Goal: Task Accomplishment & Management: Manage account settings

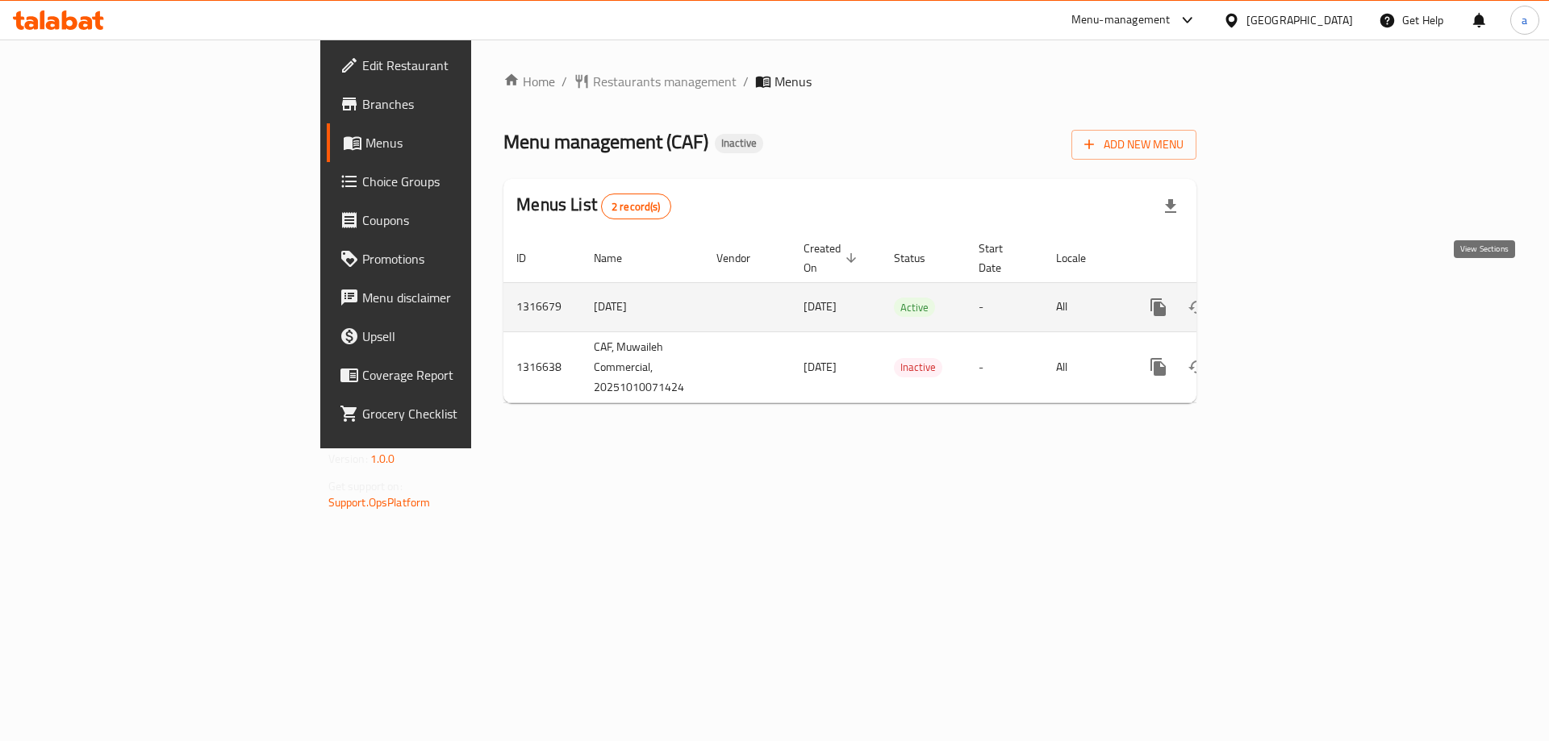
click at [1282, 300] on icon "enhanced table" at bounding box center [1274, 307] width 15 height 15
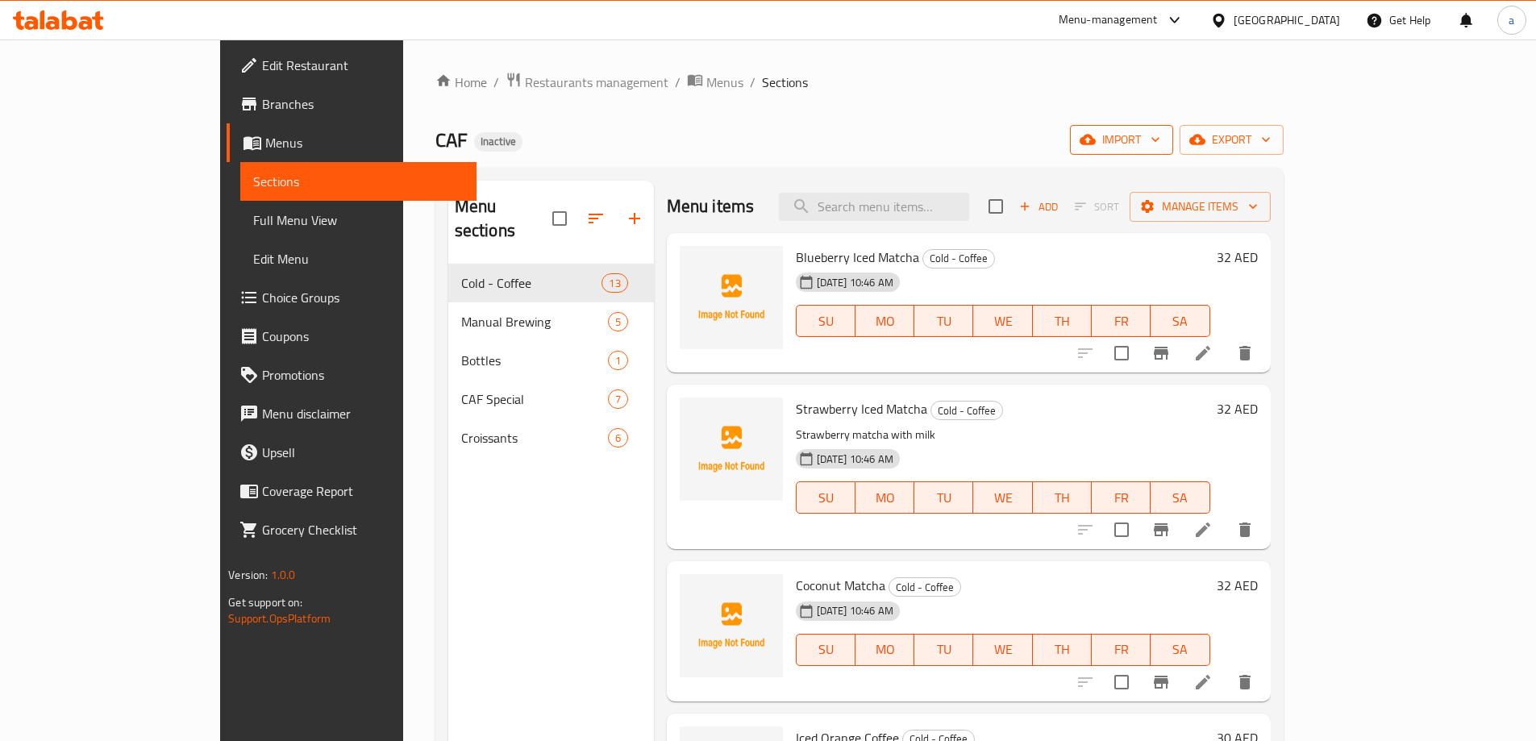
click at [1161, 142] on span "import" at bounding box center [1121, 140] width 77 height 20
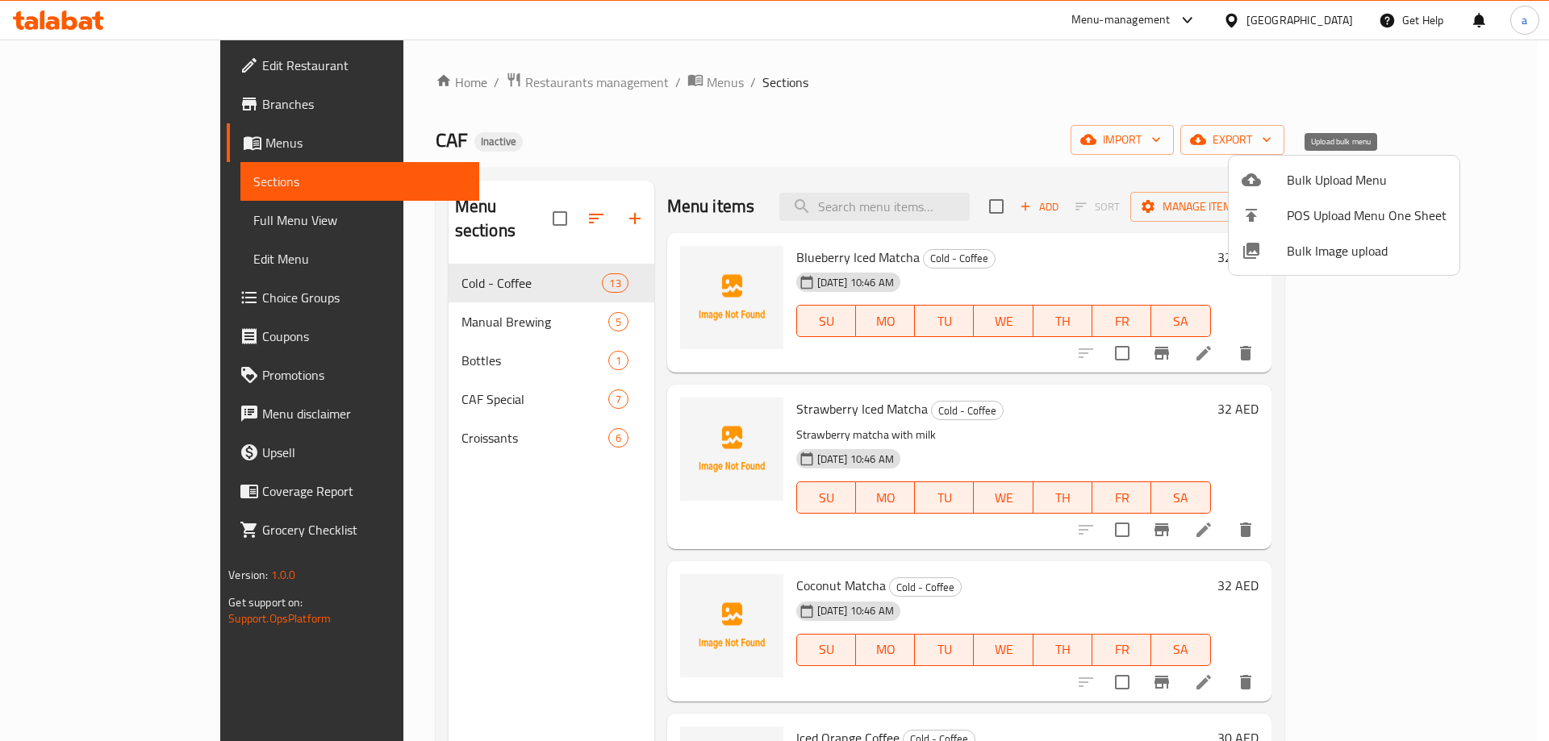
click at [1345, 170] on span "Bulk Upload Menu" at bounding box center [1366, 179] width 160 height 19
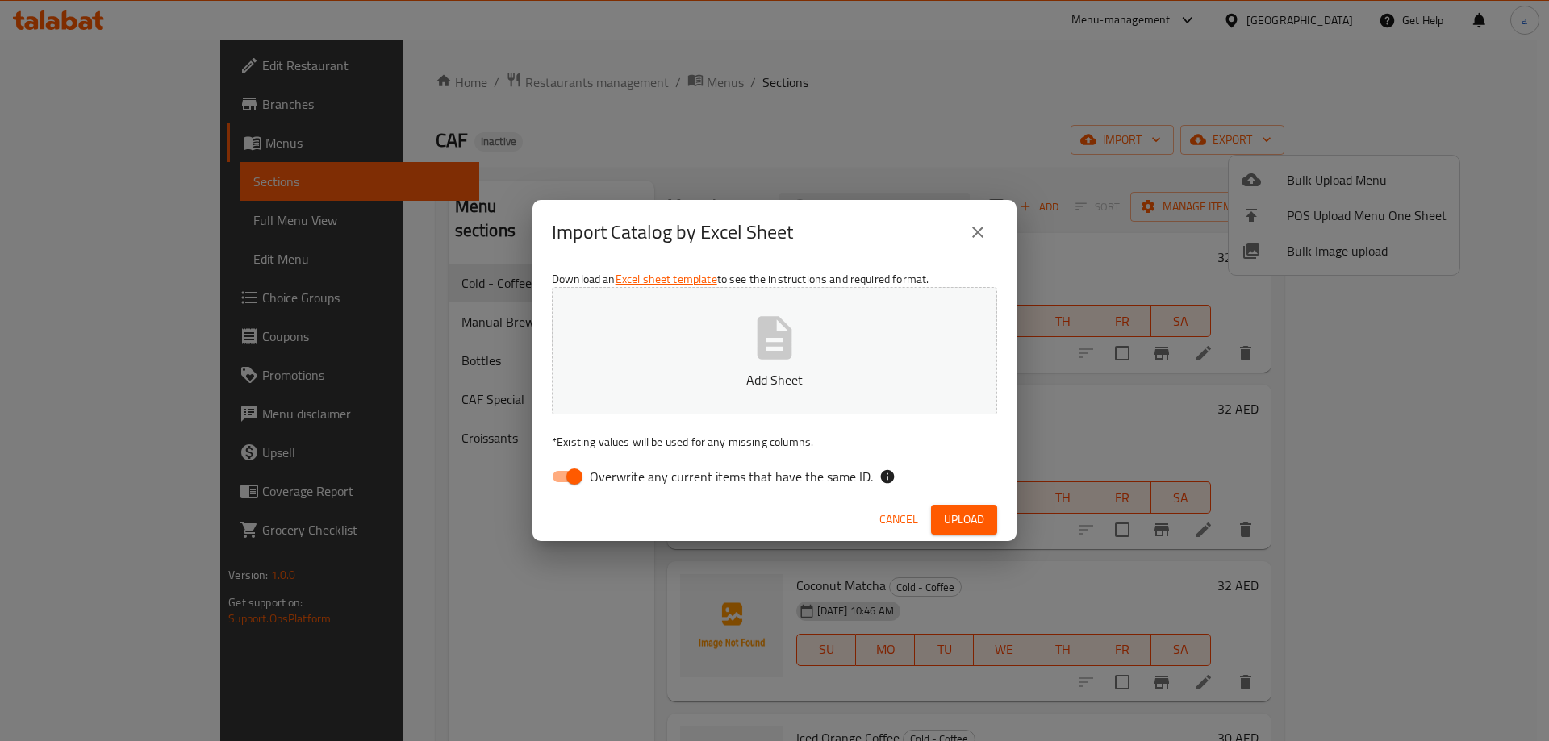
click at [723, 479] on span "Overwrite any current items that have the same ID." at bounding box center [731, 476] width 283 height 19
click at [620, 479] on input "Overwrite any current items that have the same ID." at bounding box center [574, 476] width 92 height 31
checkbox input "false"
click at [980, 504] on div "Cancel Upload" at bounding box center [774, 519] width 484 height 43
click at [980, 512] on span "Upload" at bounding box center [964, 520] width 40 height 20
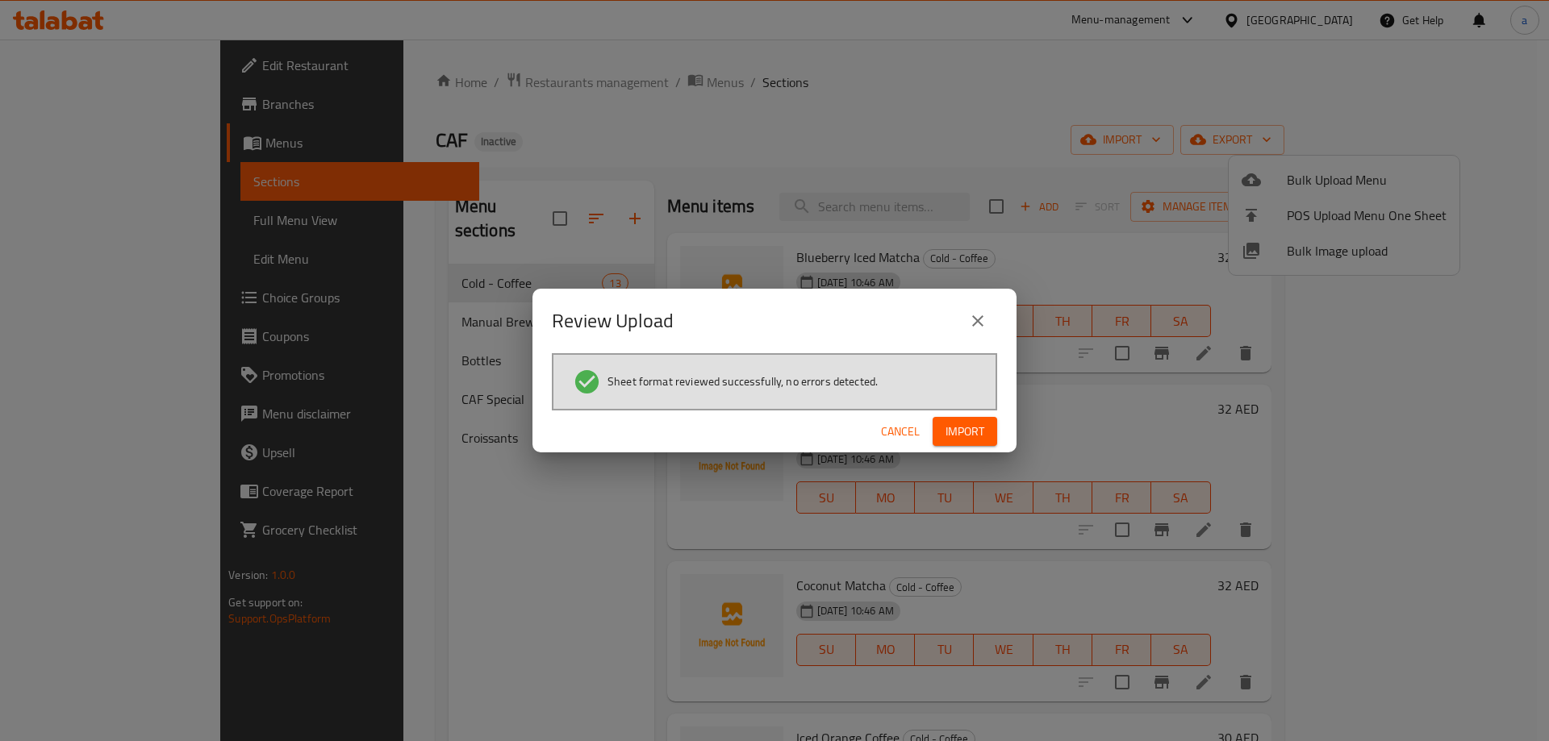
click at [948, 426] on span "Import" at bounding box center [964, 432] width 39 height 20
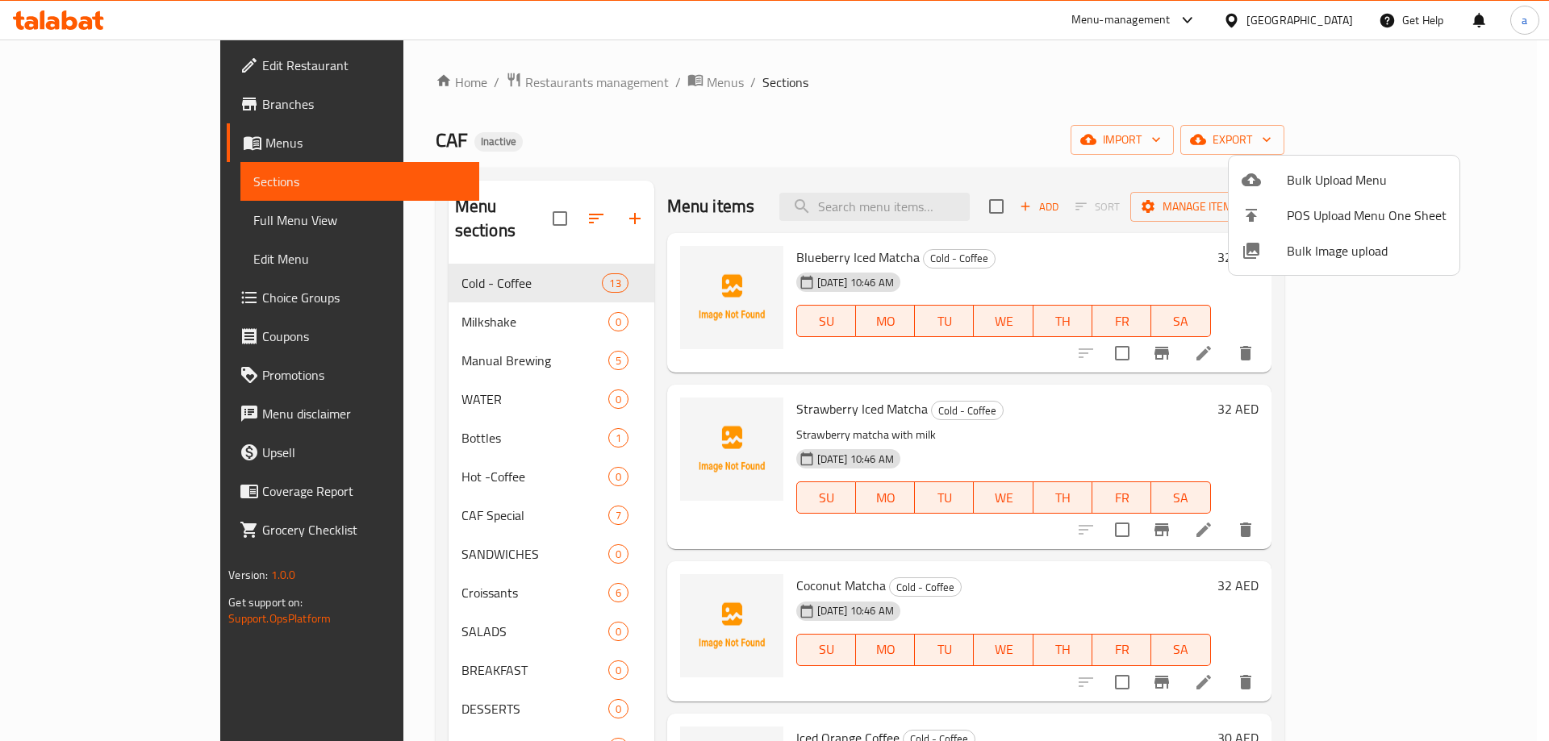
click at [131, 227] on div at bounding box center [774, 370] width 1549 height 741
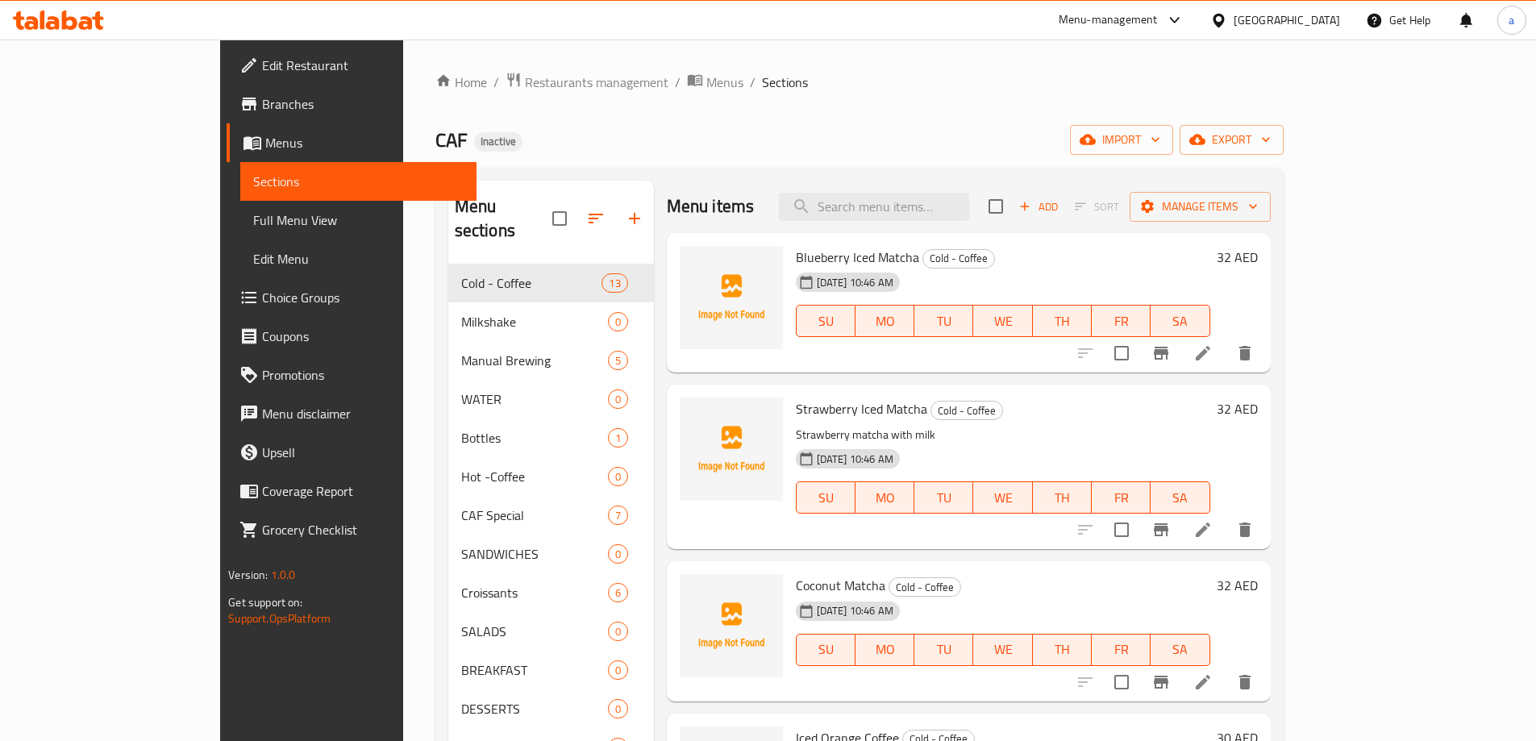
click at [253, 222] on span "Full Menu View" at bounding box center [358, 220] width 211 height 19
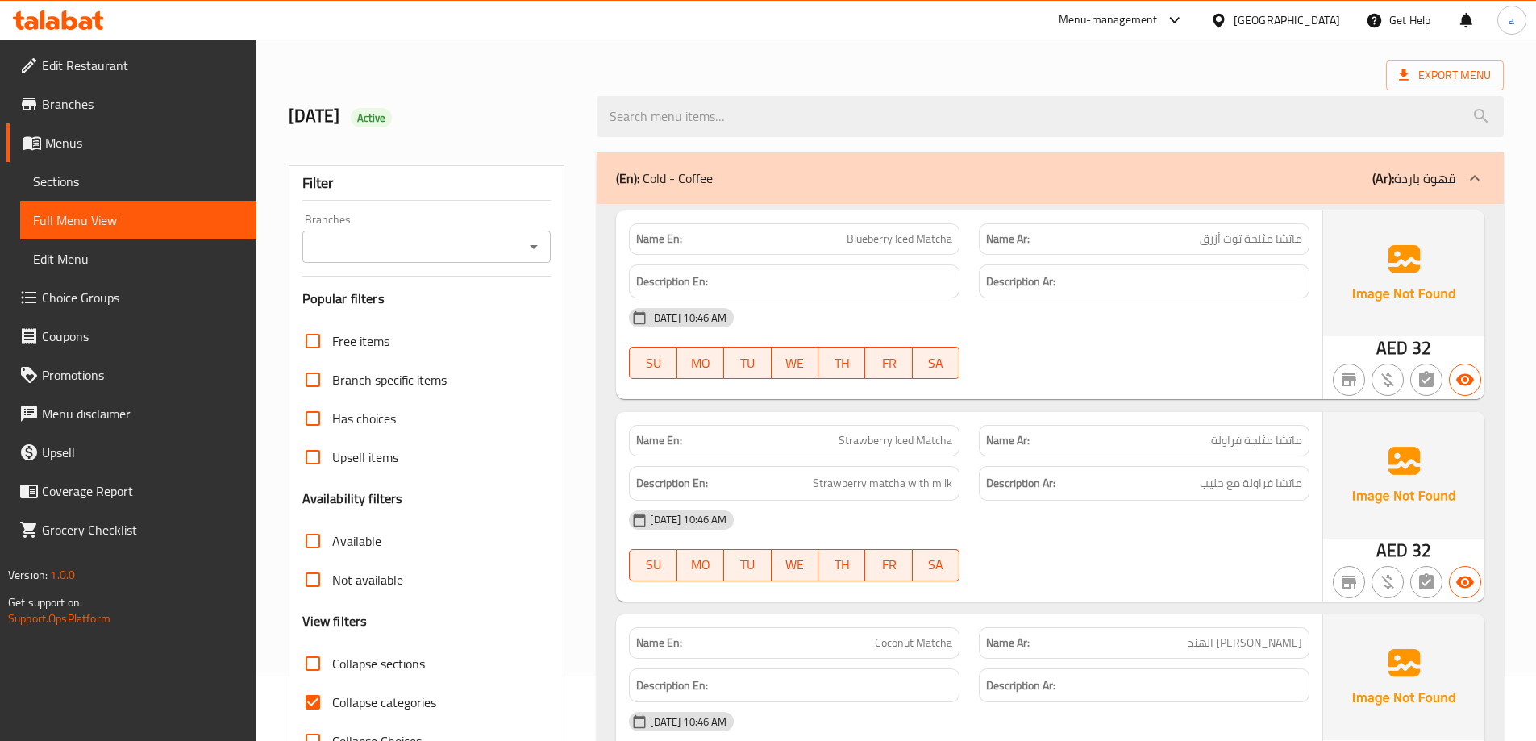
scroll to position [242, 0]
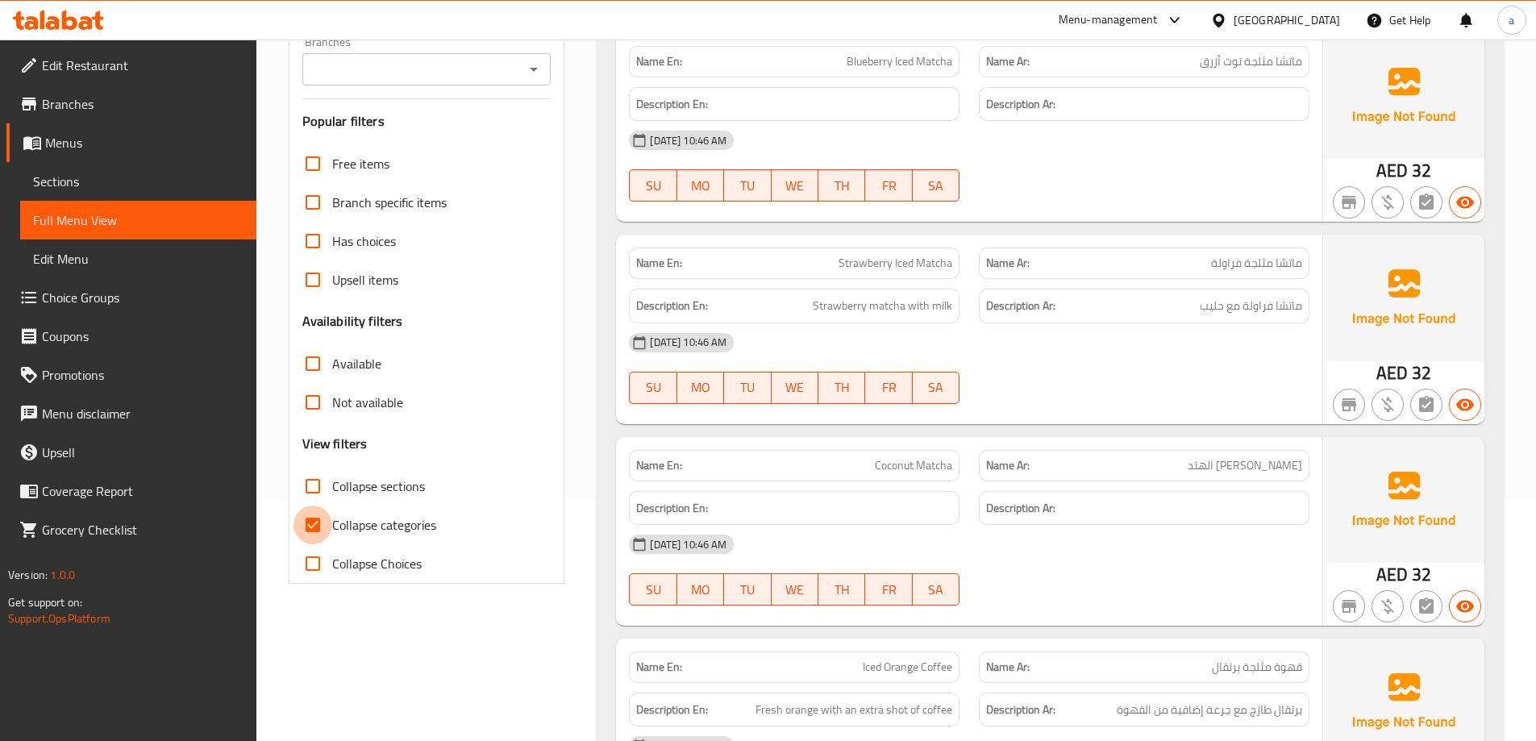
click at [319, 519] on input "Collapse categories" at bounding box center [313, 525] width 39 height 39
checkbox input "false"
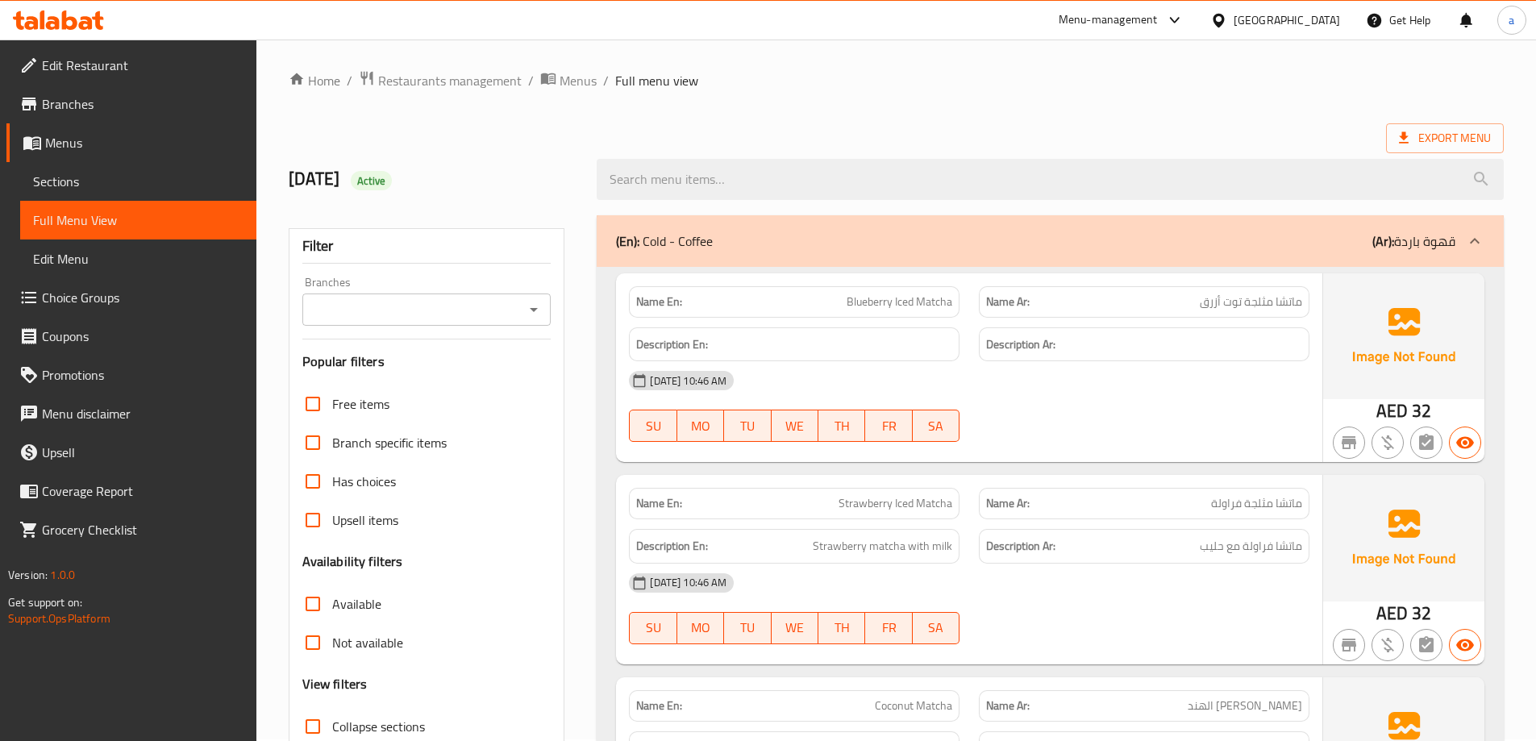
scroll to position [0, 0]
click at [407, 730] on span "Collapse sections" at bounding box center [378, 728] width 93 height 19
click at [332, 730] on input "Collapse sections" at bounding box center [313, 728] width 39 height 39
checkbox input "true"
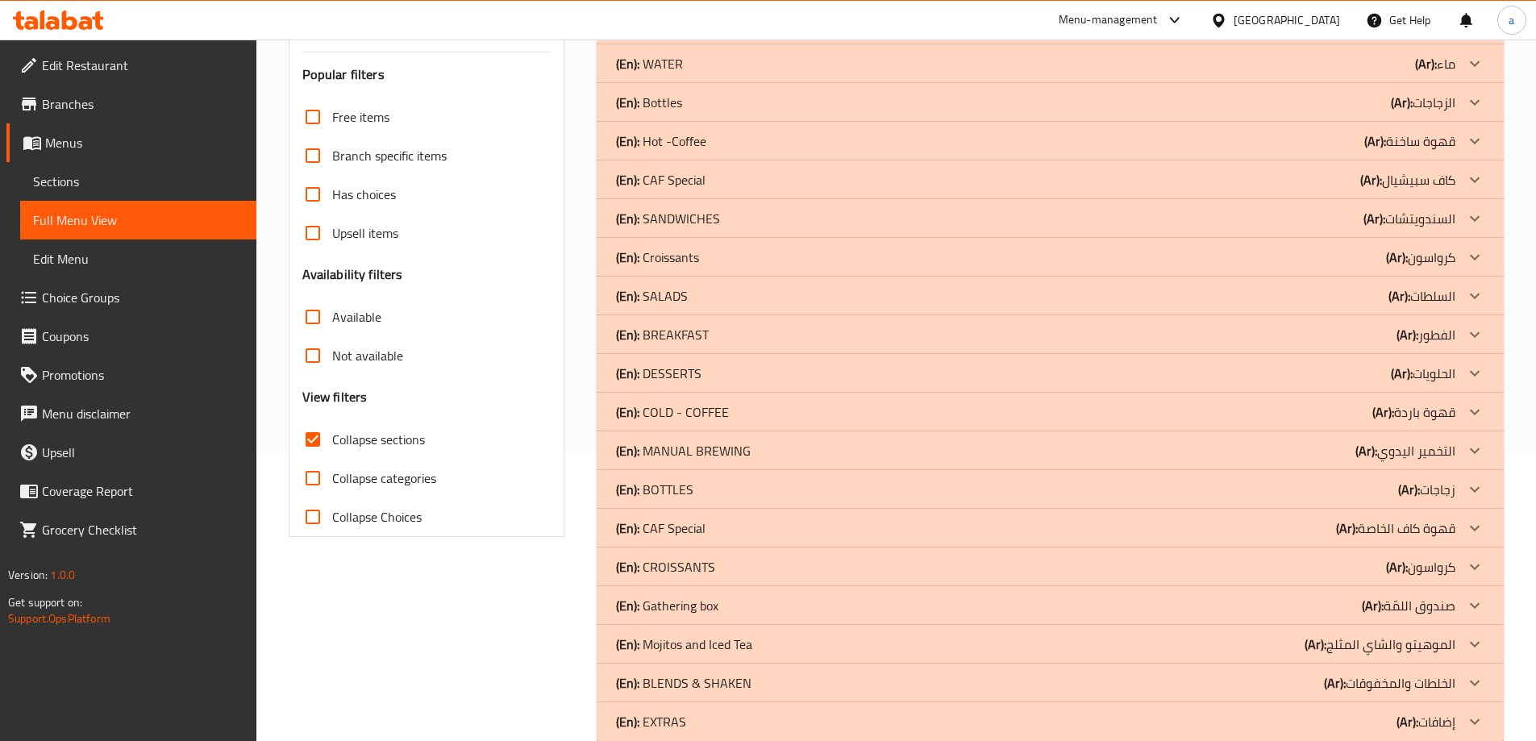
scroll to position [321, 0]
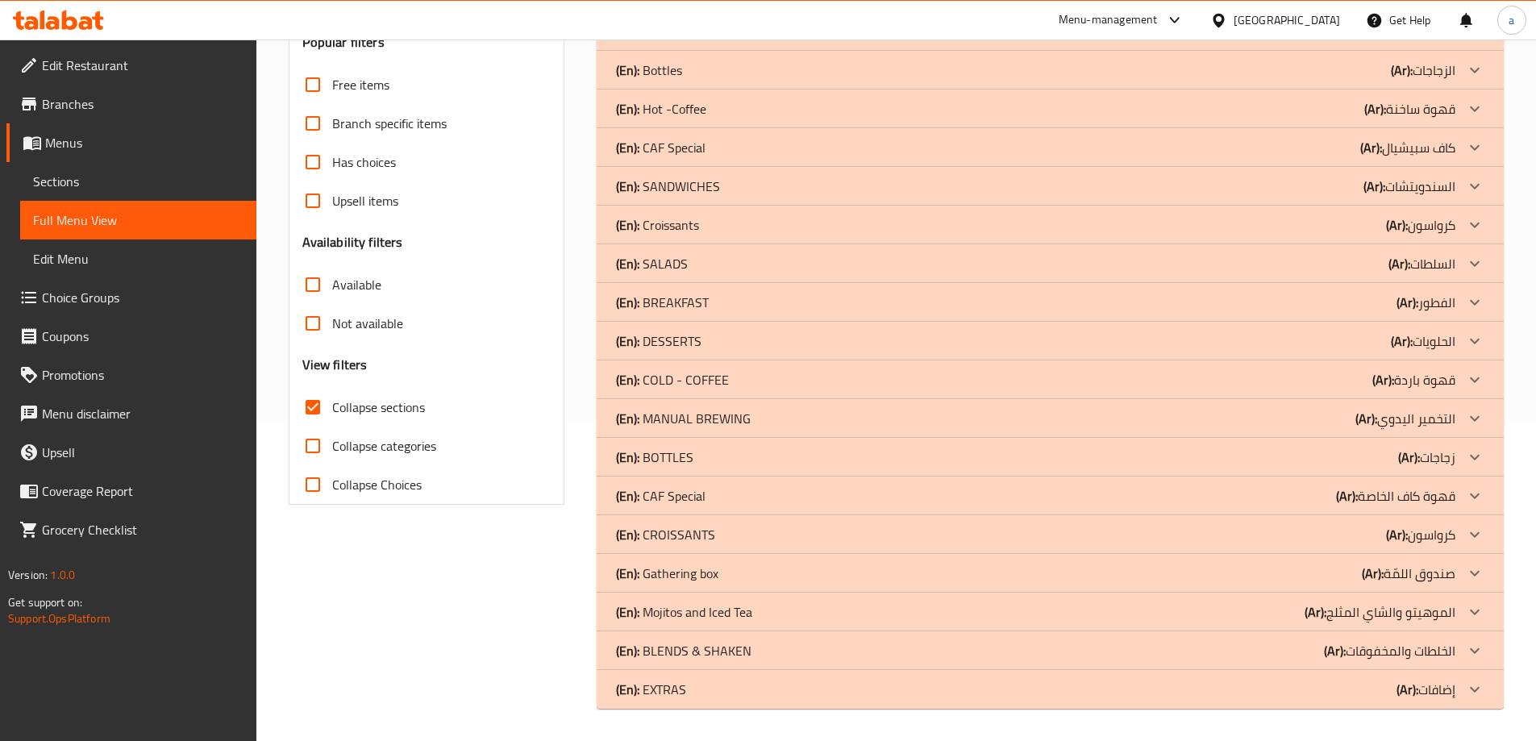
click at [1473, 695] on icon at bounding box center [1474, 689] width 19 height 19
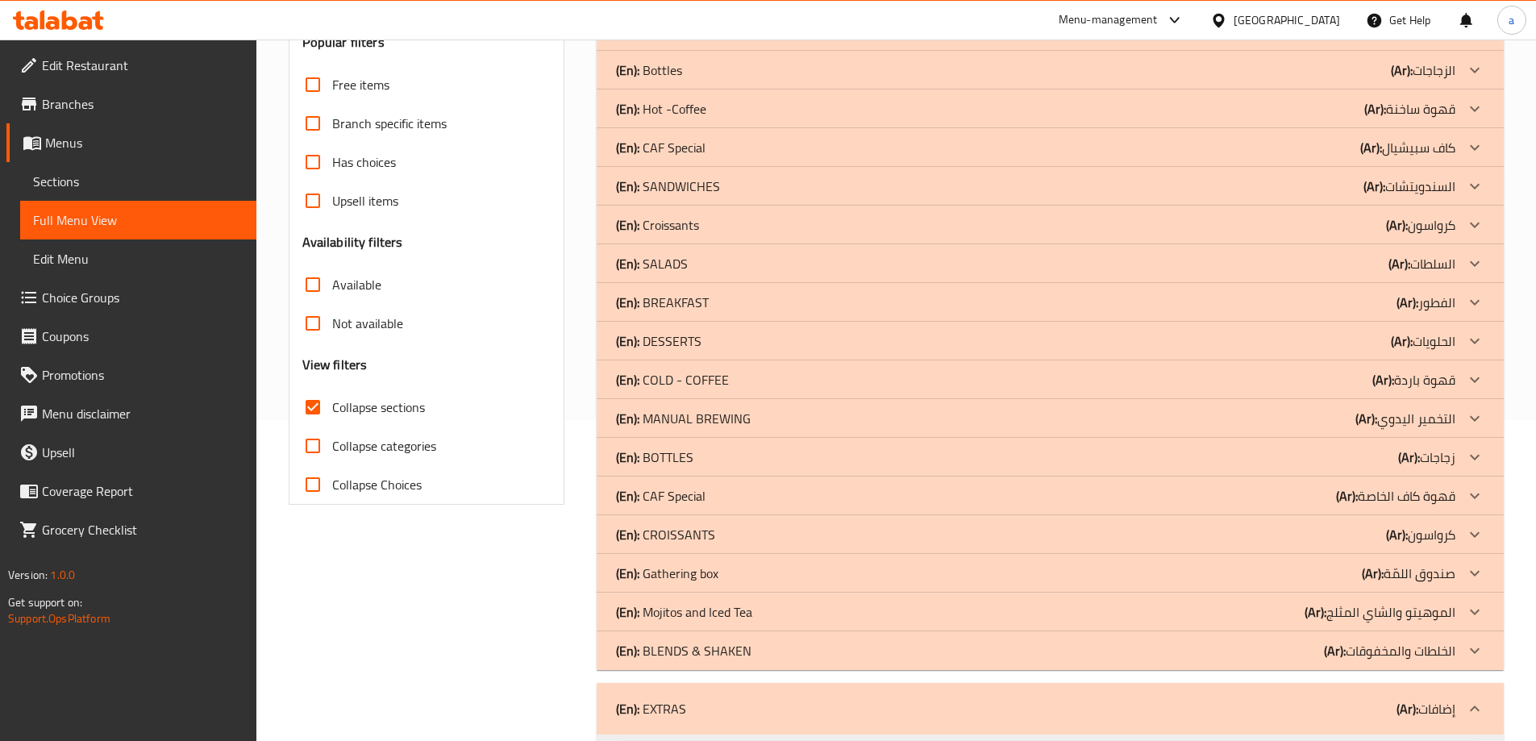
click at [1458, 607] on div at bounding box center [1475, 612] width 39 height 39
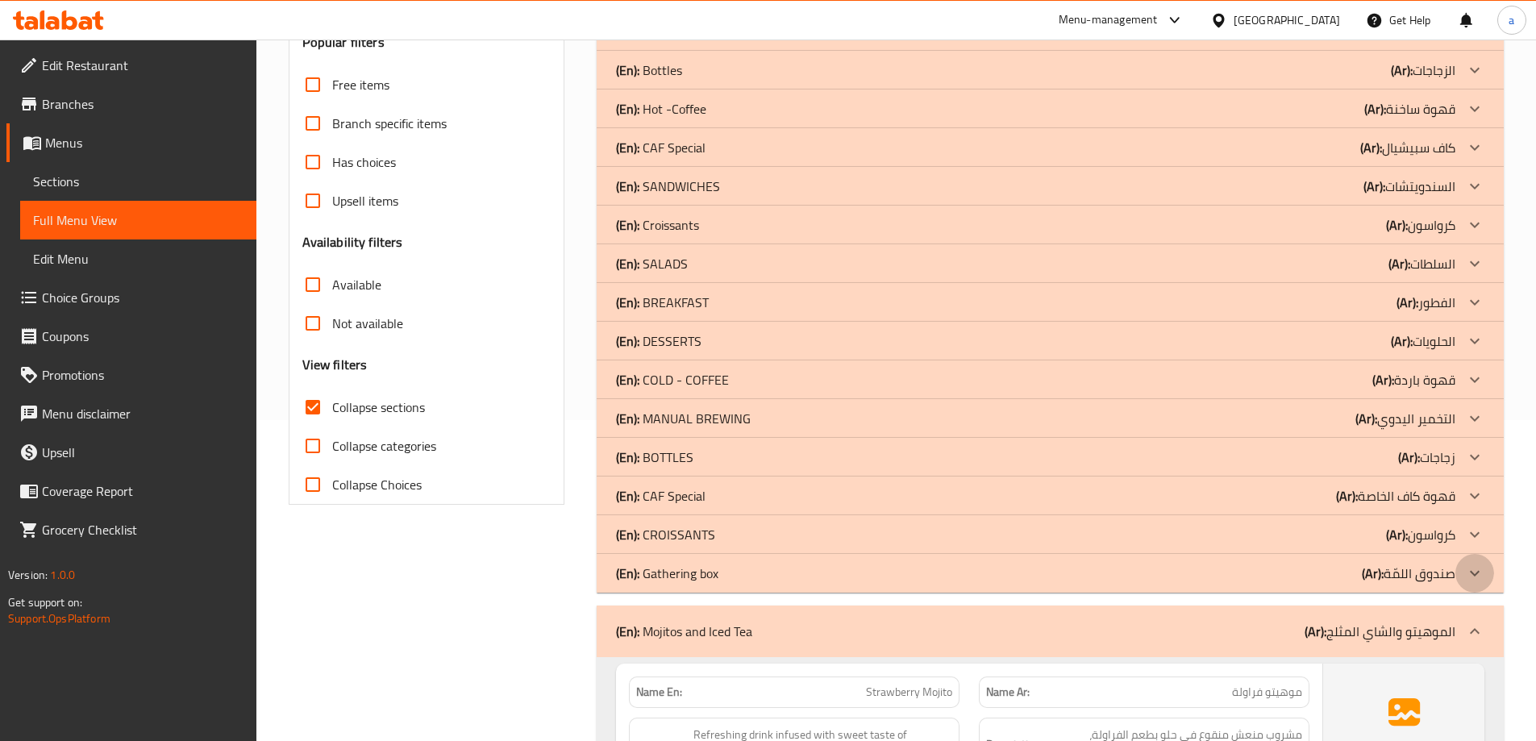
click at [1476, 565] on icon at bounding box center [1474, 573] width 19 height 19
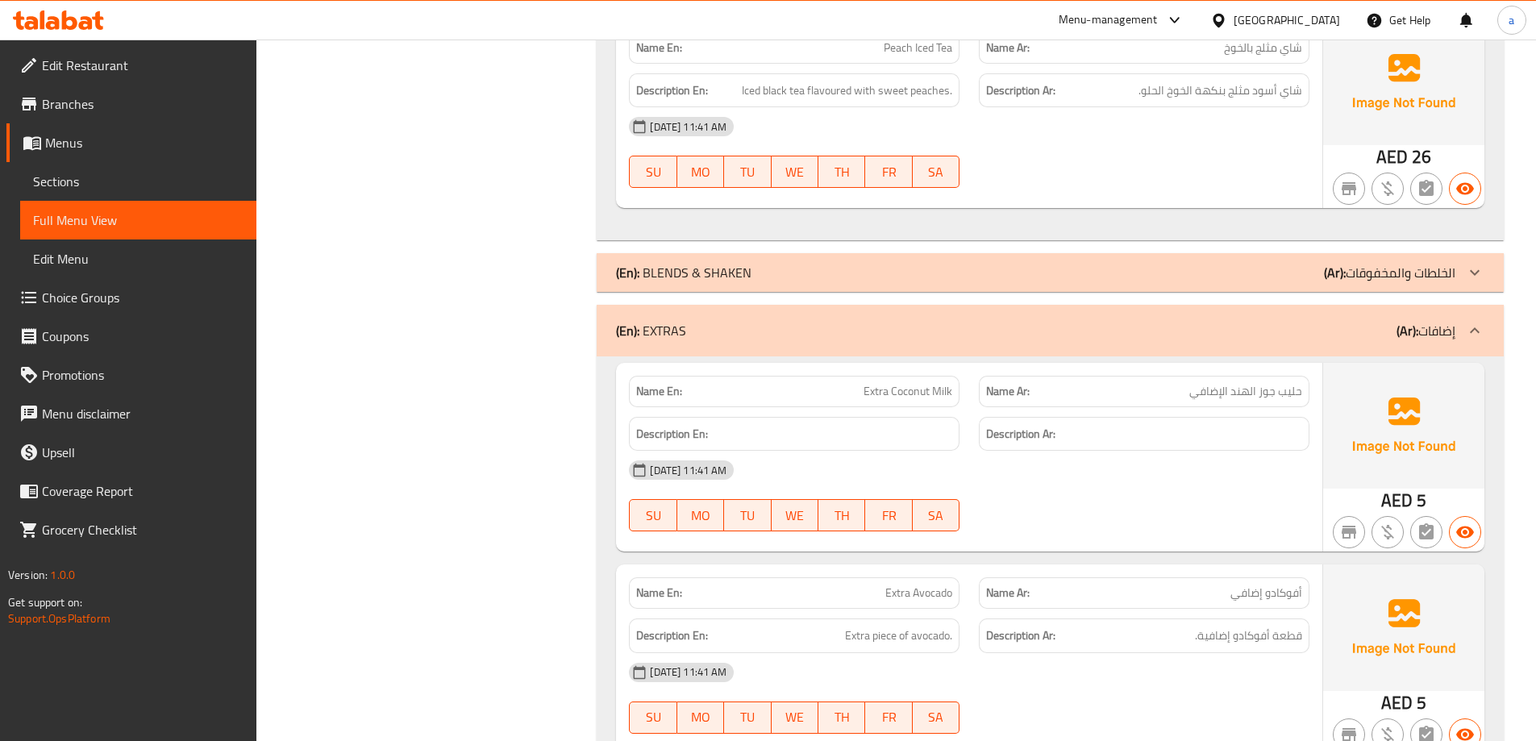
scroll to position [2321, 0]
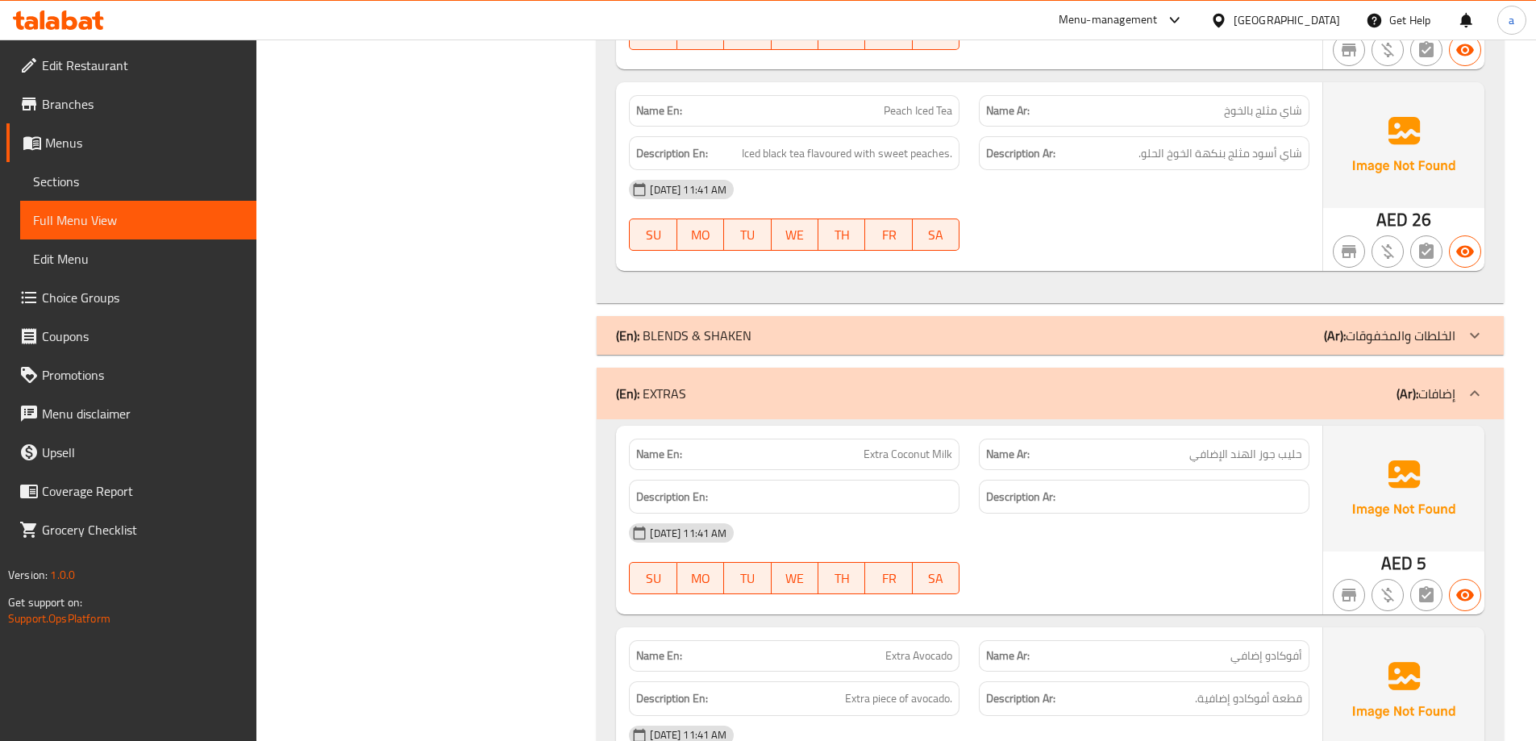
click at [1457, 336] on div at bounding box center [1475, 335] width 39 height 39
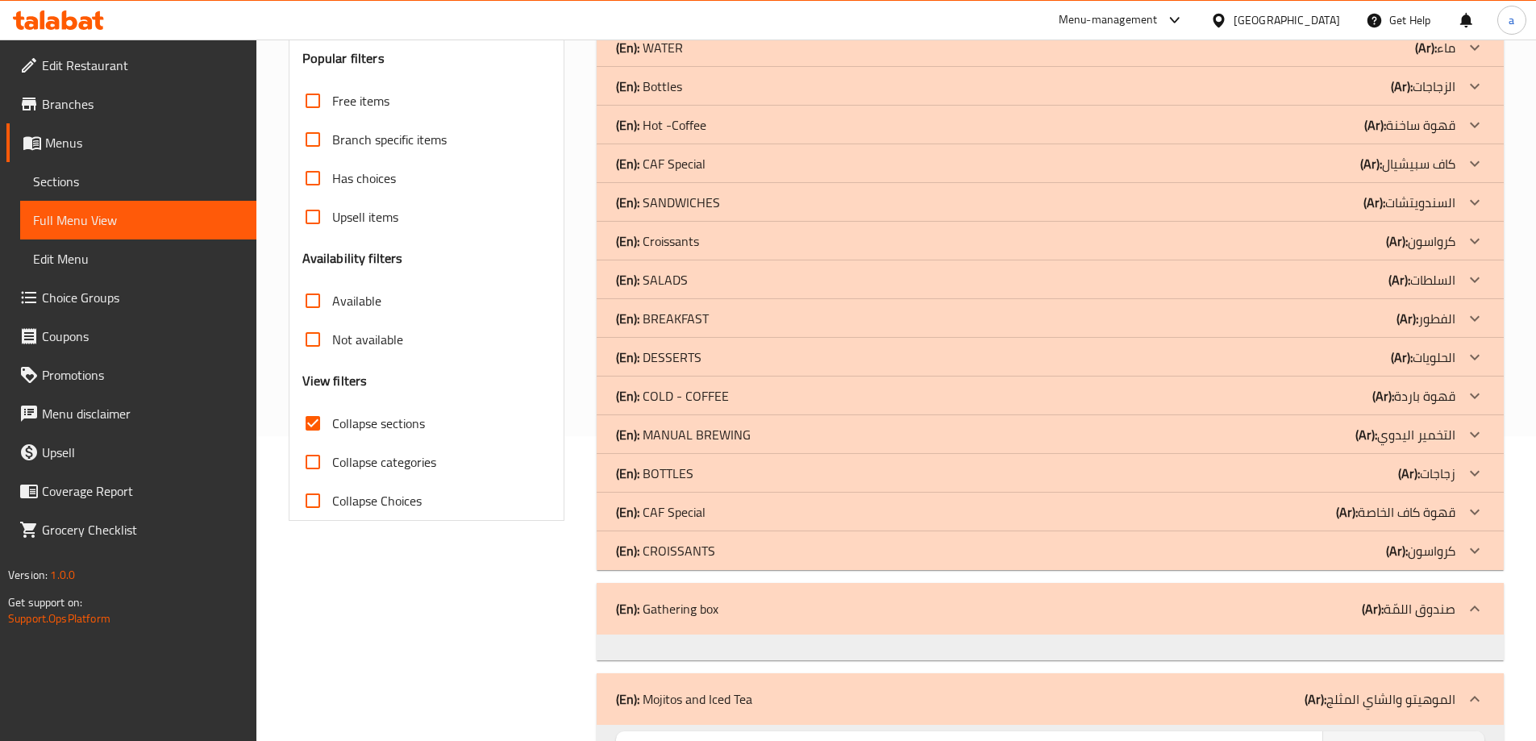
scroll to position [224, 0]
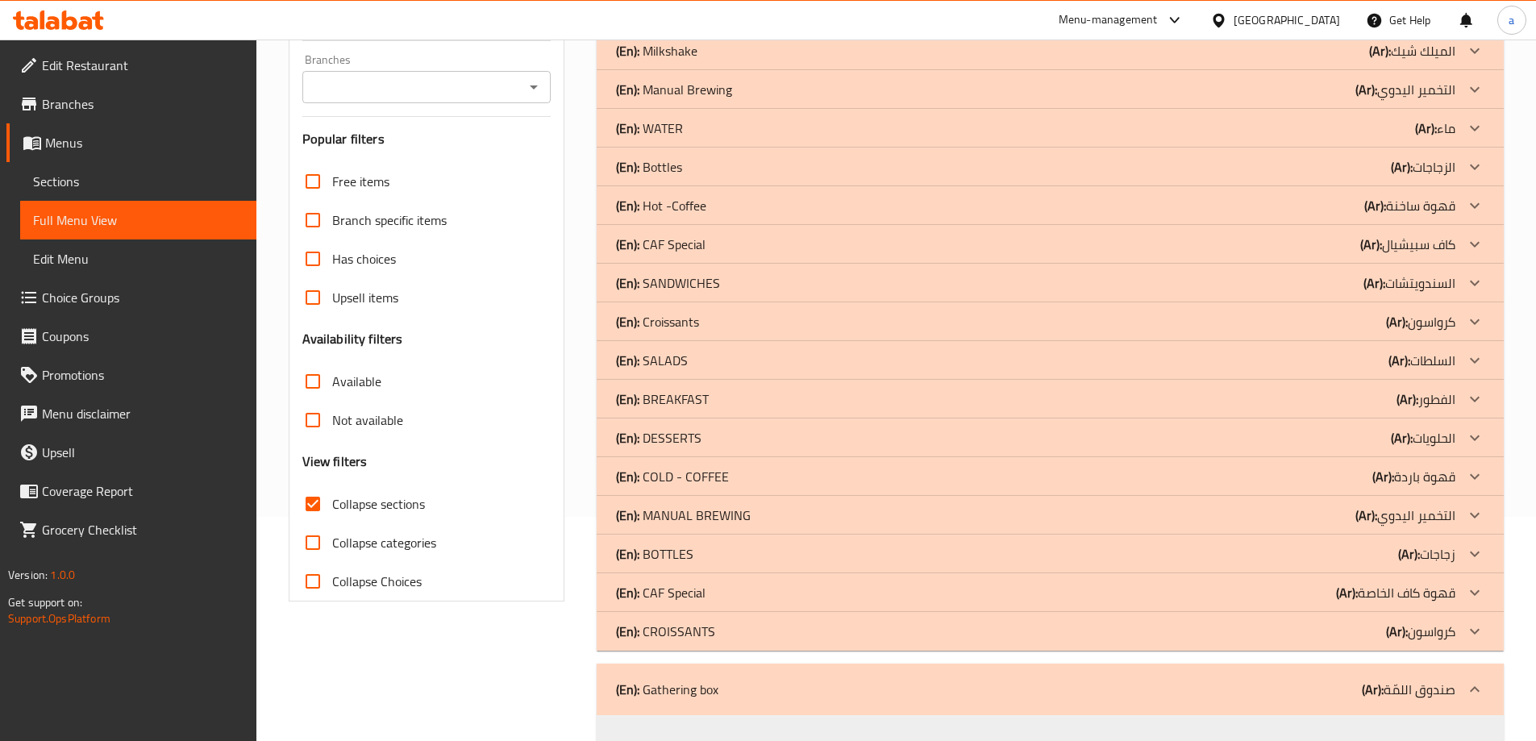
click at [185, 177] on span "Sections" at bounding box center [138, 181] width 211 height 19
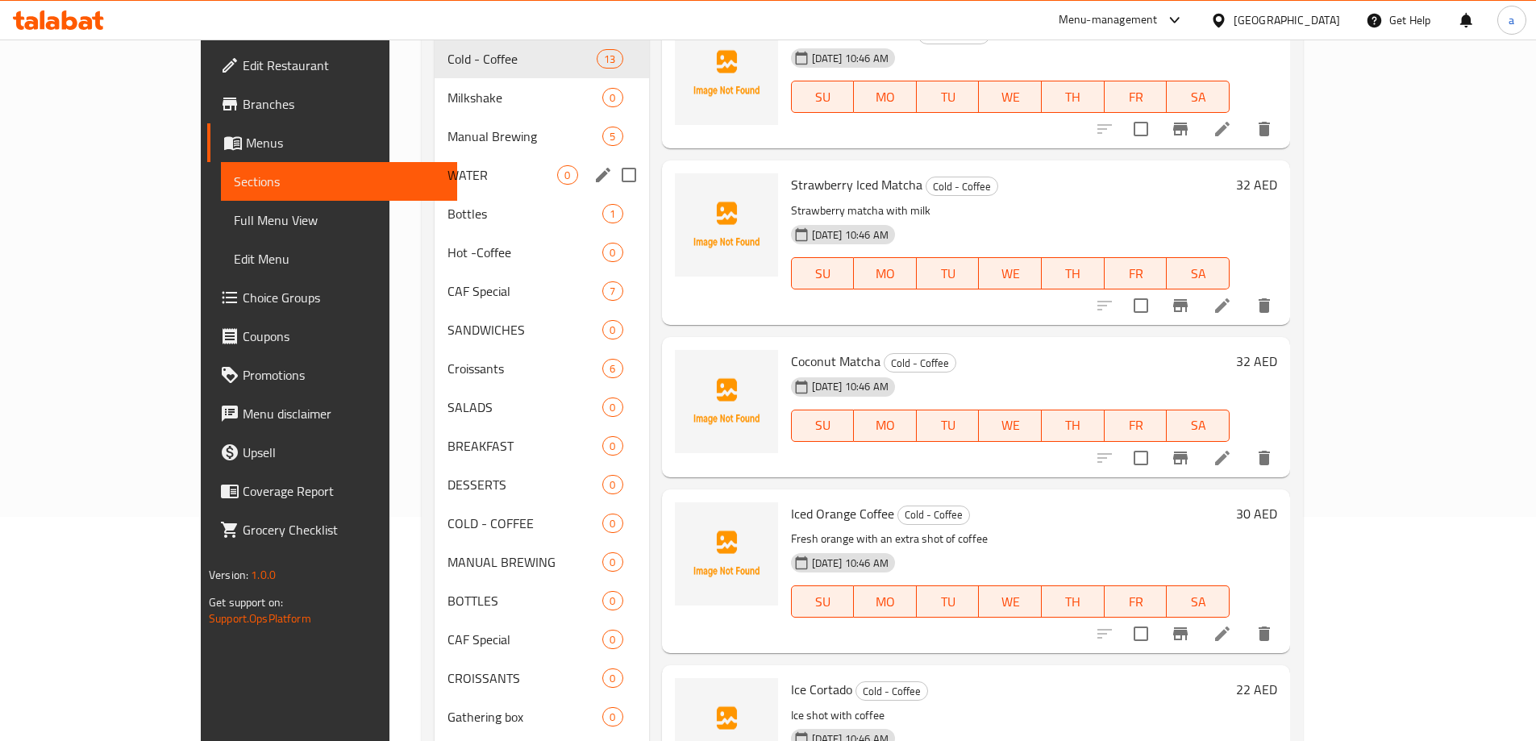
click at [612, 158] on input "Menu sections" at bounding box center [629, 175] width 34 height 34
checkbox input "true"
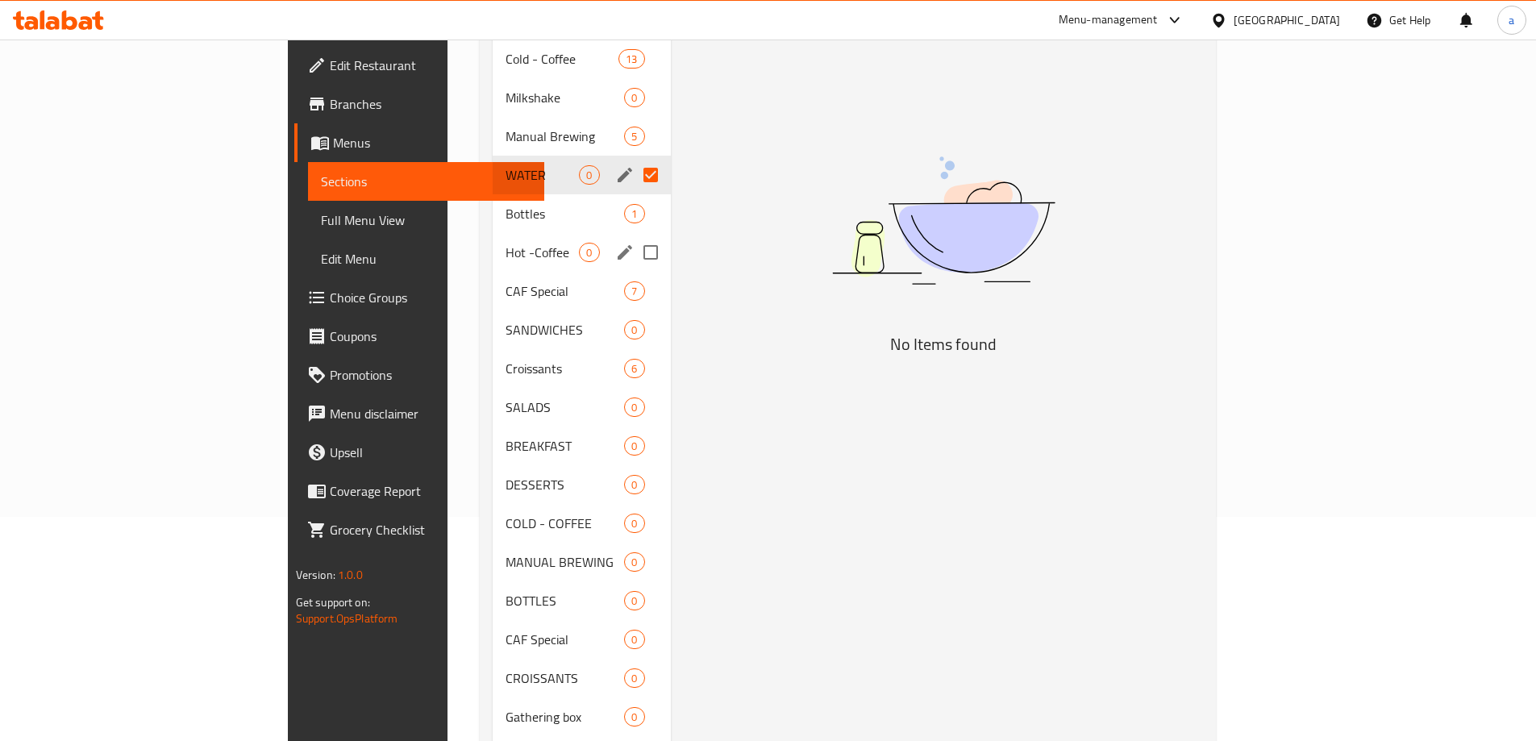
click at [634, 236] on input "Menu sections" at bounding box center [651, 253] width 34 height 34
checkbox input "true"
click at [634, 390] on input "Menu sections" at bounding box center [651, 407] width 34 height 34
checkbox input "true"
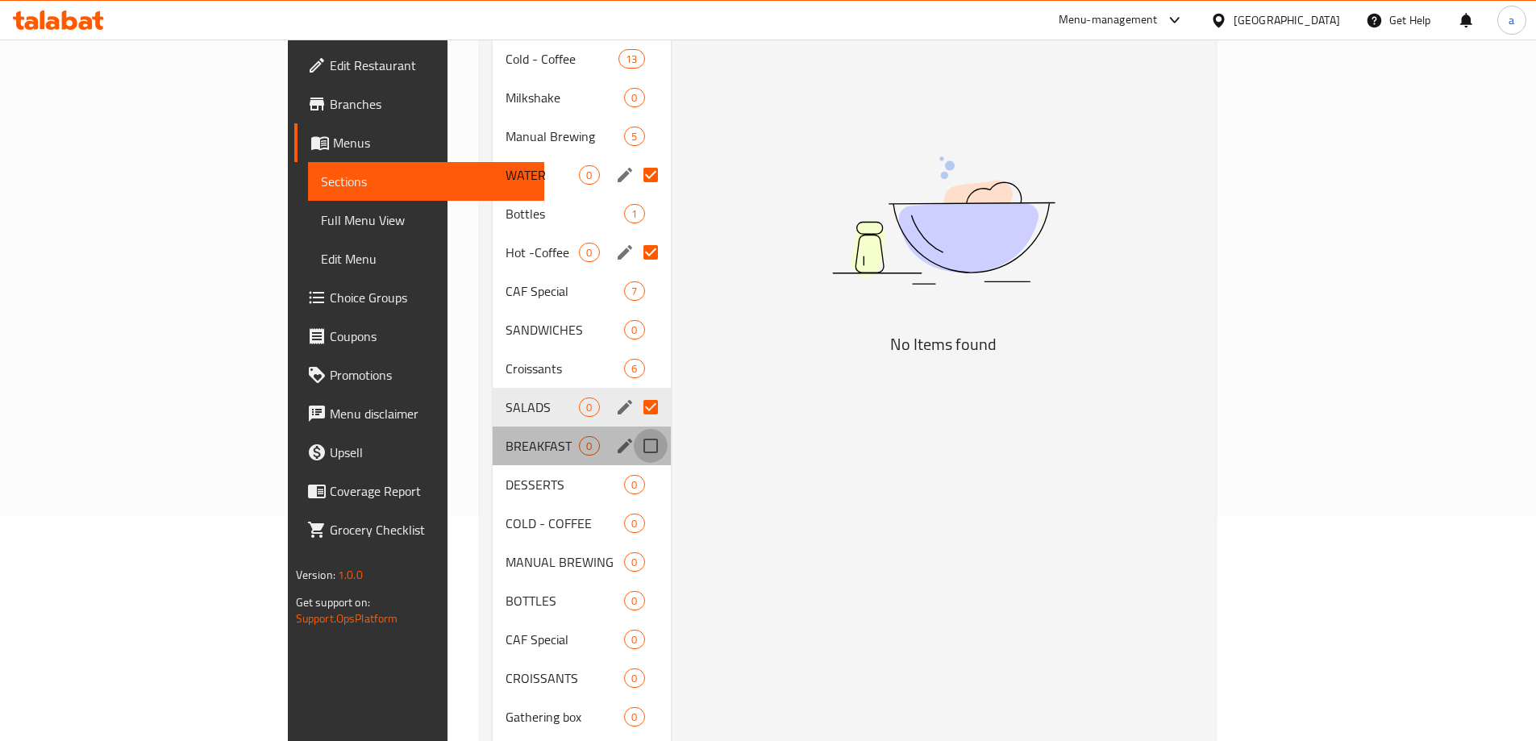
click at [634, 429] on input "Menu sections" at bounding box center [651, 446] width 34 height 34
checkbox input "true"
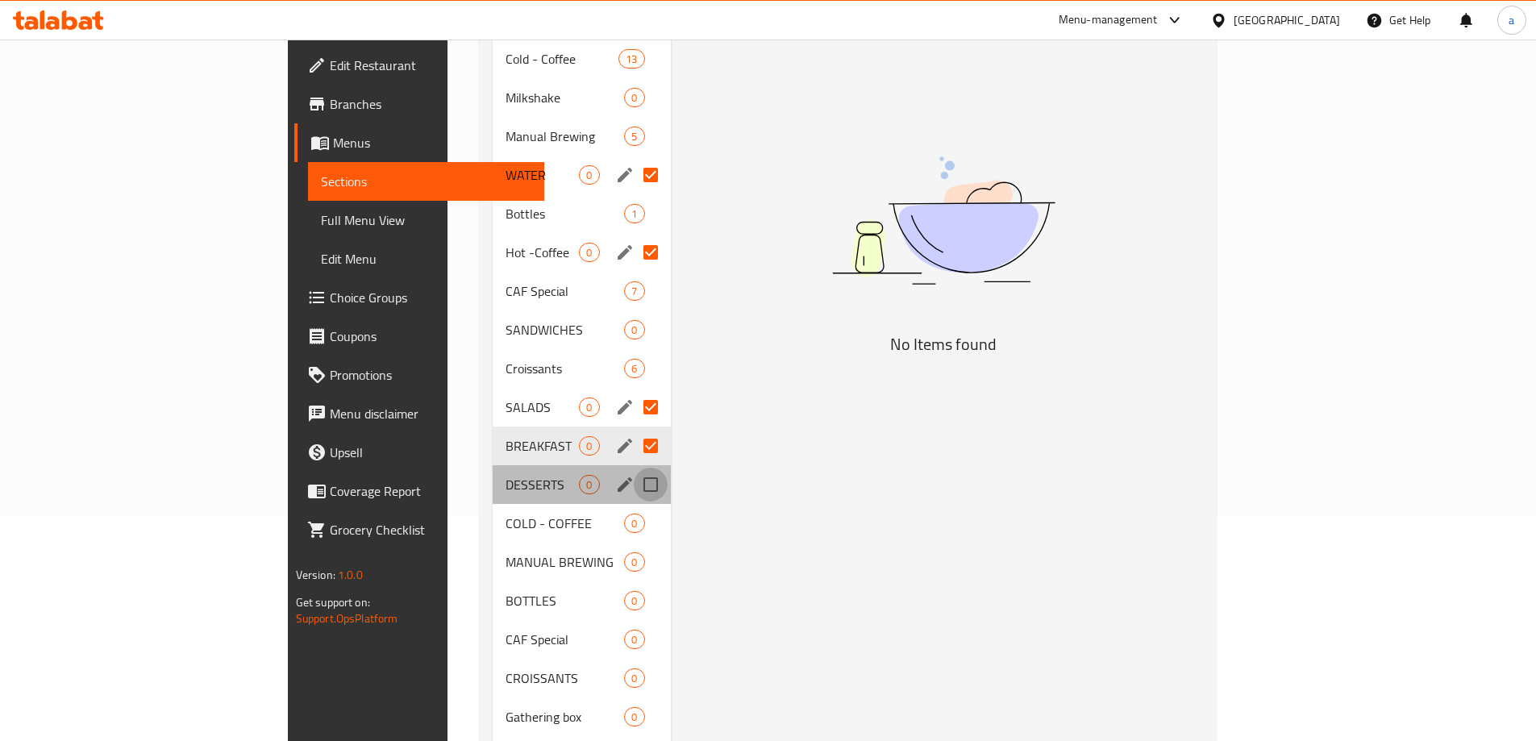
click at [634, 468] on input "Menu sections" at bounding box center [651, 485] width 34 height 34
checkbox input "true"
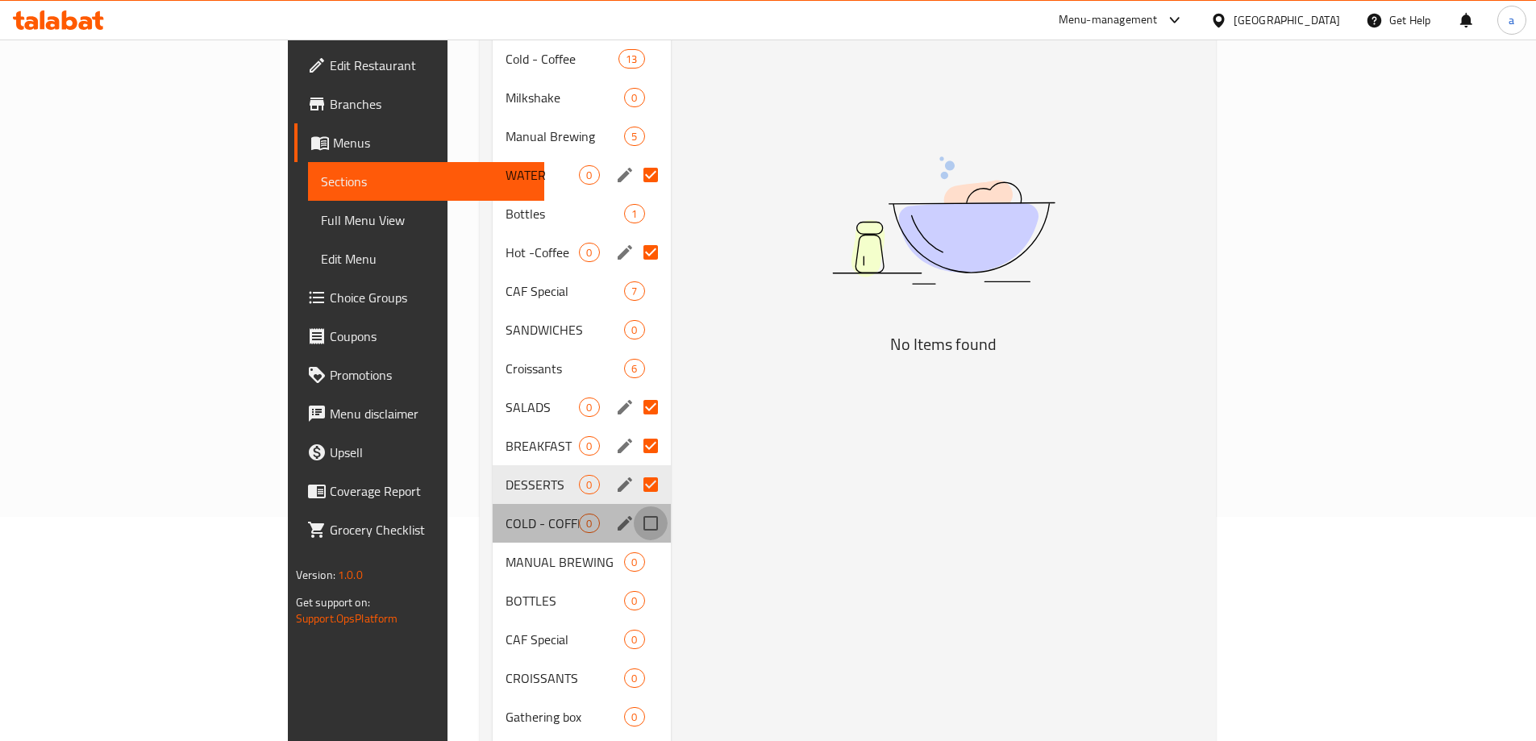
click at [634, 507] on input "Menu sections" at bounding box center [651, 524] width 34 height 34
checkbox input "true"
click at [634, 545] on input "Menu sections" at bounding box center [651, 562] width 34 height 34
checkbox input "true"
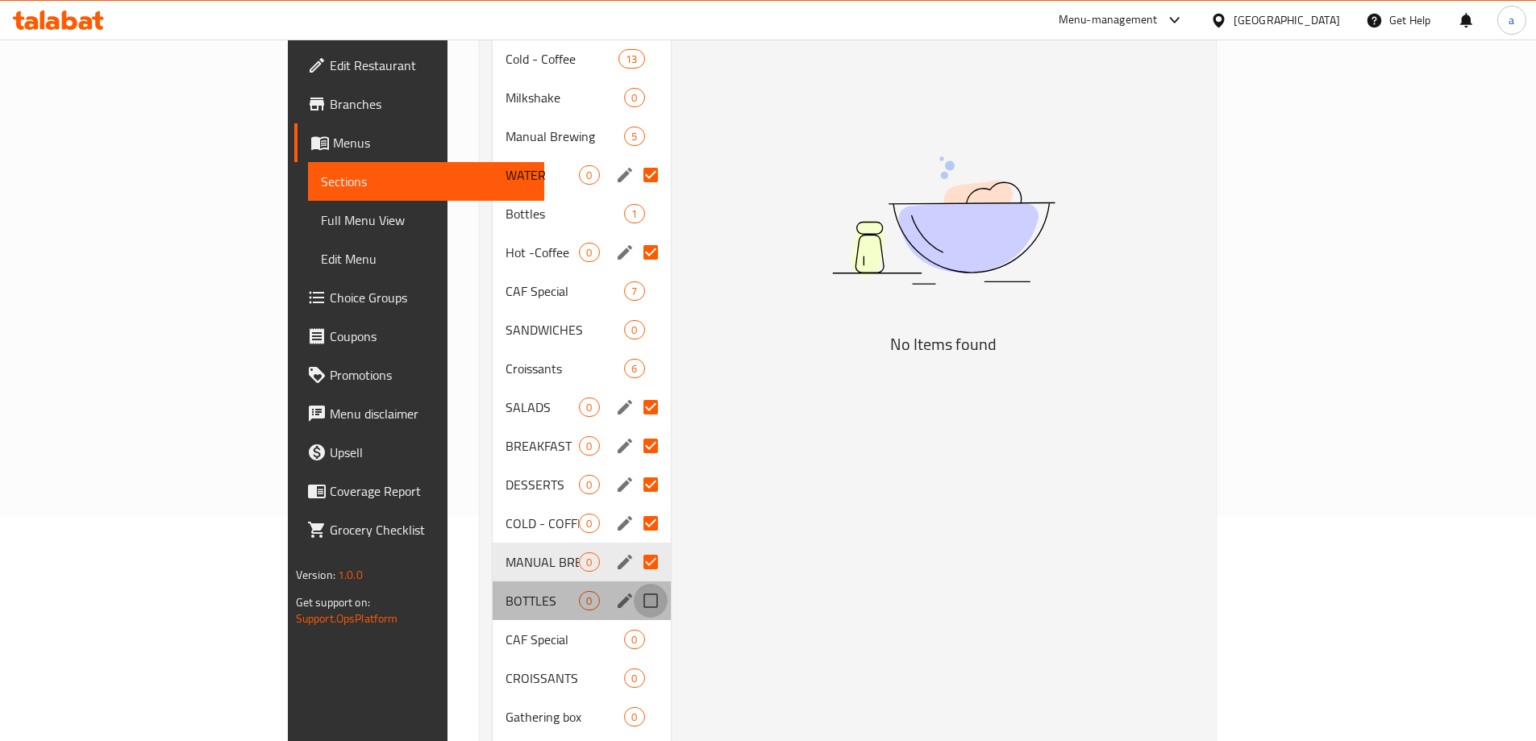
click at [634, 584] on input "Menu sections" at bounding box center [651, 601] width 34 height 34
checkbox input "true"
click at [634, 623] on input "Menu sections" at bounding box center [651, 640] width 34 height 34
checkbox input "true"
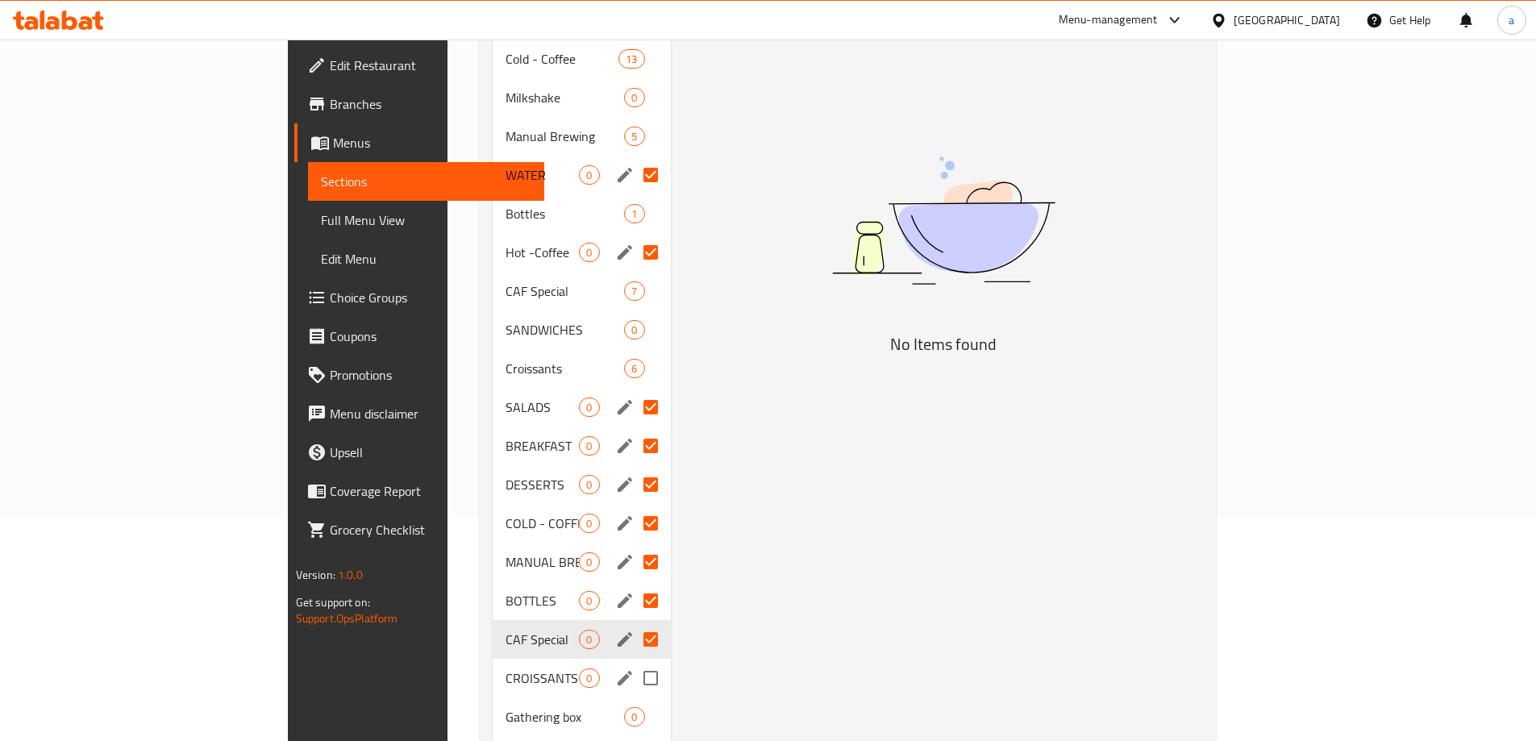
click at [634, 661] on input "Menu sections" at bounding box center [651, 678] width 34 height 34
checkbox input "true"
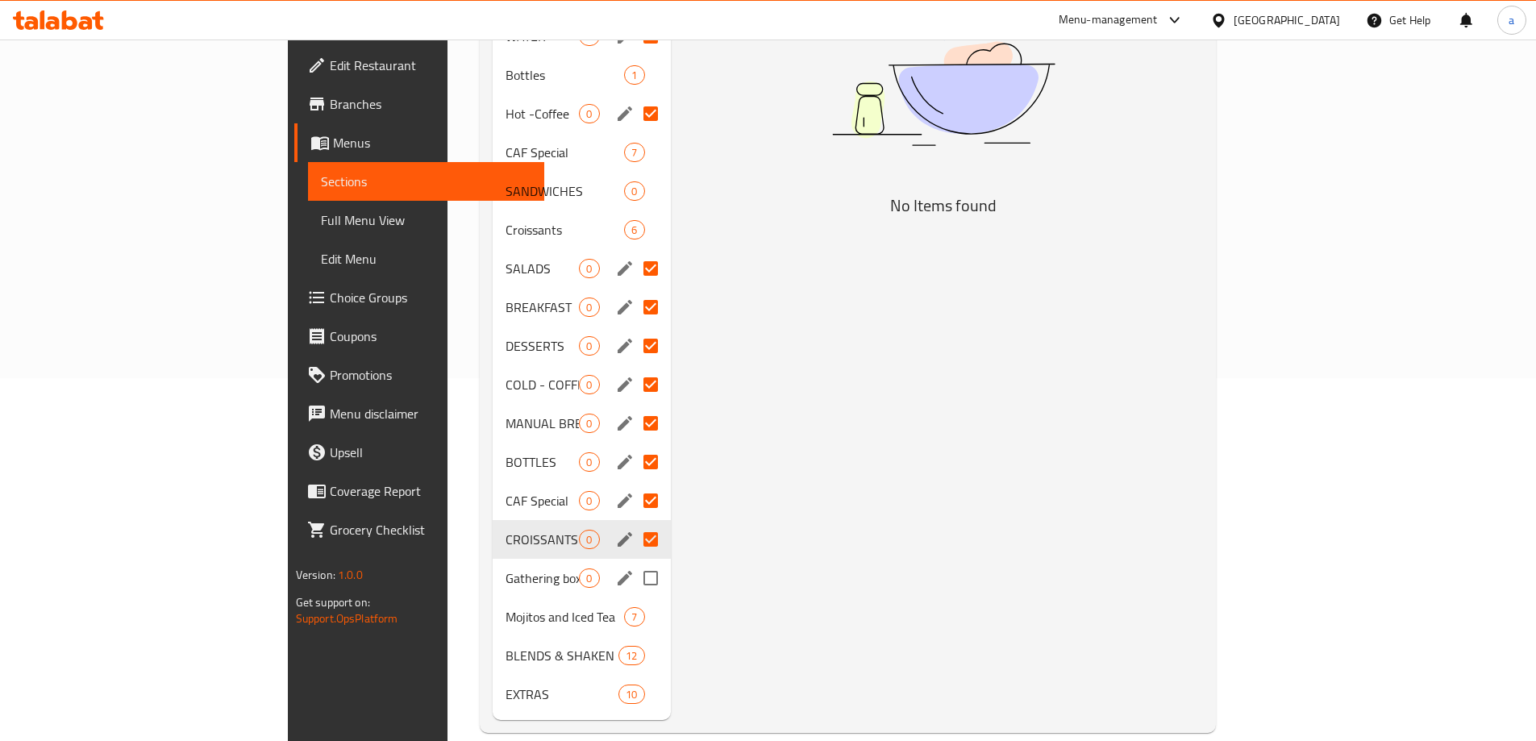
click at [634, 561] on input "Menu sections" at bounding box center [651, 578] width 34 height 34
checkbox input "true"
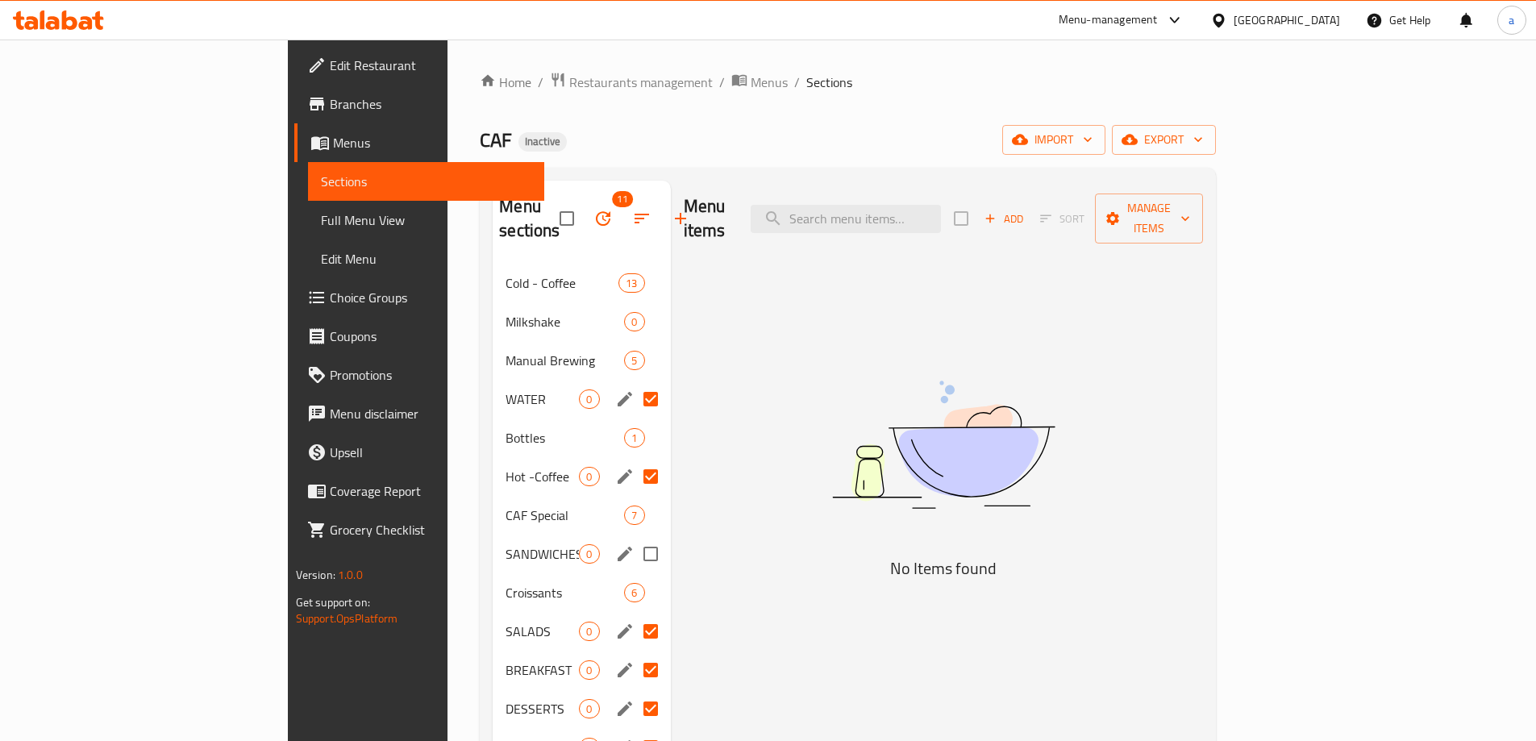
click at [634, 537] on input "Menu sections" at bounding box center [651, 554] width 34 height 34
checkbox input "true"
click at [634, 305] on input "Menu sections" at bounding box center [651, 322] width 34 height 34
checkbox input "true"
click at [594, 209] on icon "button" at bounding box center [603, 218] width 19 height 19
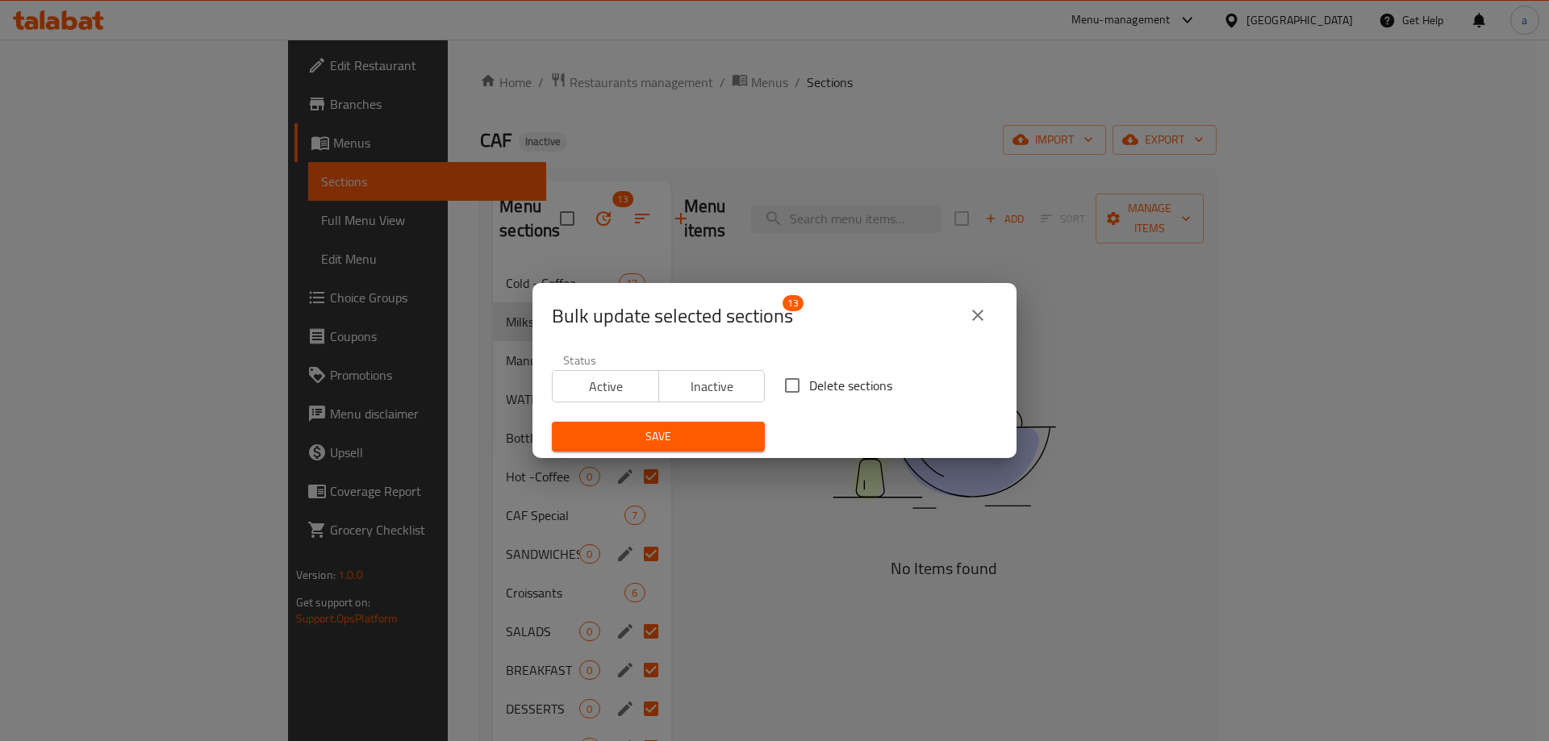
click at [792, 384] on input "Delete sections" at bounding box center [792, 386] width 34 height 34
checkbox input "true"
click at [698, 440] on span "Save" at bounding box center [658, 437] width 187 height 20
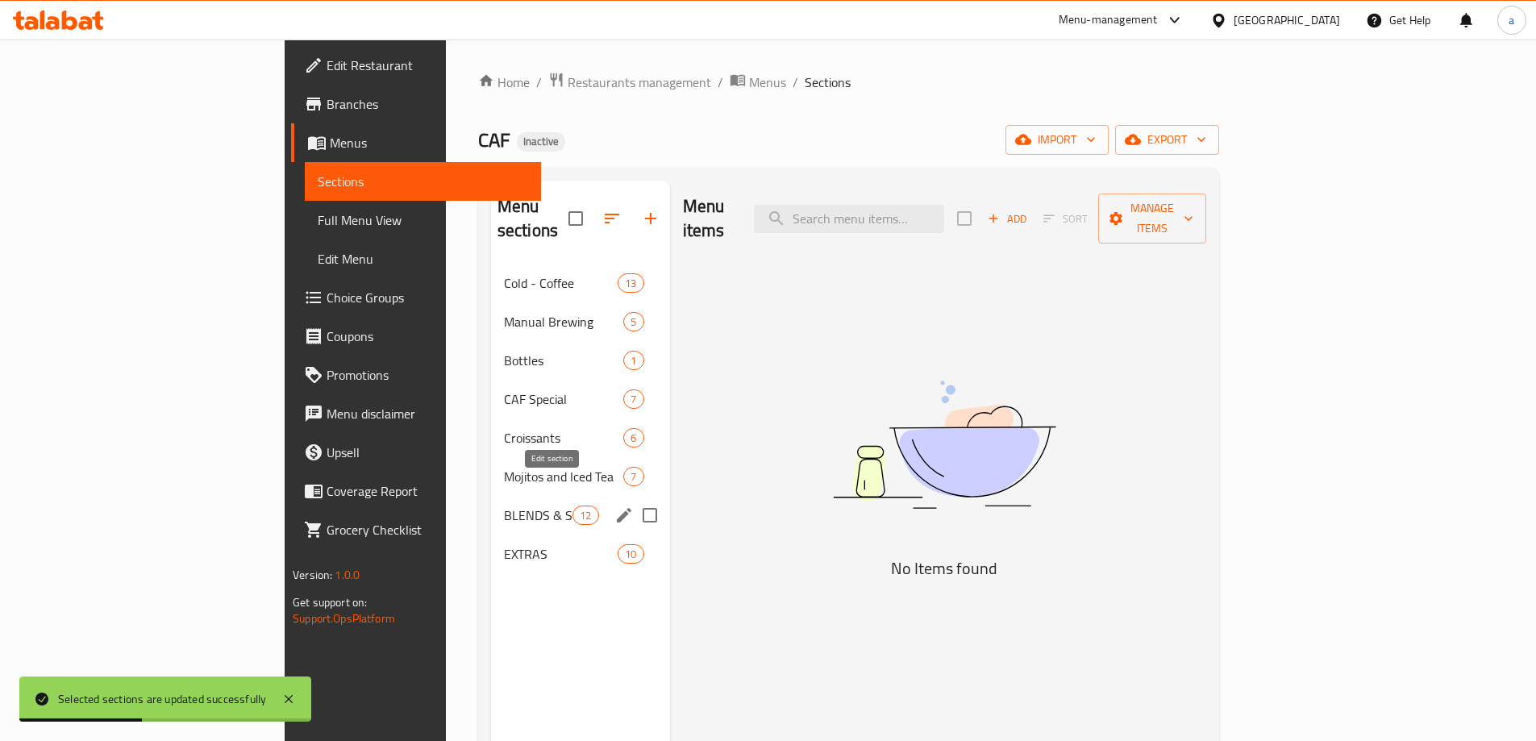
click at [617, 508] on icon "edit" at bounding box center [624, 515] width 15 height 15
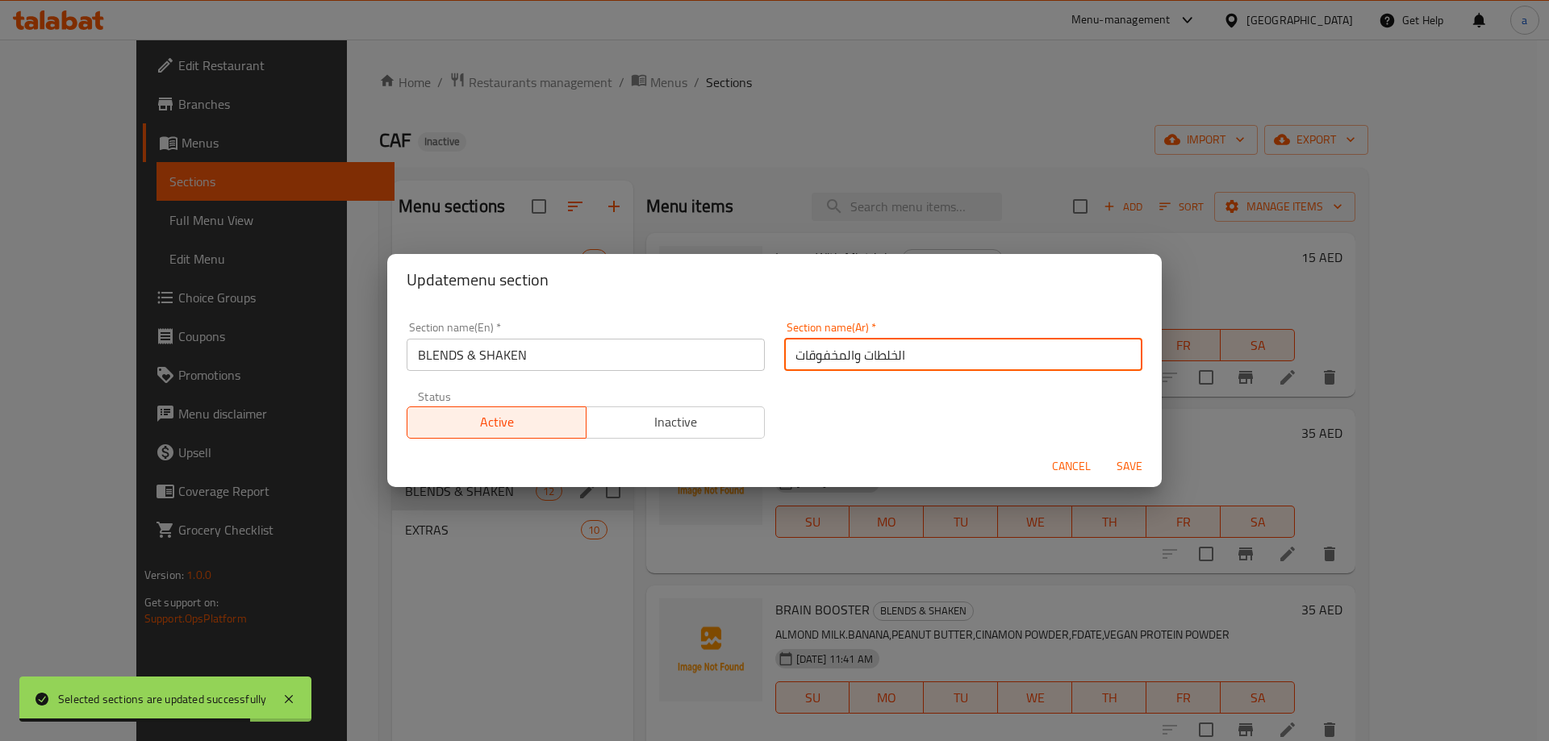
drag, startPoint x: 789, startPoint y: 356, endPoint x: 852, endPoint y: 371, distance: 64.7
click at [852, 371] on div "Section name(Ar)   * الخلطات والمخفوقات Section name(Ar) *" at bounding box center [962, 346] width 377 height 69
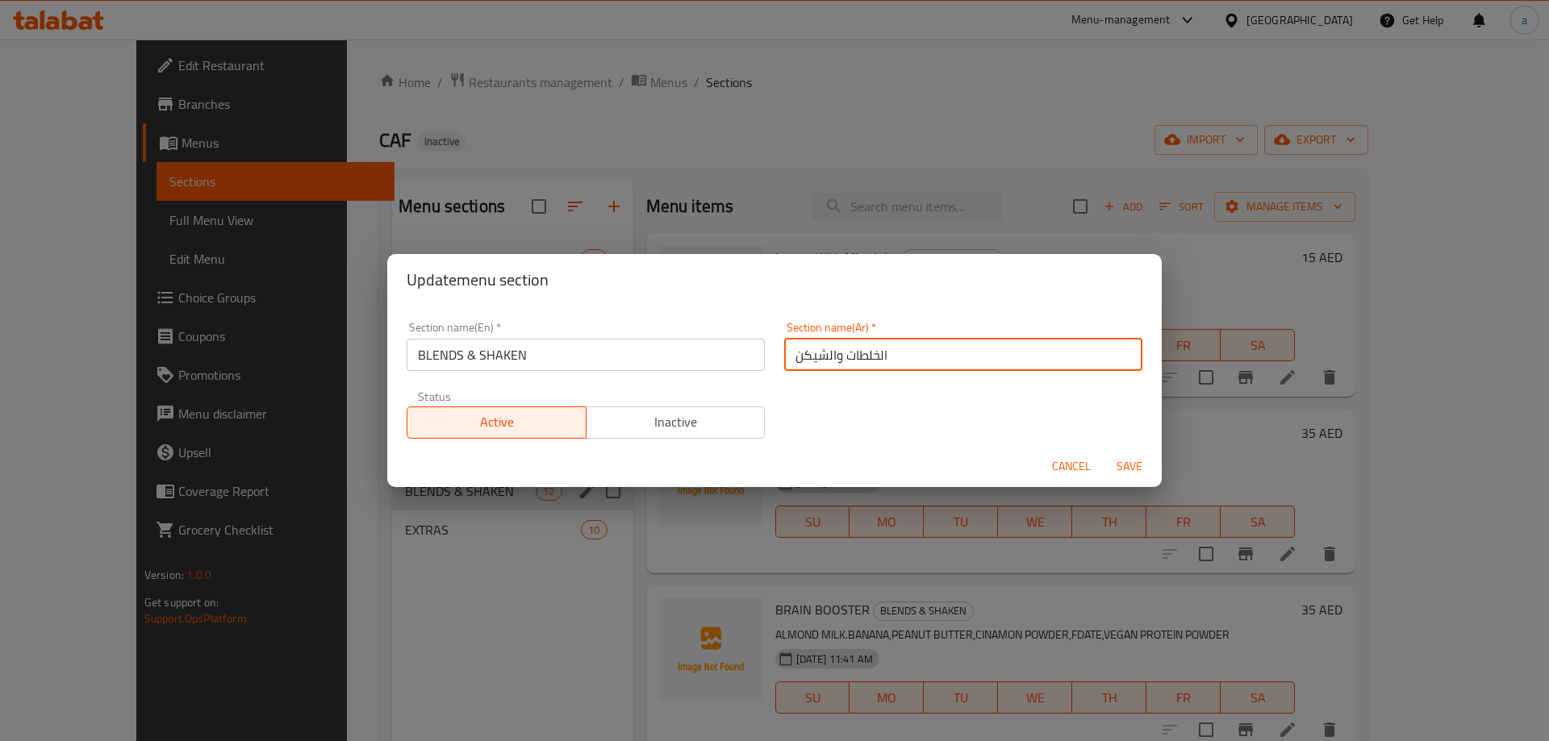
type input "الخلطات والشيكن"
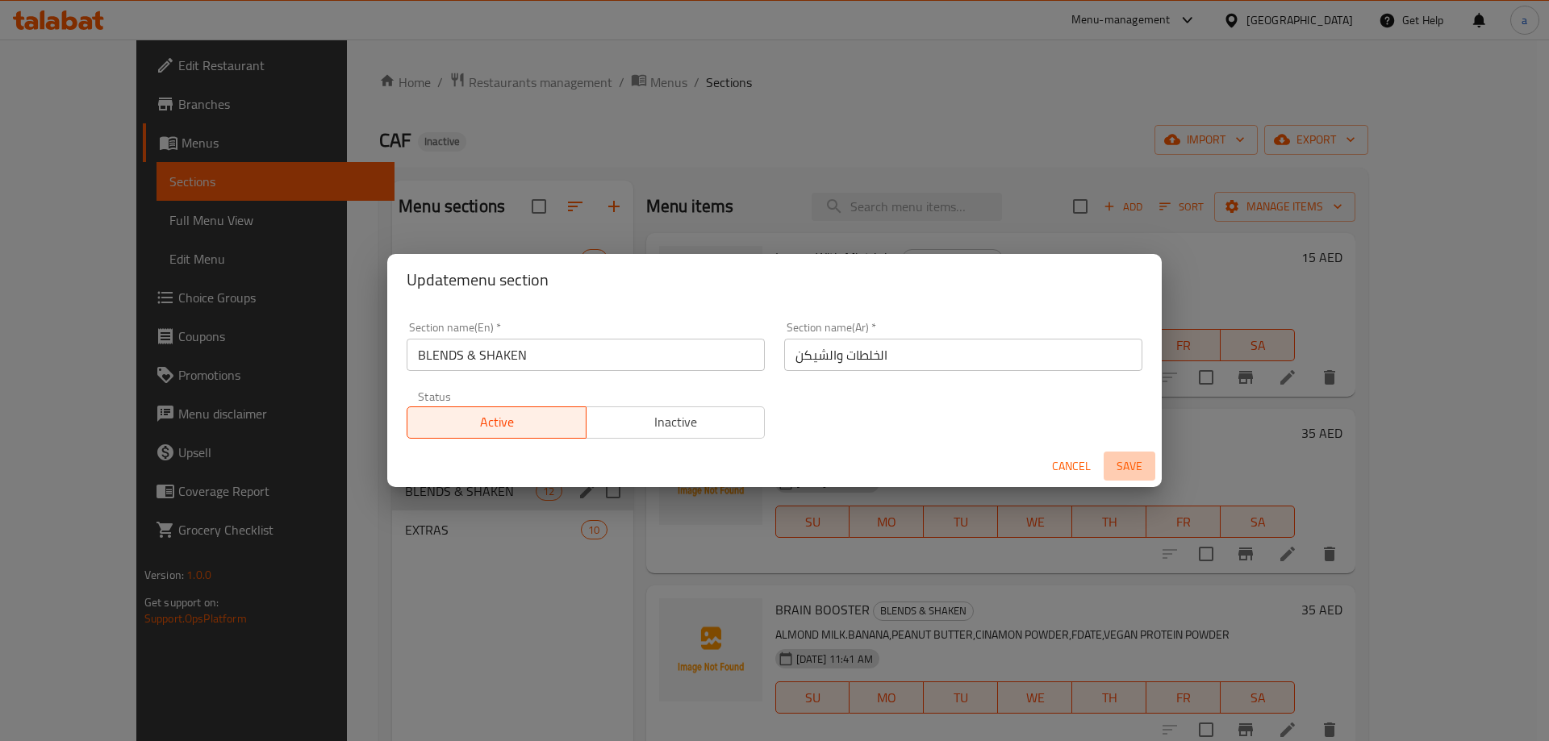
click at [1125, 464] on span "Save" at bounding box center [1129, 466] width 39 height 20
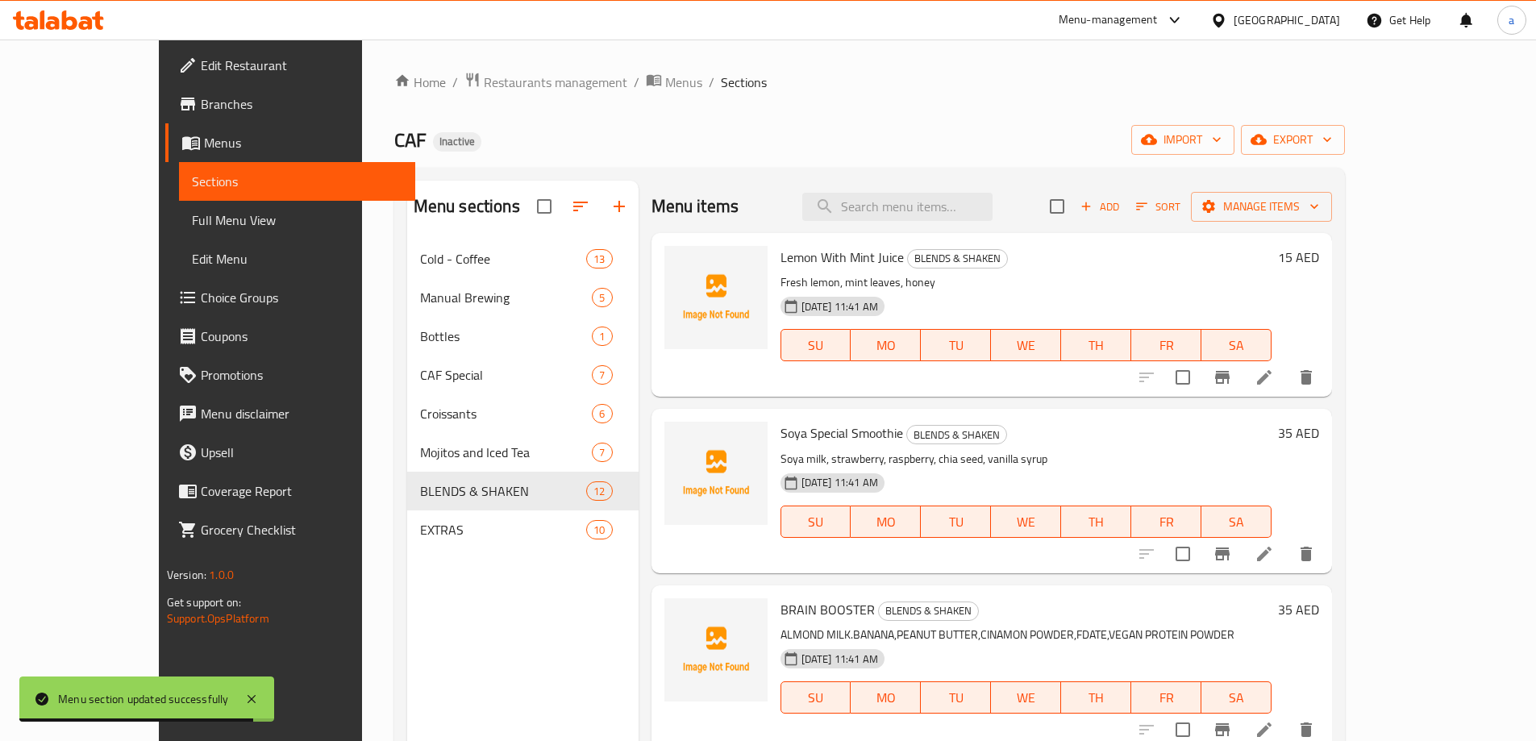
click at [192, 224] on span "Full Menu View" at bounding box center [297, 220] width 211 height 19
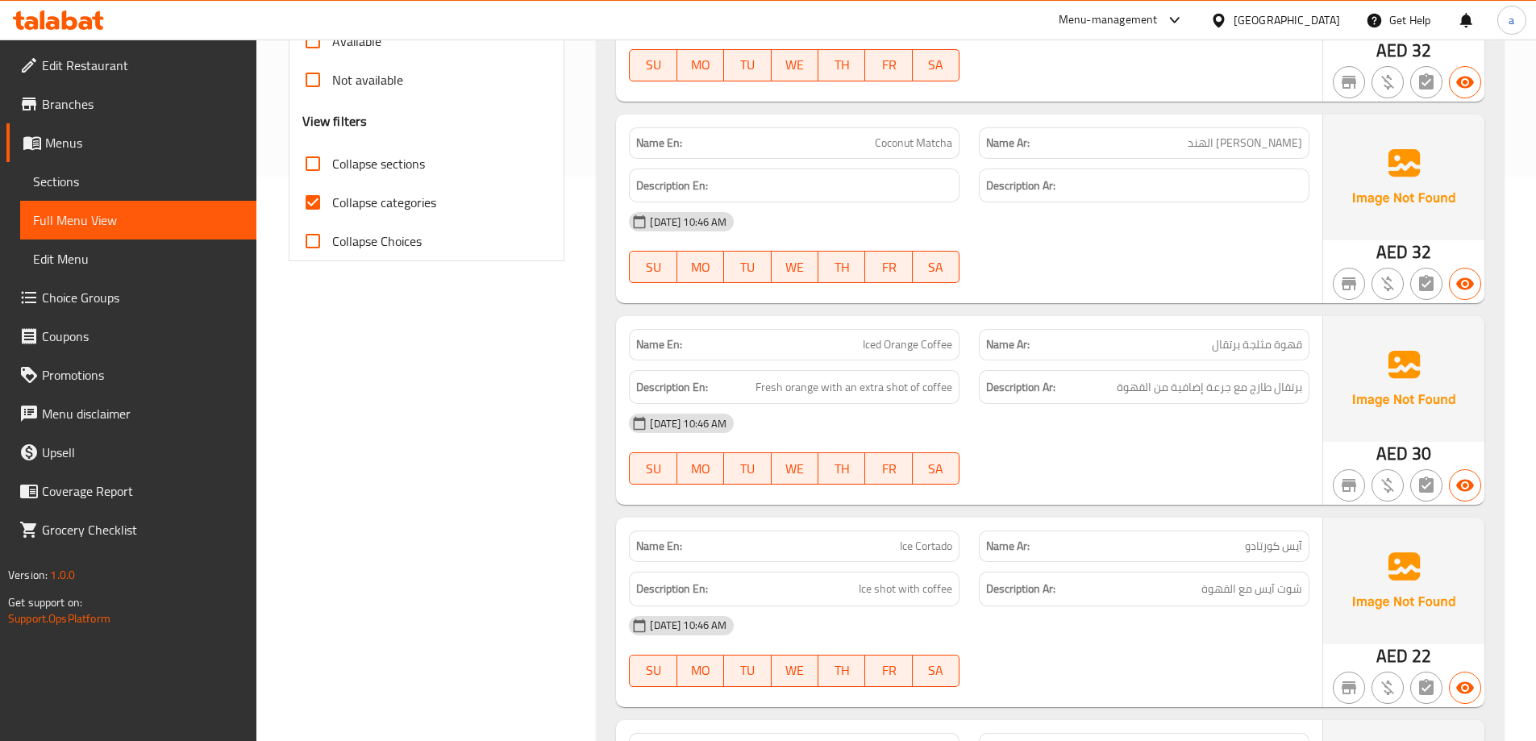
scroll to position [242, 0]
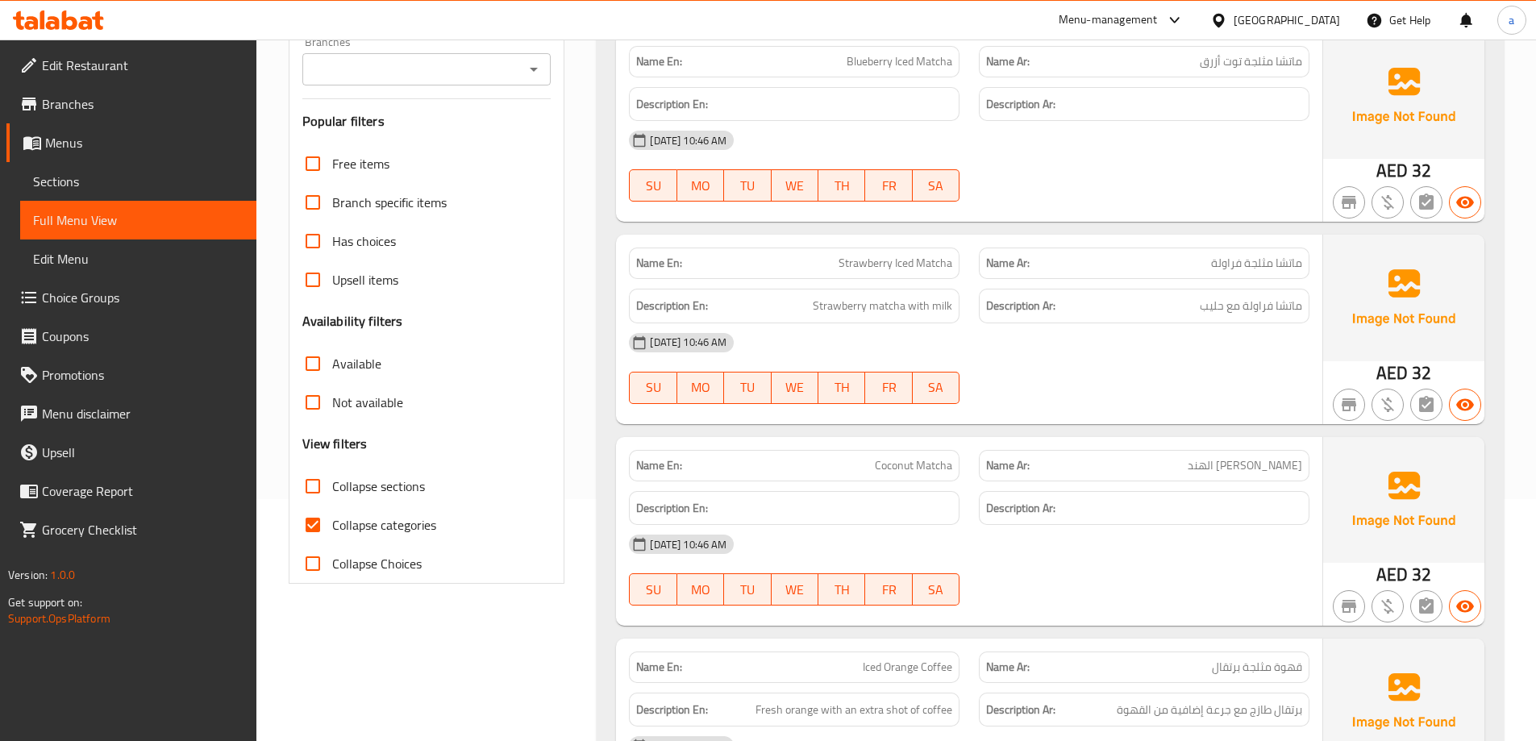
click at [394, 487] on span "Collapse sections" at bounding box center [378, 486] width 93 height 19
click at [332, 487] on input "Collapse sections" at bounding box center [313, 486] width 39 height 39
checkbox input "true"
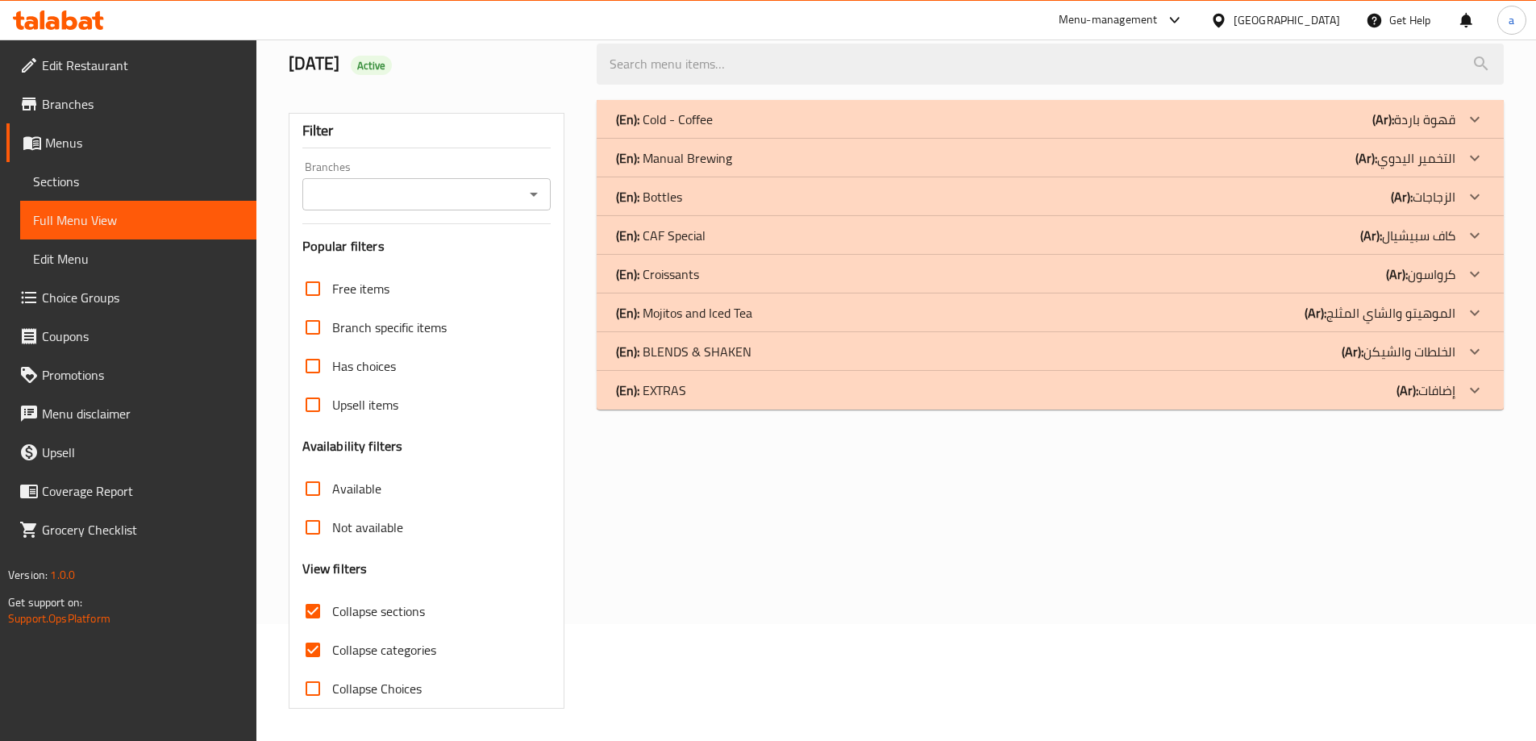
scroll to position [117, 0]
click at [1480, 386] on icon at bounding box center [1474, 390] width 19 height 19
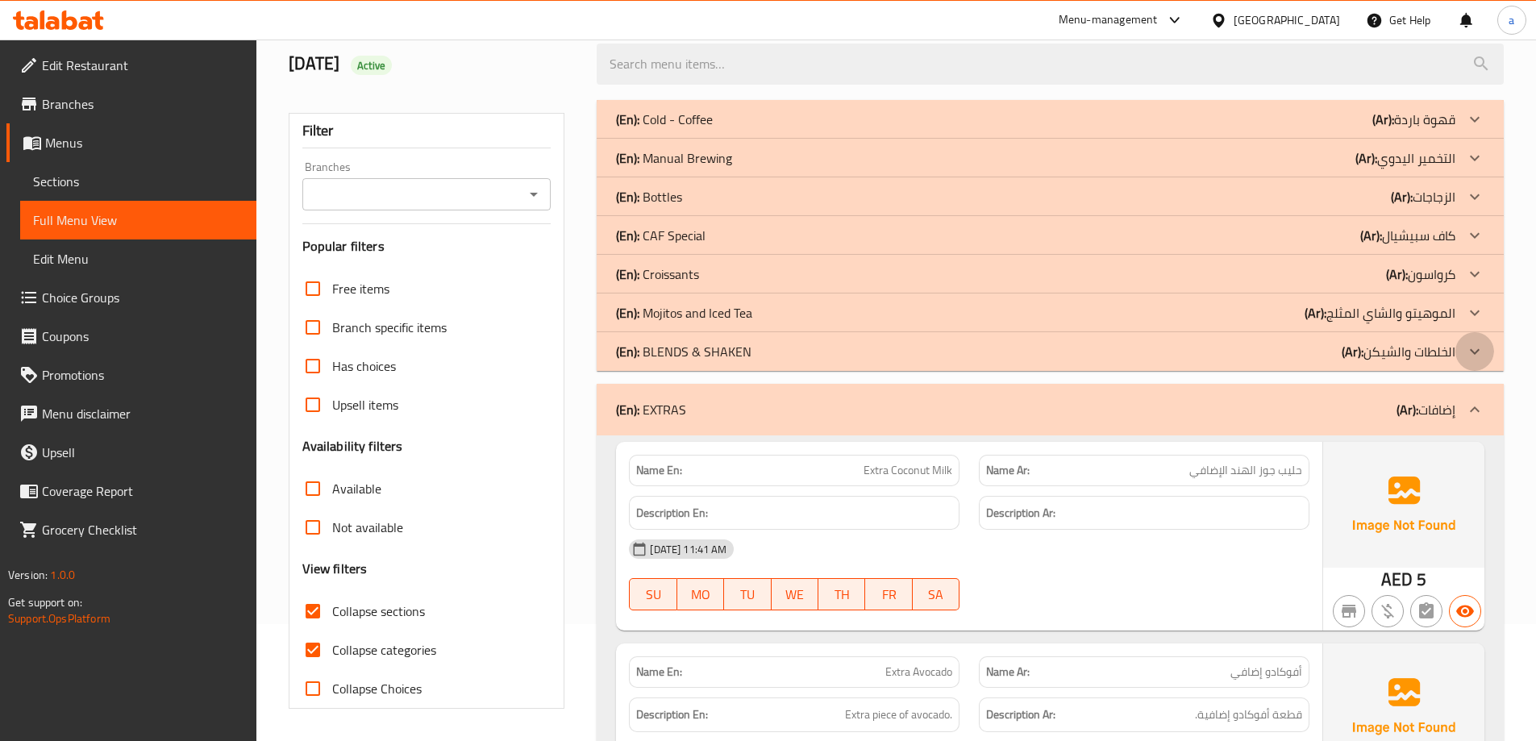
click at [1472, 342] on icon at bounding box center [1474, 351] width 19 height 19
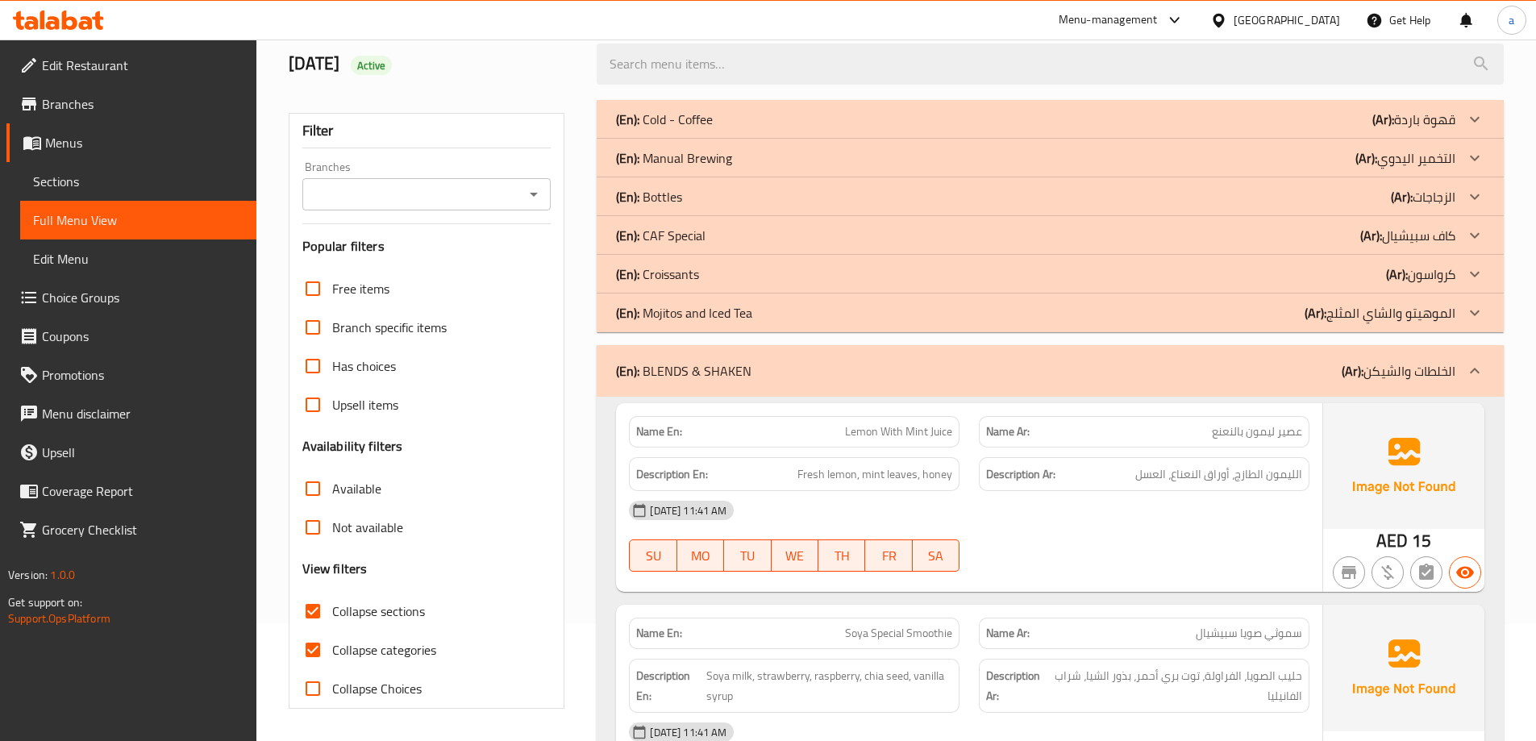
click at [1480, 307] on icon at bounding box center [1474, 312] width 19 height 19
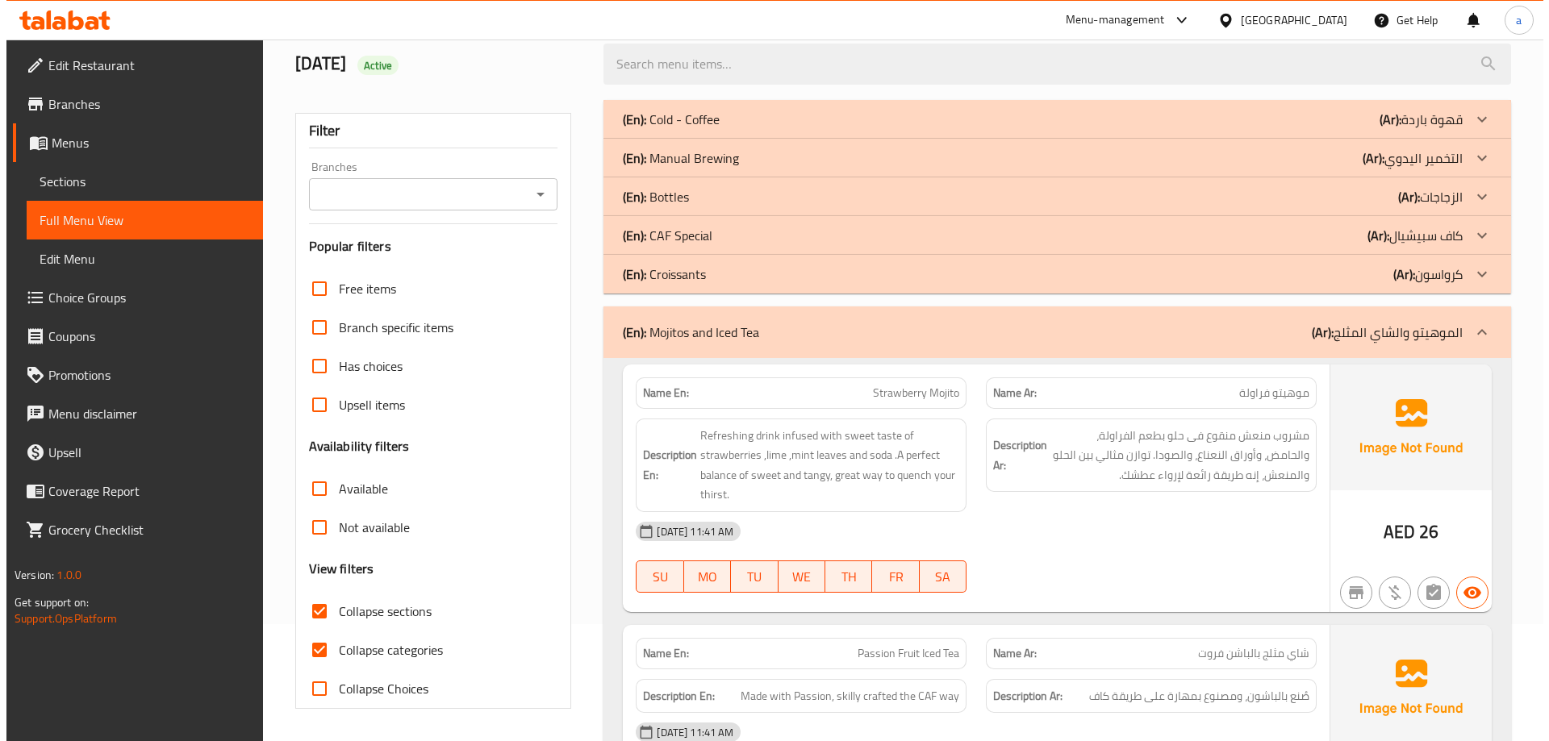
scroll to position [0, 0]
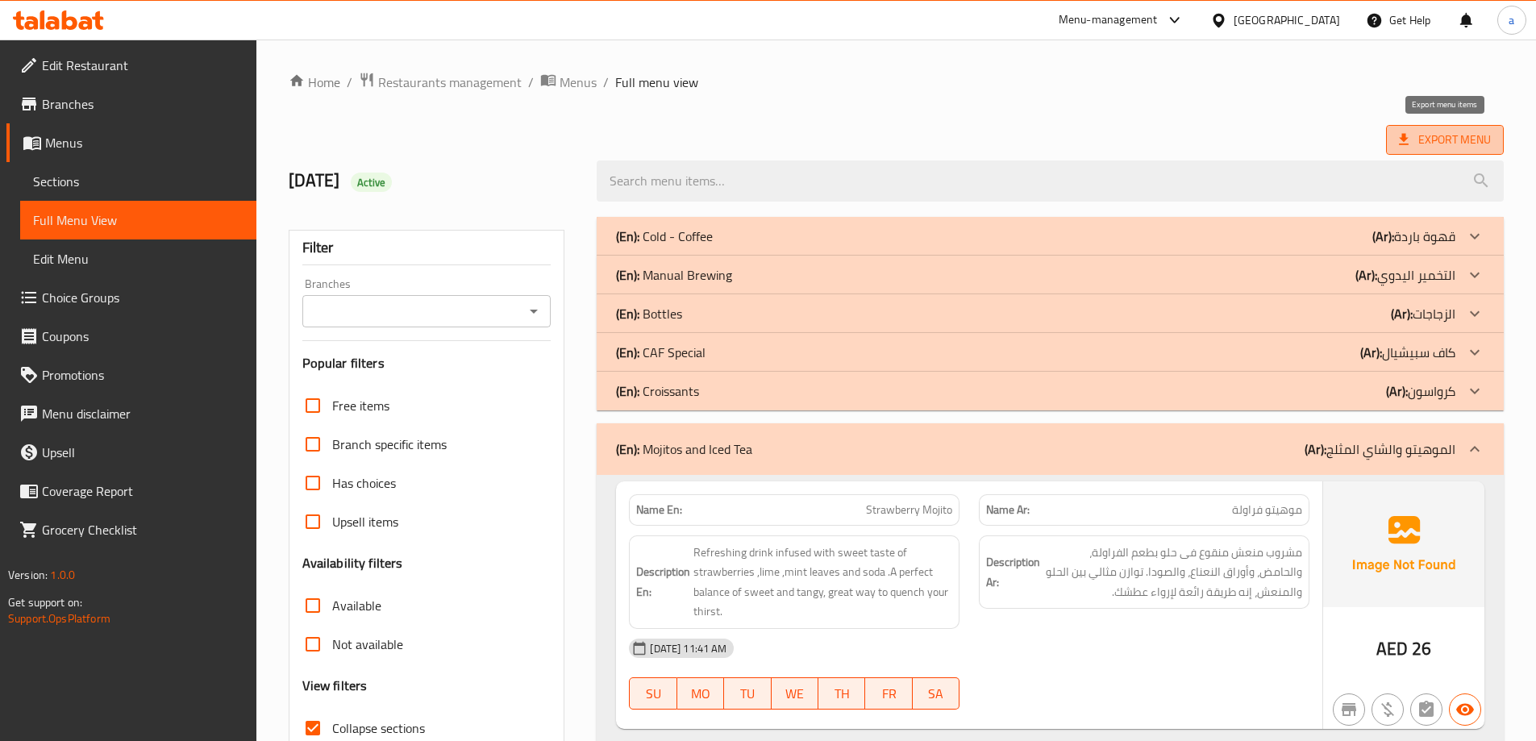
click at [1424, 131] on span "Export Menu" at bounding box center [1445, 140] width 92 height 20
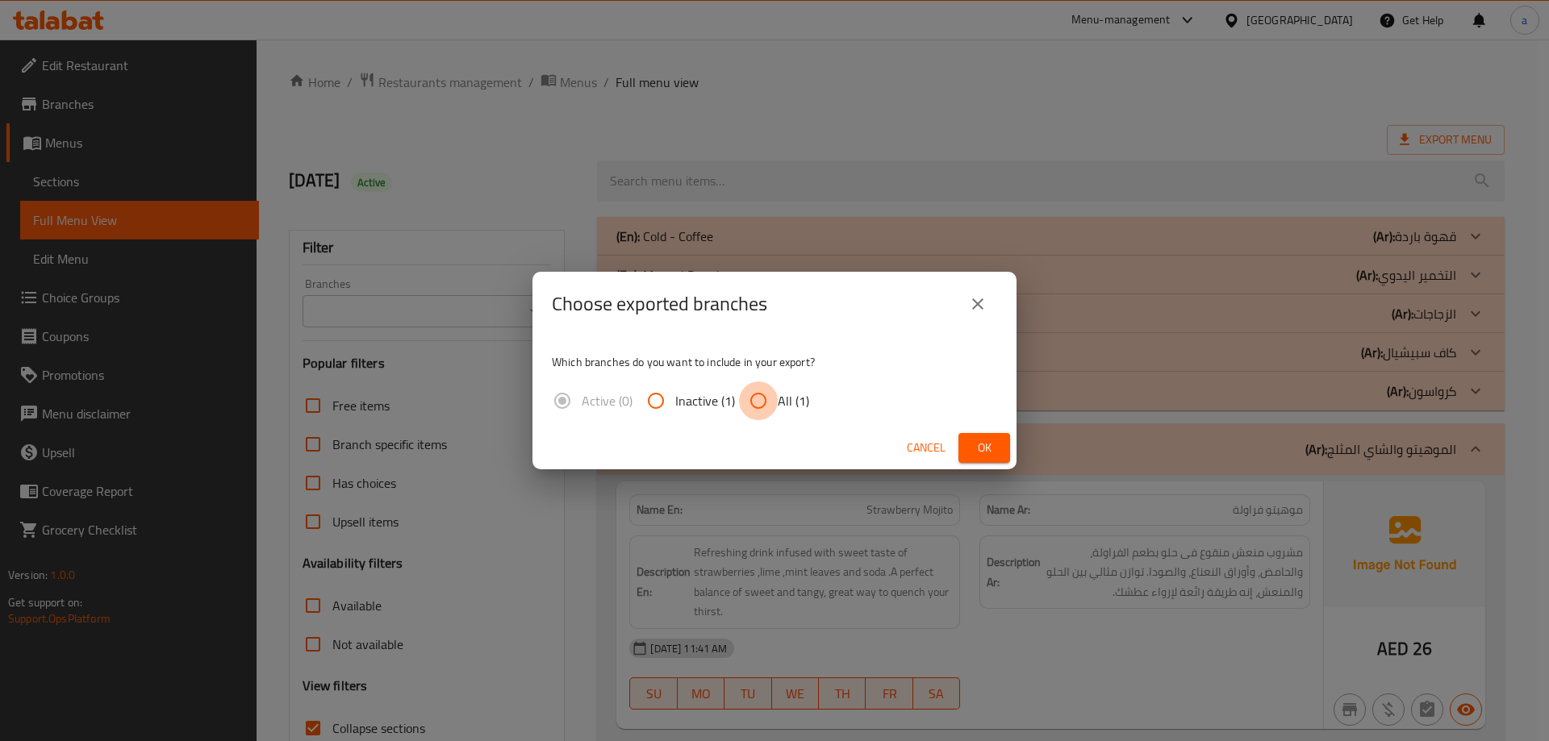
click at [752, 394] on input "All (1)" at bounding box center [758, 400] width 39 height 39
radio input "true"
click at [1000, 456] on button "Ok" at bounding box center [984, 448] width 52 height 30
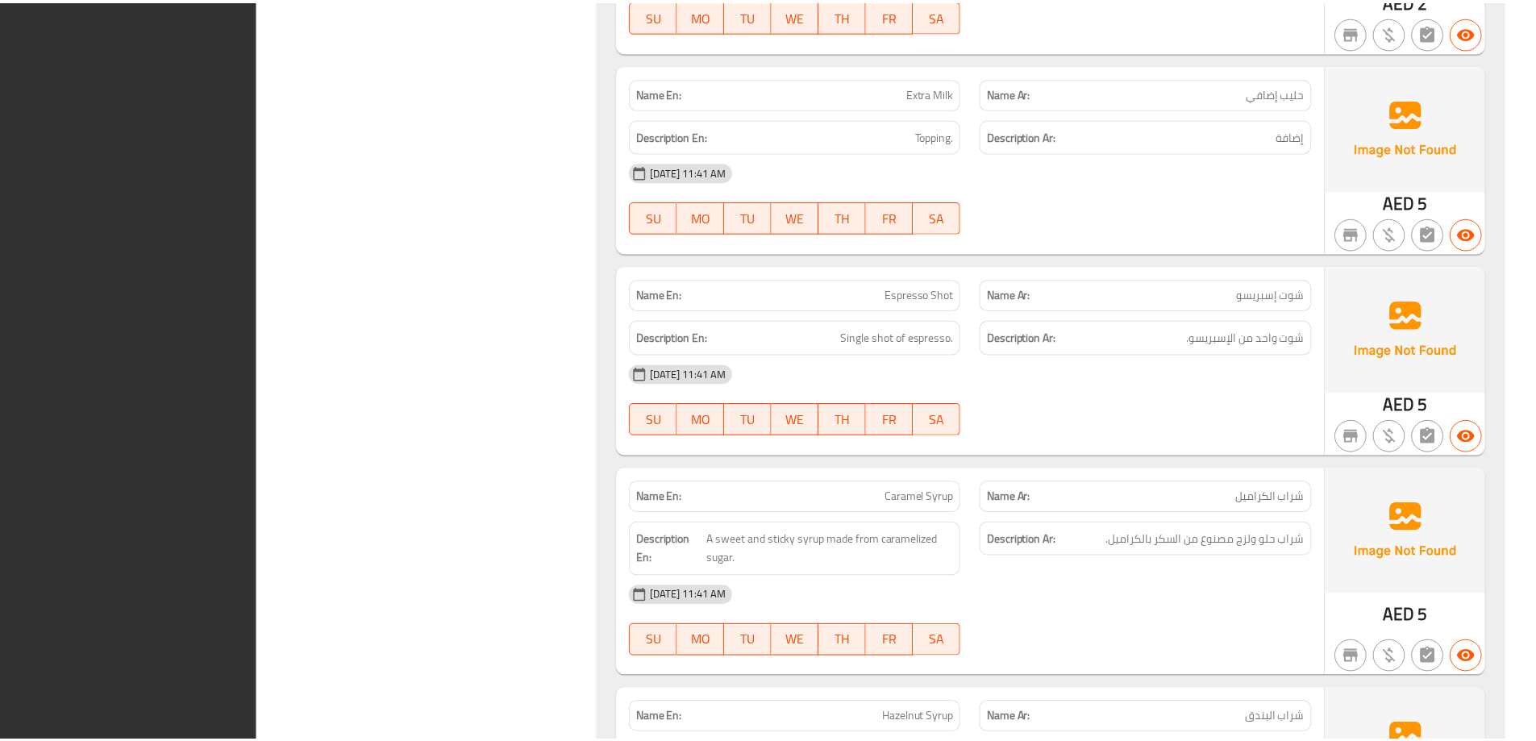
scroll to position [6194, 0]
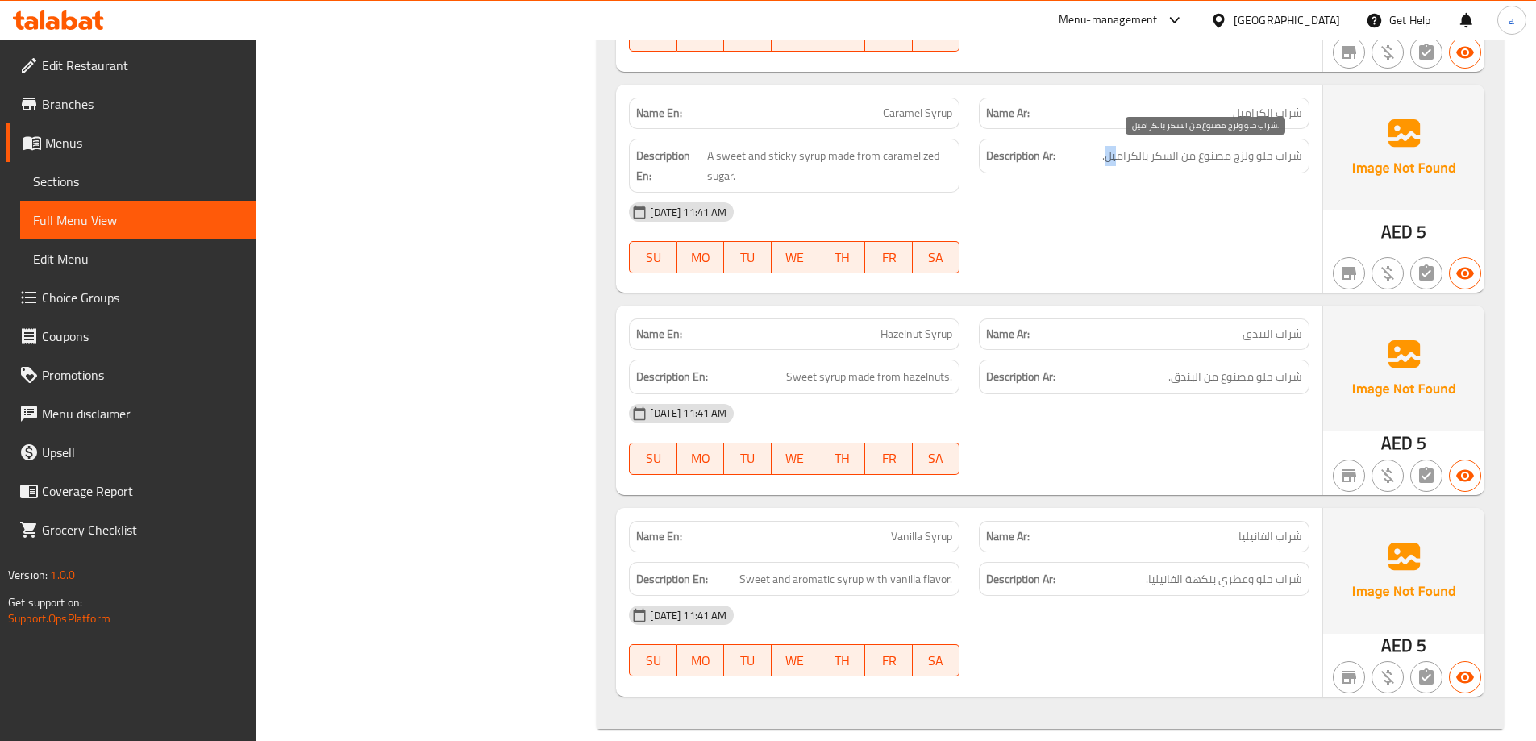
drag, startPoint x: 1108, startPoint y: 158, endPoint x: 1119, endPoint y: 158, distance: 10.5
click at [1119, 158] on span "شراب حلو ولزج مصنوع من السكر بالكراميل." at bounding box center [1203, 156] width 200 height 20
click at [173, 174] on span "Sections" at bounding box center [138, 181] width 211 height 19
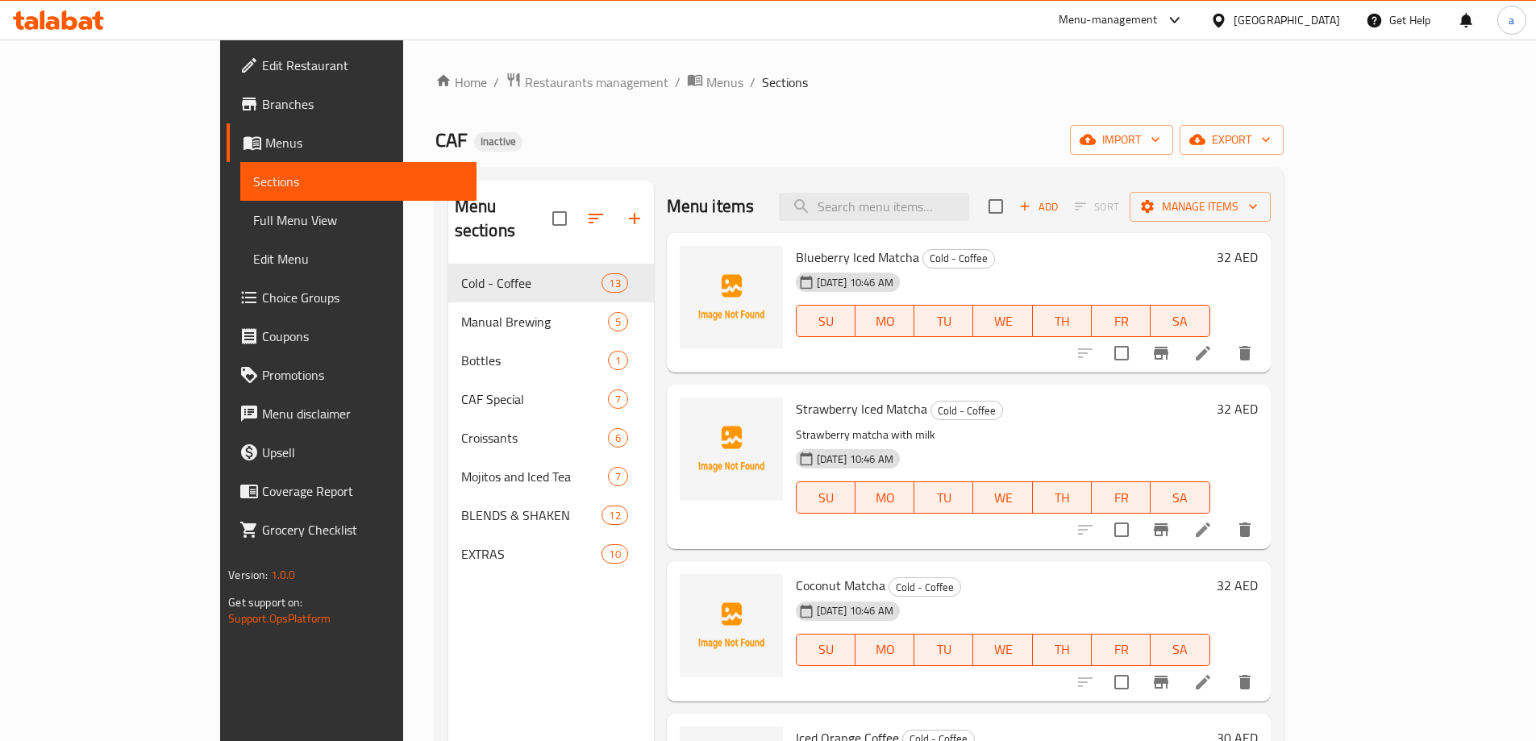
scroll to position [81, 0]
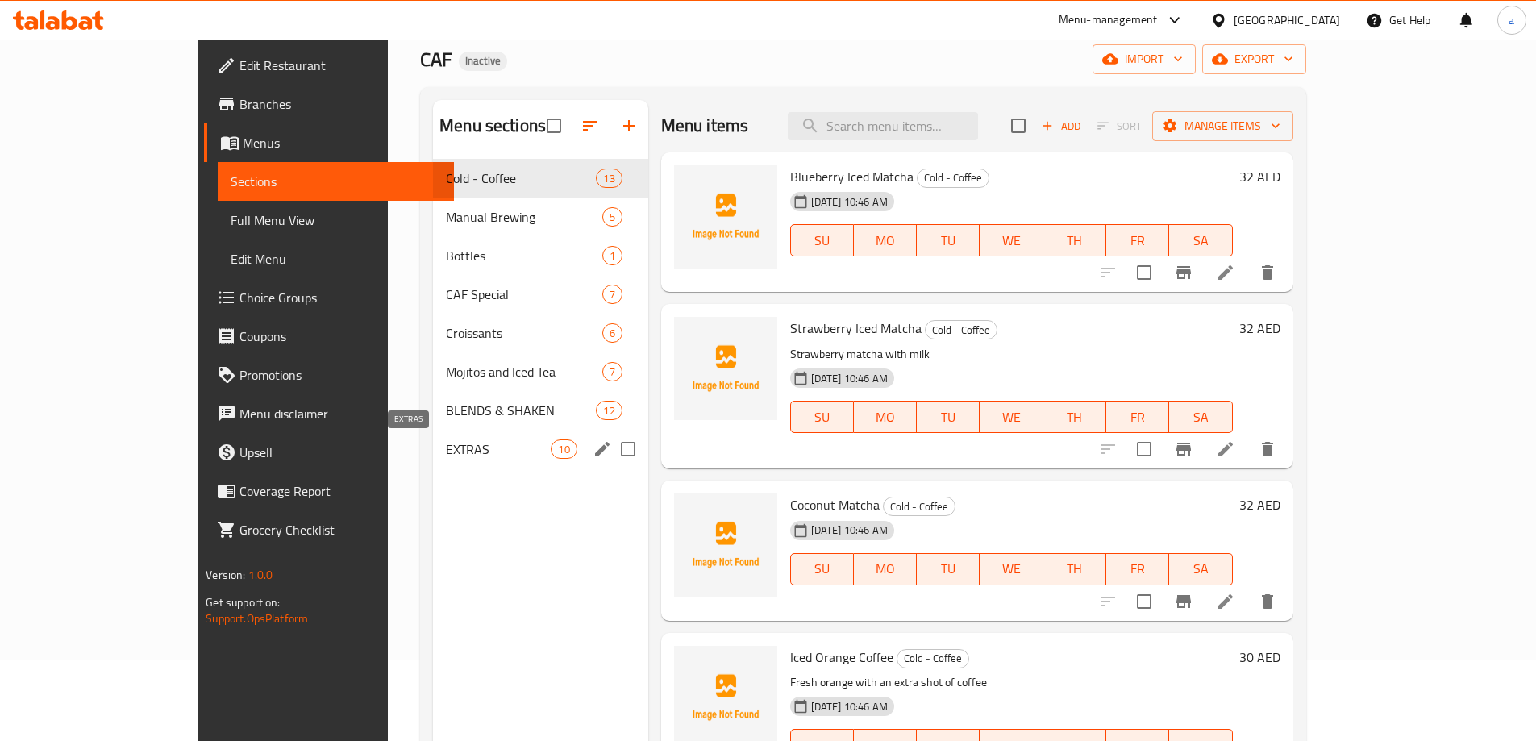
click at [446, 448] on span "EXTRAS" at bounding box center [498, 449] width 105 height 19
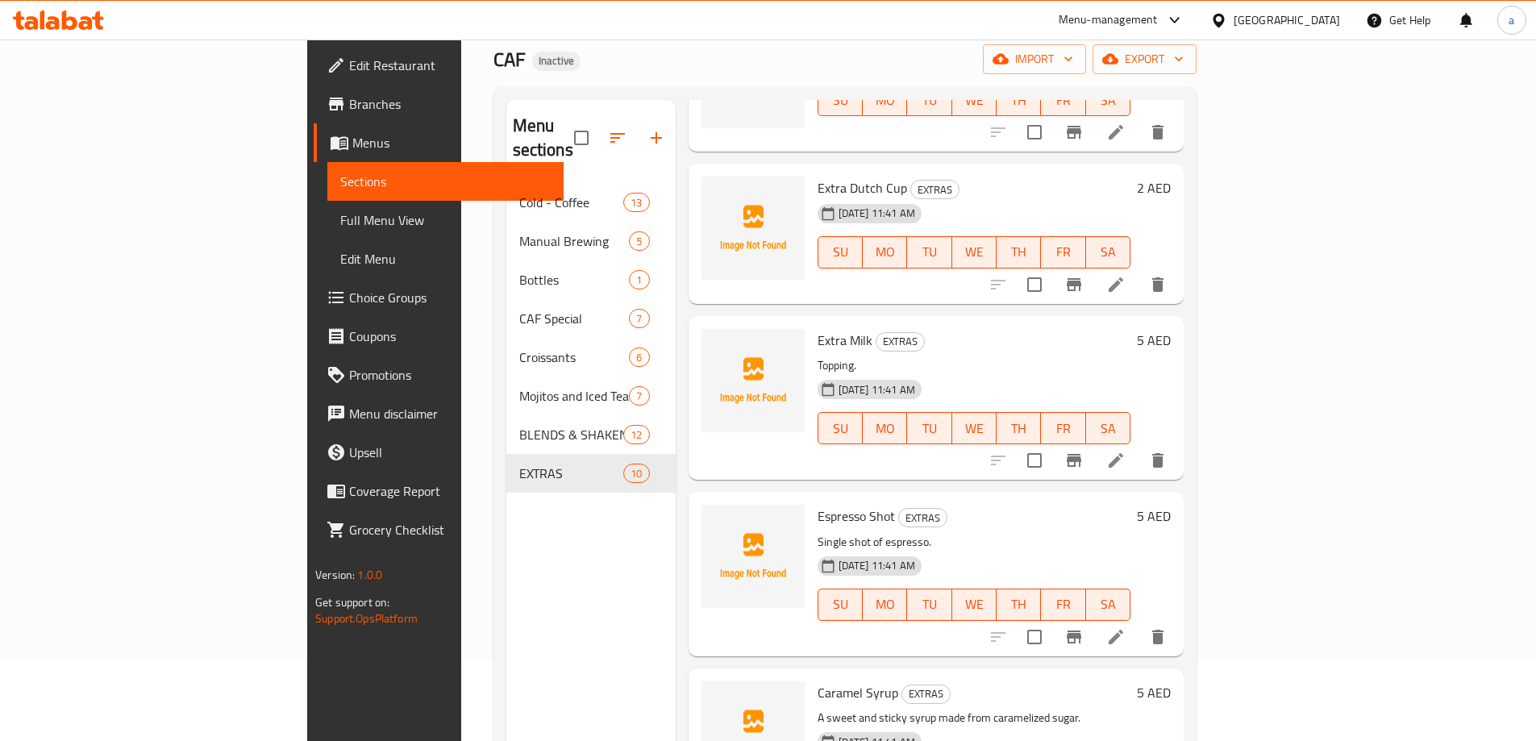
scroll to position [726, 0]
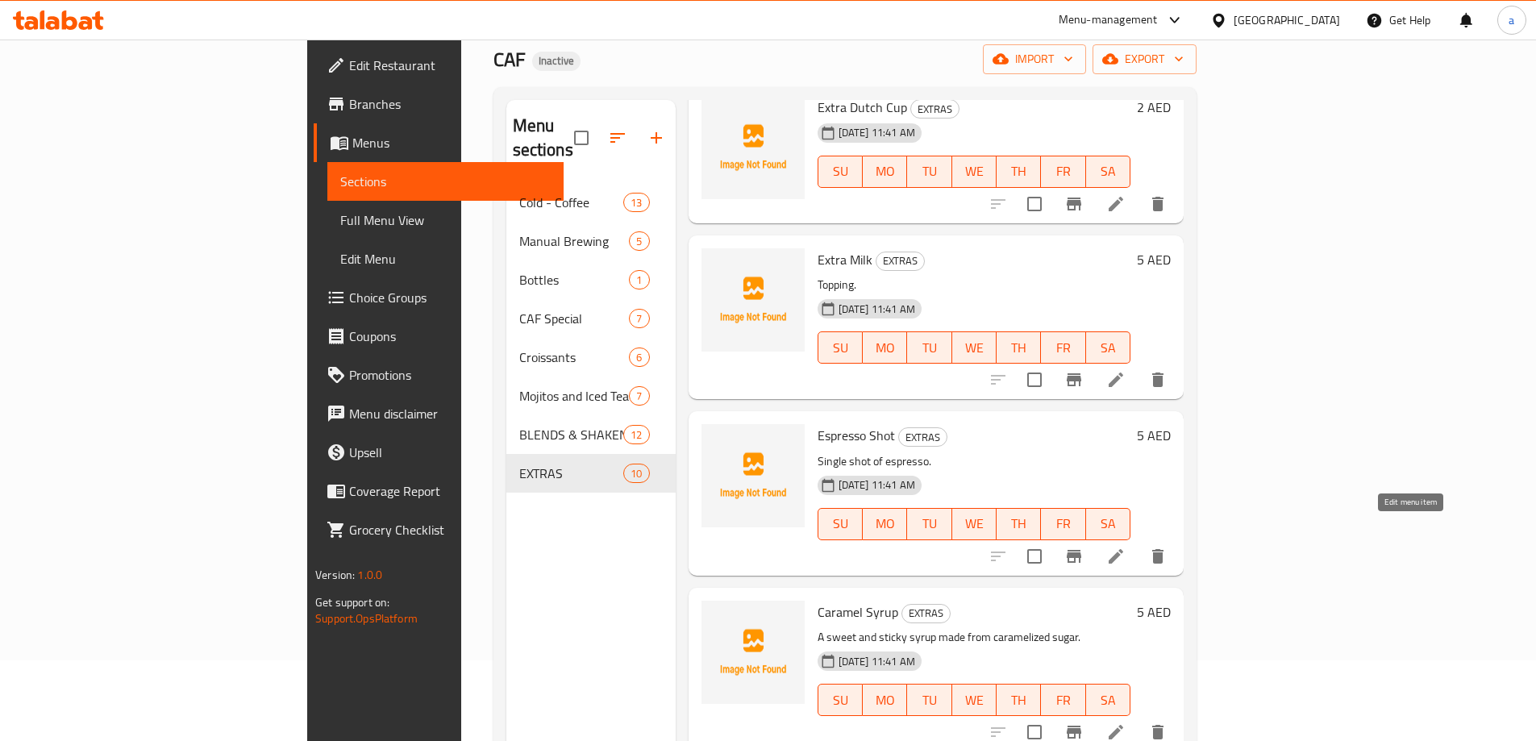
click at [1123, 549] on icon at bounding box center [1116, 556] width 15 height 15
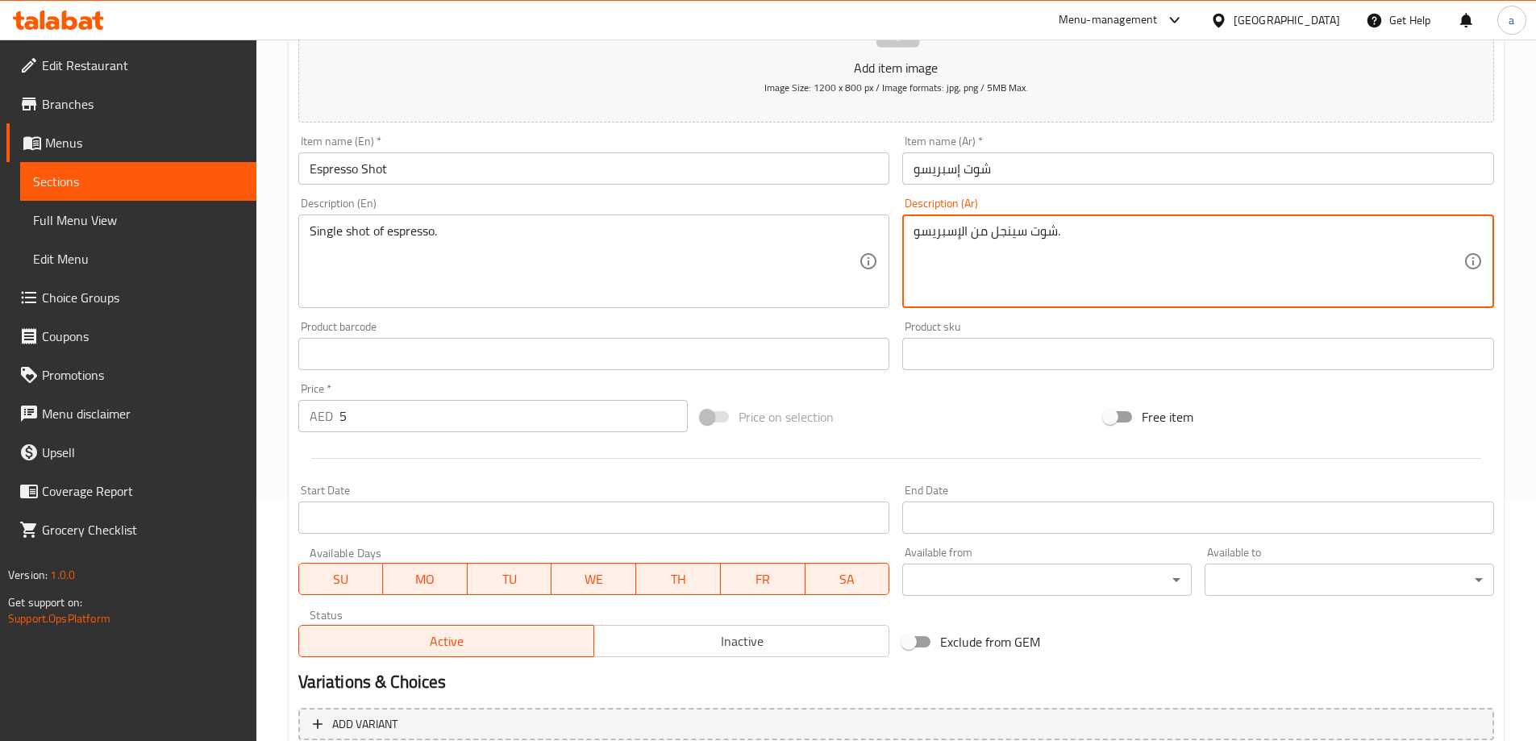
scroll to position [398, 0]
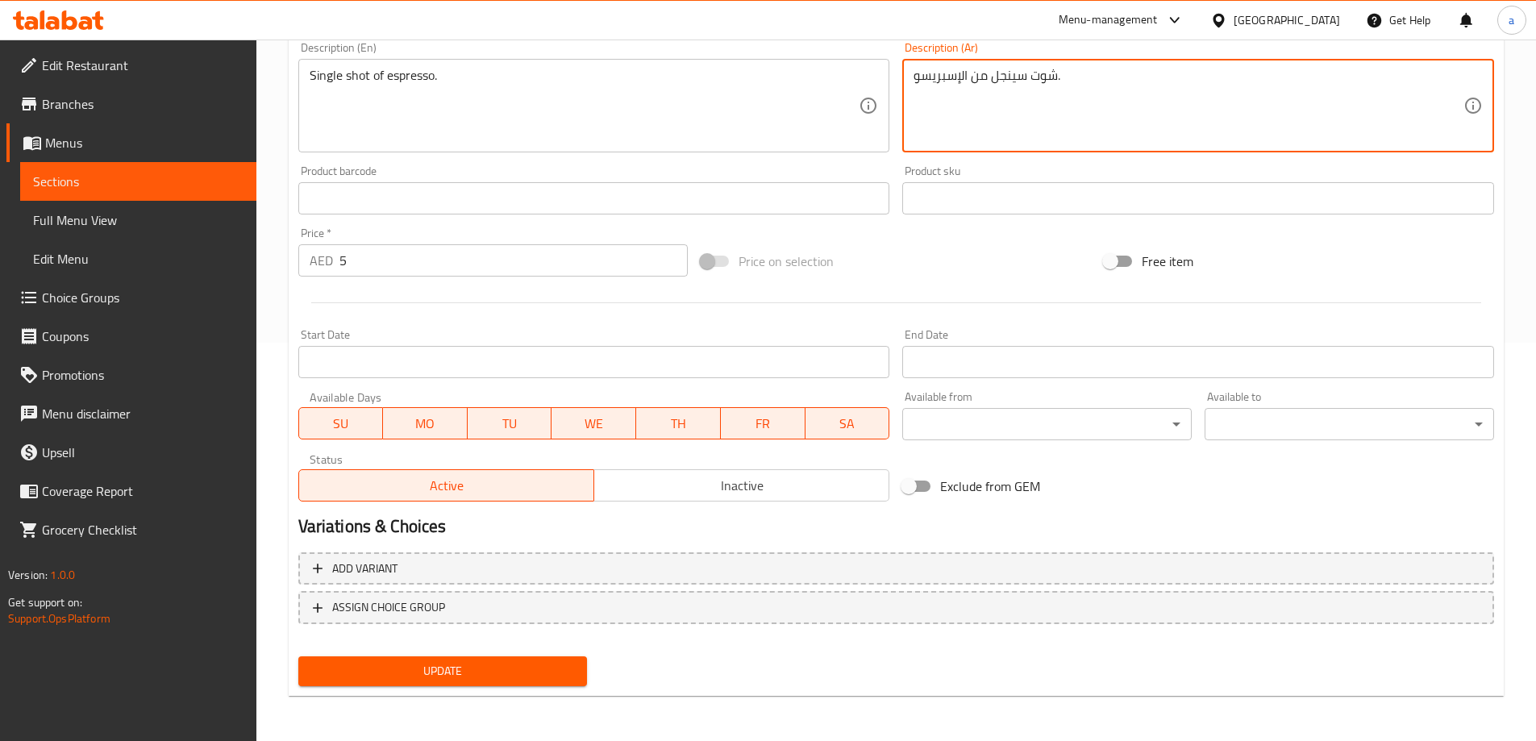
type textarea "شوت سينجل من الإسبريسو."
click at [516, 658] on button "Update" at bounding box center [443, 672] width 290 height 30
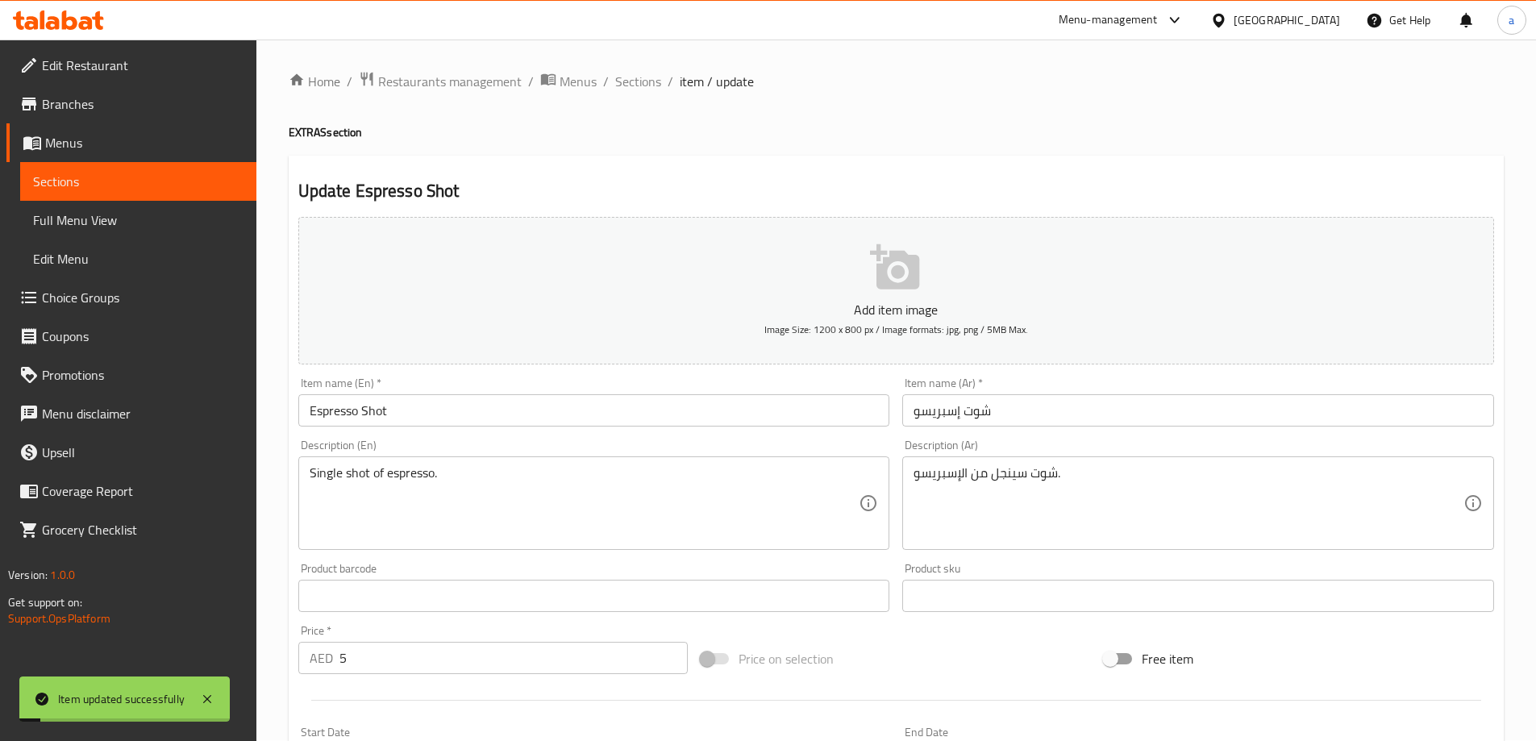
scroll to position [0, 0]
click at [640, 81] on span "Sections" at bounding box center [638, 82] width 46 height 19
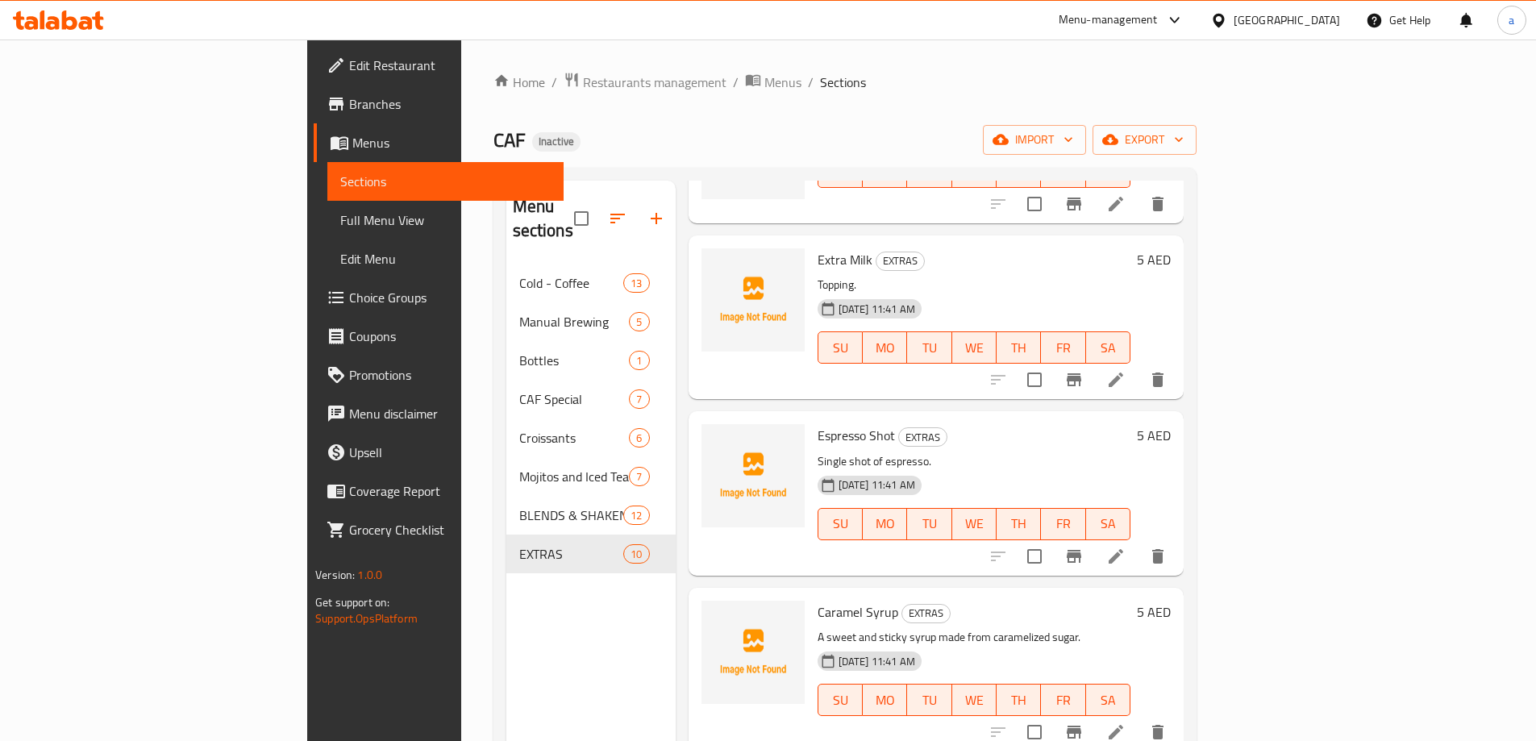
scroll to position [965, 0]
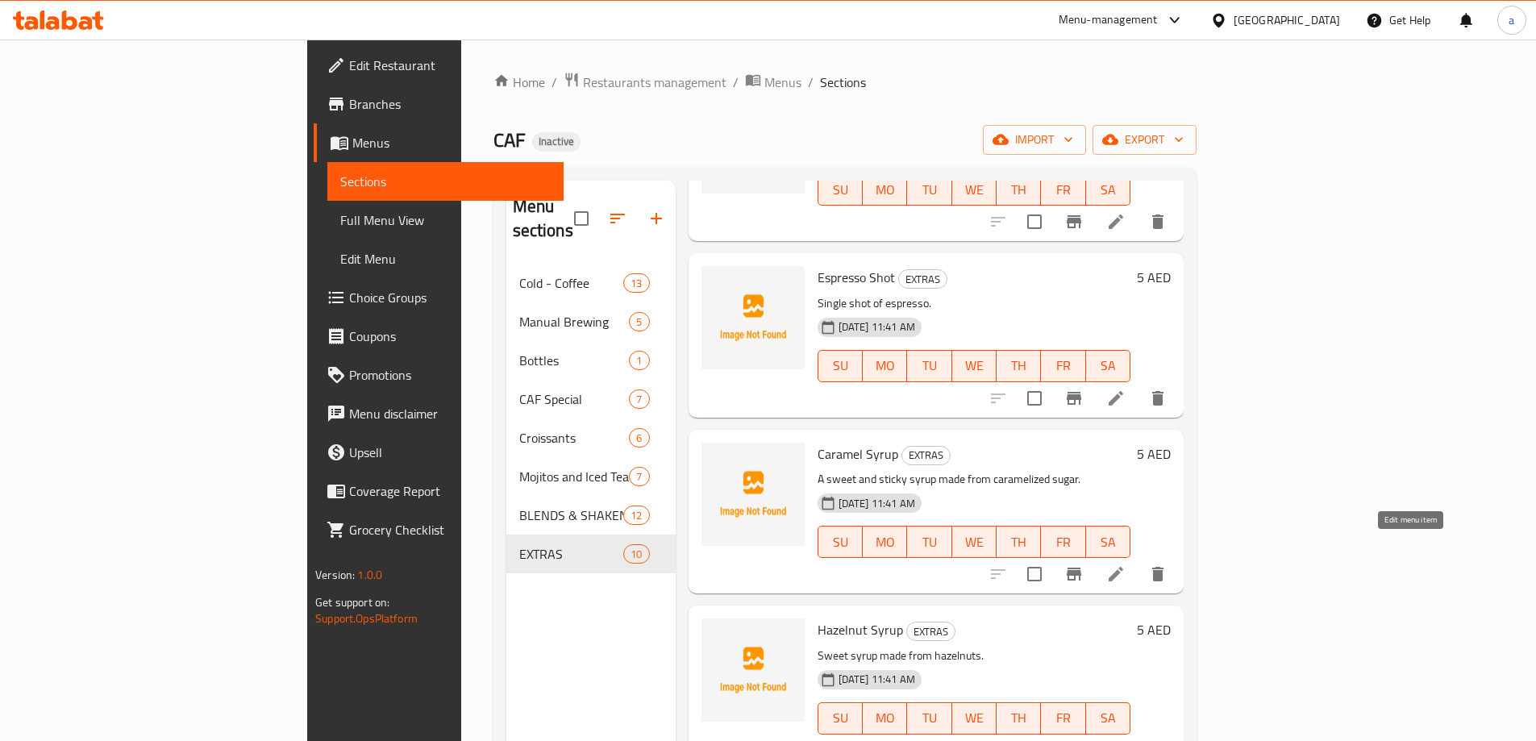
click at [1126, 565] on icon at bounding box center [1116, 574] width 19 height 19
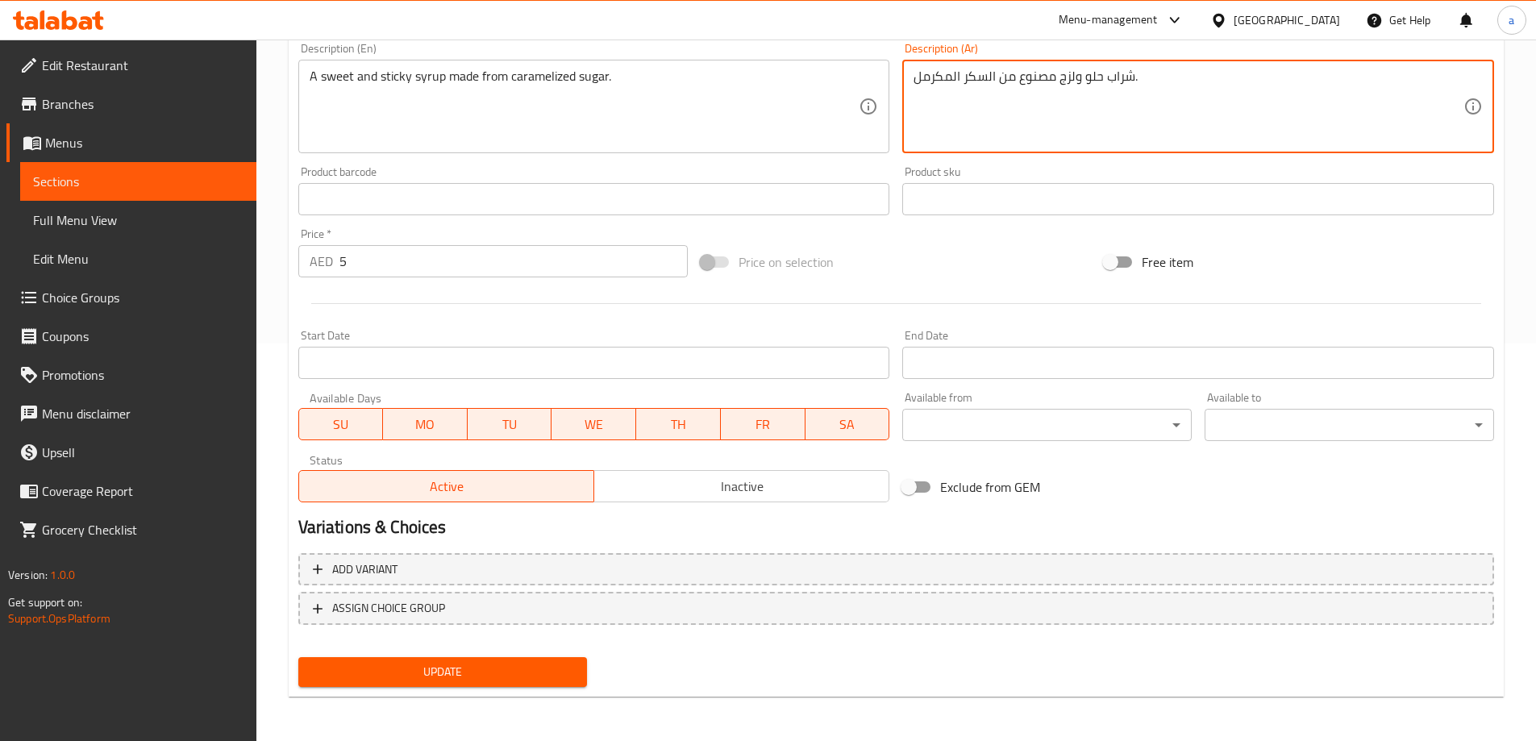
scroll to position [398, 0]
type textarea "شراب حلو ولزج مصنوع من السكر المكرمل."
click at [475, 675] on span "Update" at bounding box center [443, 671] width 264 height 20
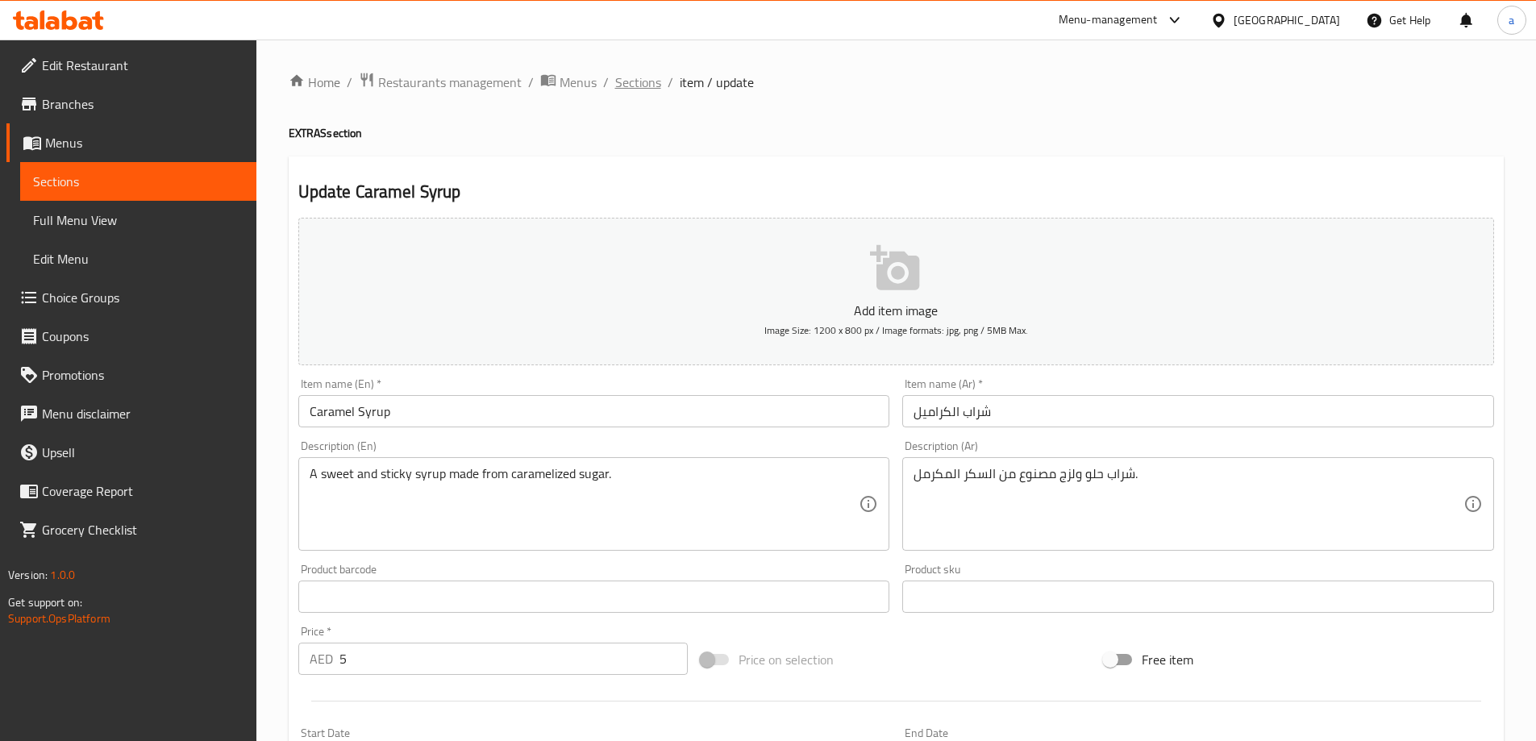
click at [651, 77] on span "Sections" at bounding box center [638, 82] width 46 height 19
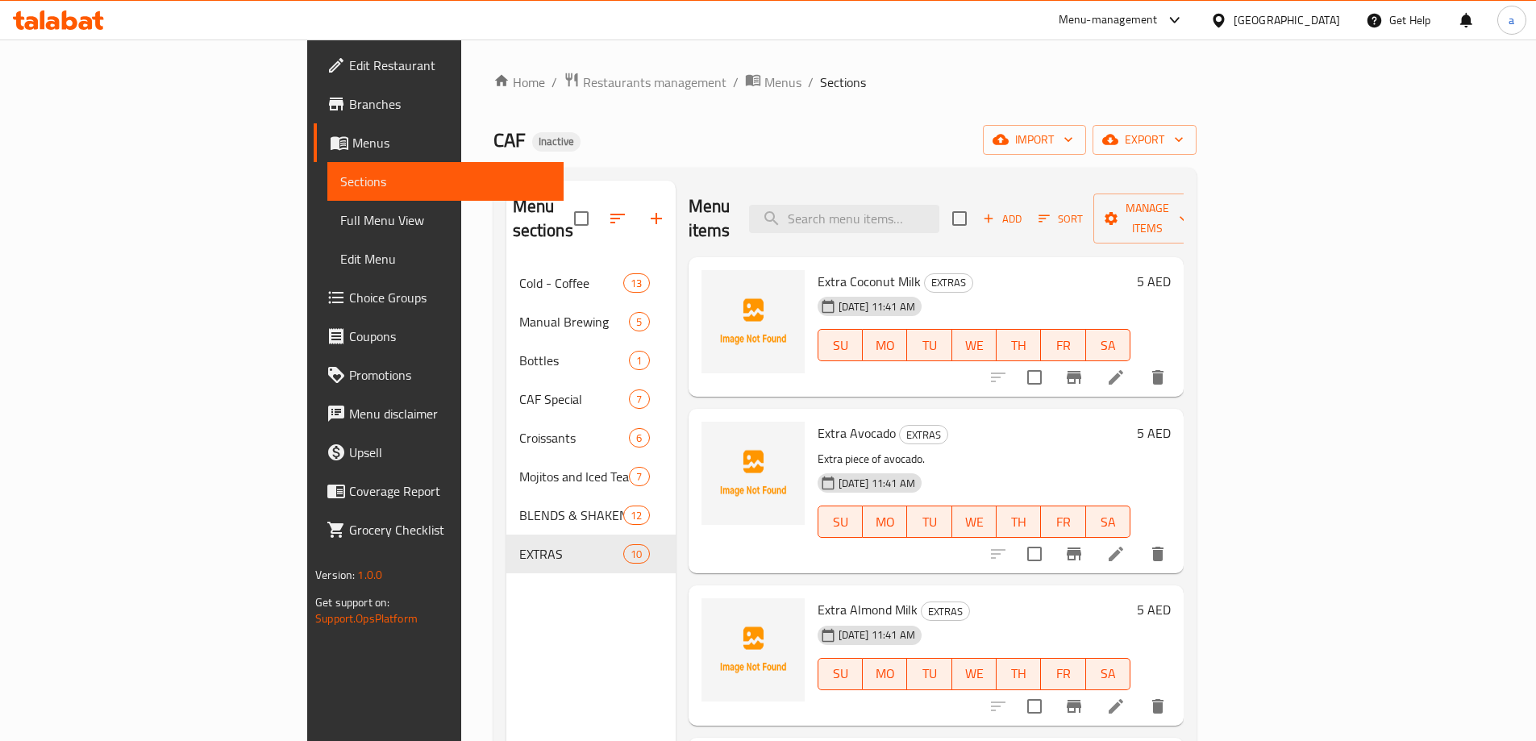
click at [340, 220] on span "Full Menu View" at bounding box center [445, 220] width 211 height 19
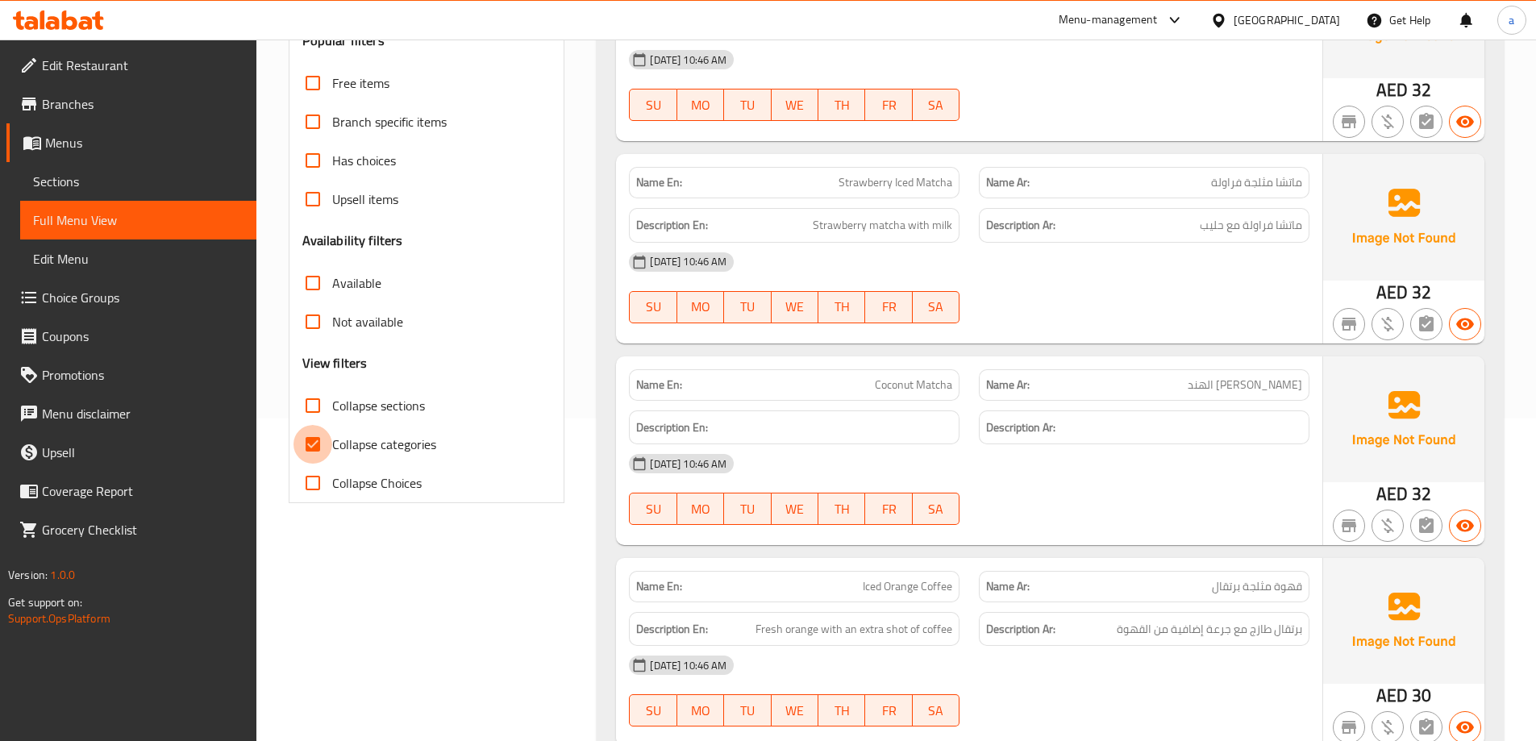
click at [321, 441] on input "Collapse categories" at bounding box center [313, 444] width 39 height 39
checkbox input "false"
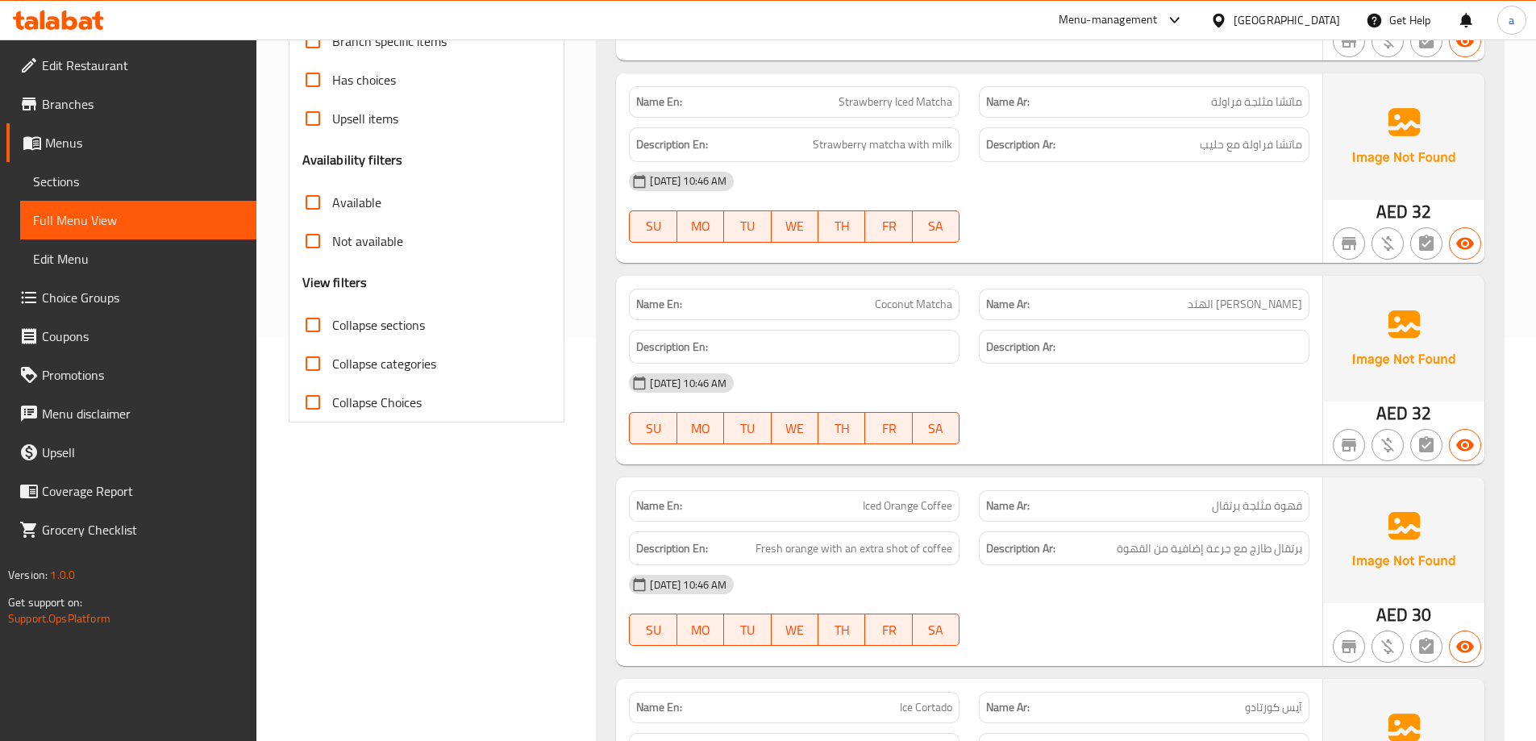
click at [323, 331] on input "Collapse sections" at bounding box center [313, 325] width 39 height 39
checkbox input "true"
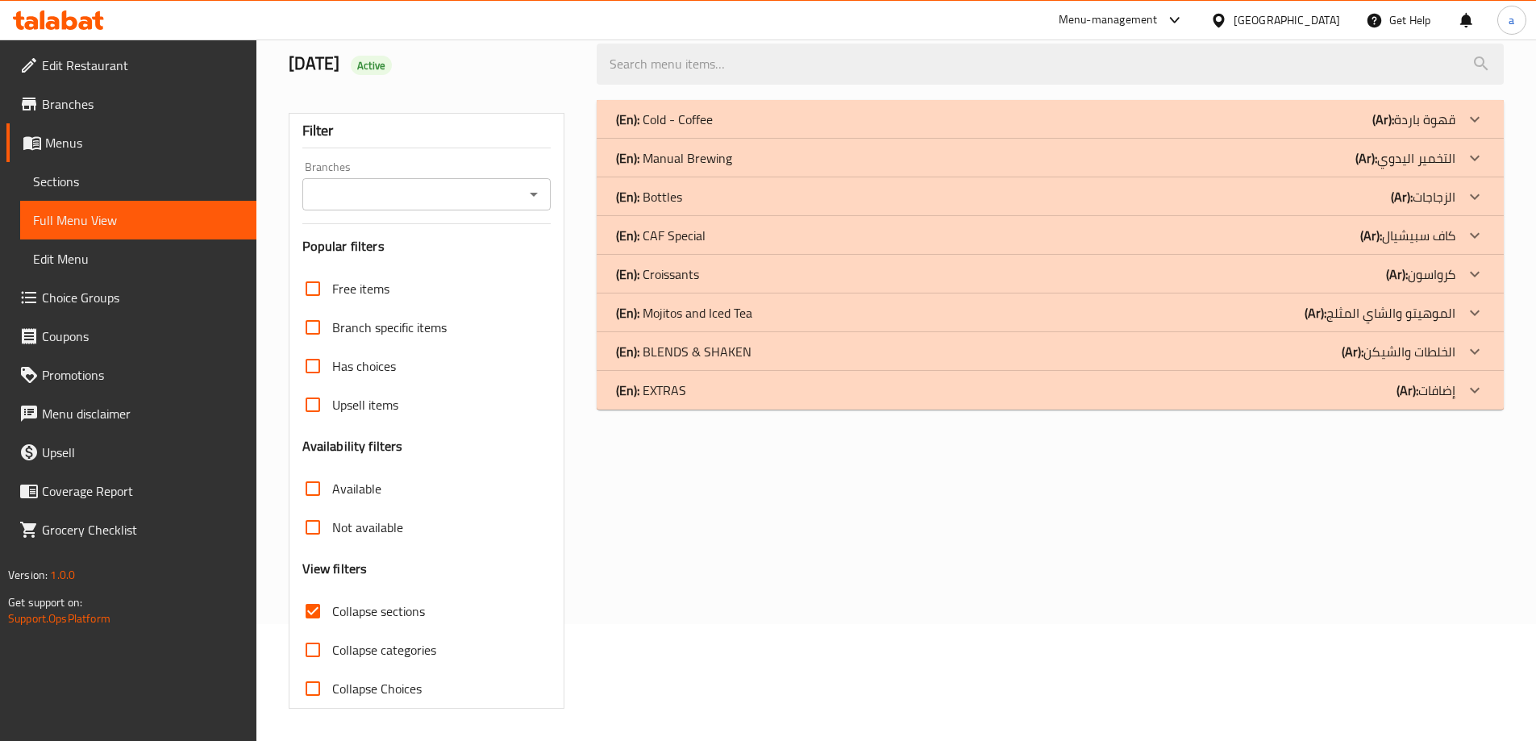
scroll to position [117, 0]
click at [1467, 387] on icon at bounding box center [1474, 390] width 19 height 19
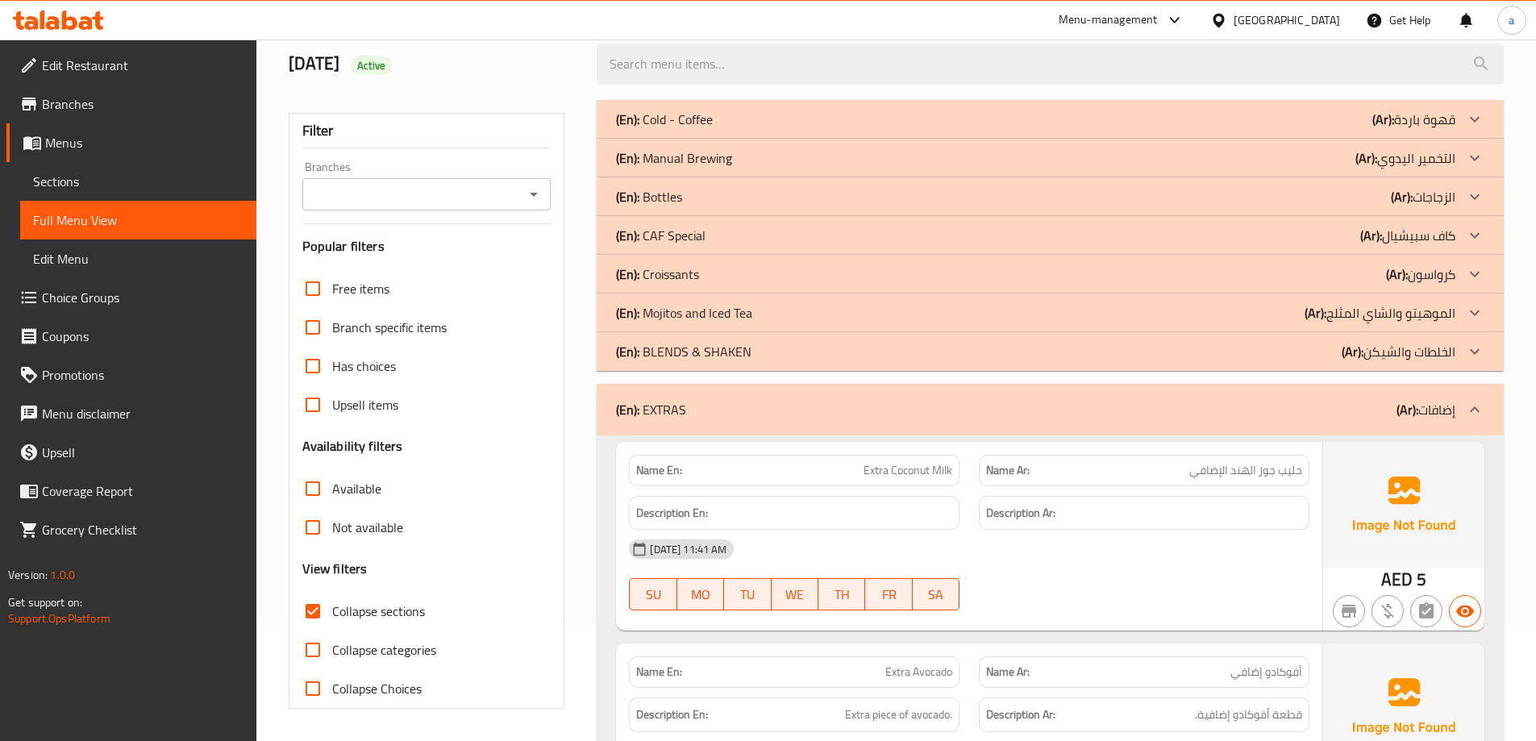
click at [1473, 360] on icon at bounding box center [1474, 351] width 19 height 19
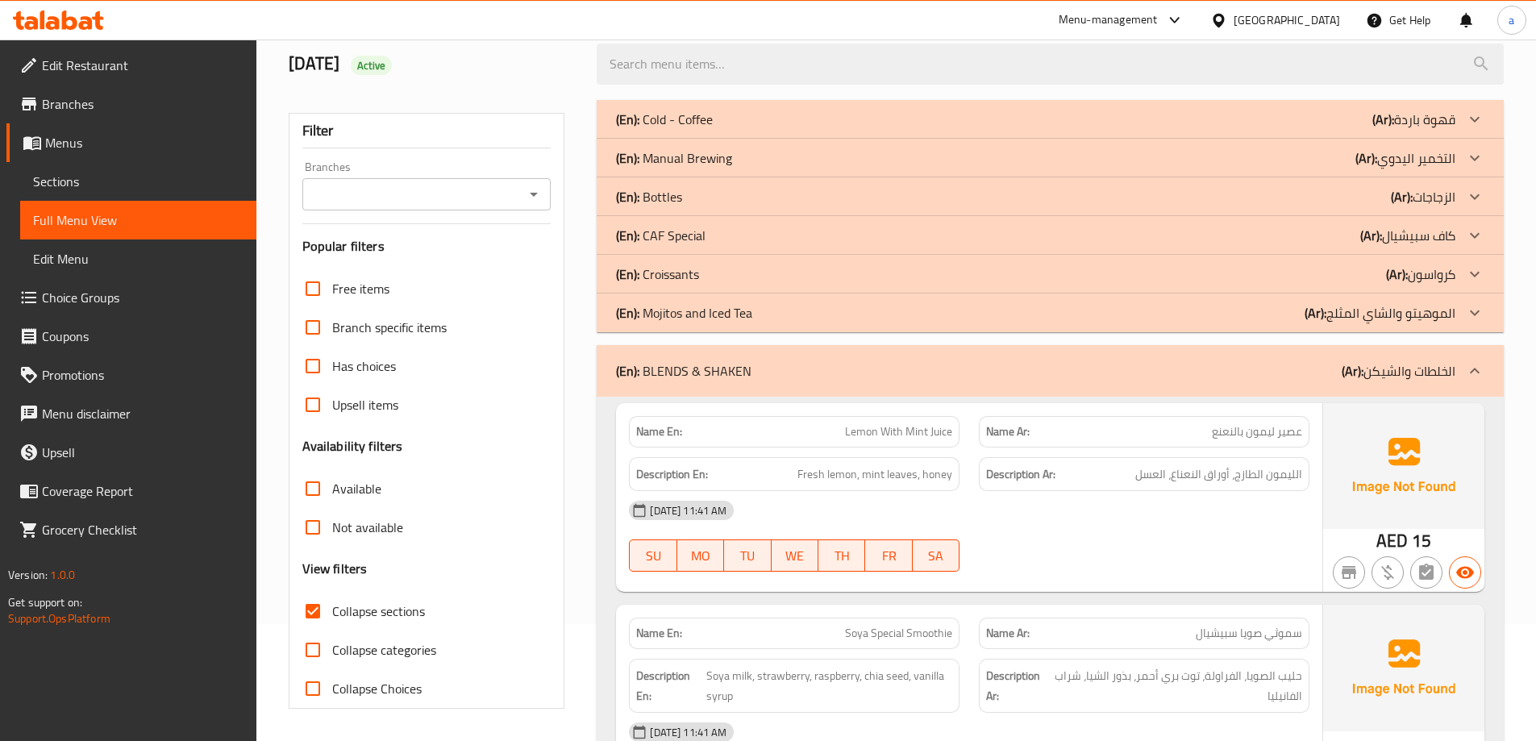
click at [1475, 311] on icon at bounding box center [1474, 312] width 19 height 19
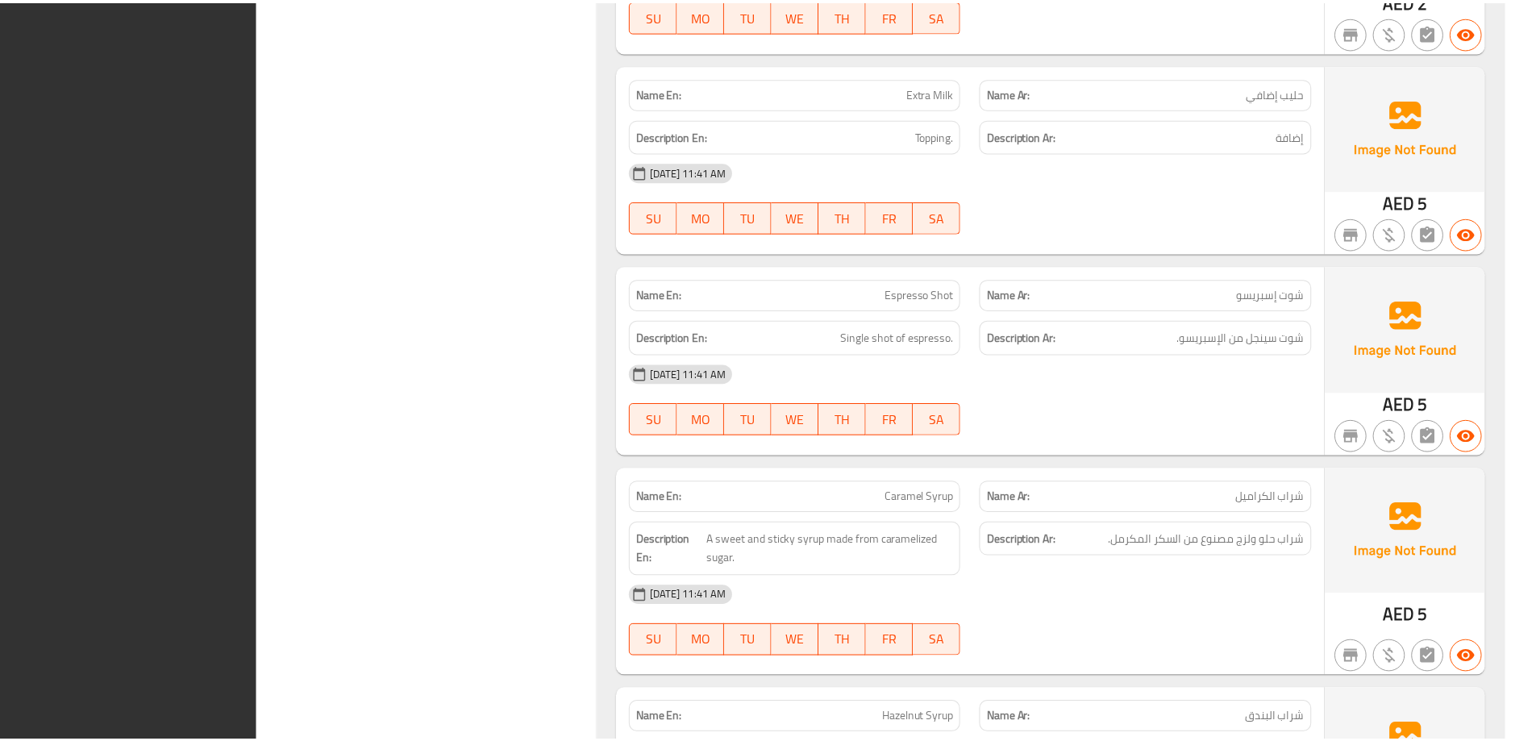
scroll to position [6194, 0]
